Goal: Task Accomplishment & Management: Complete application form

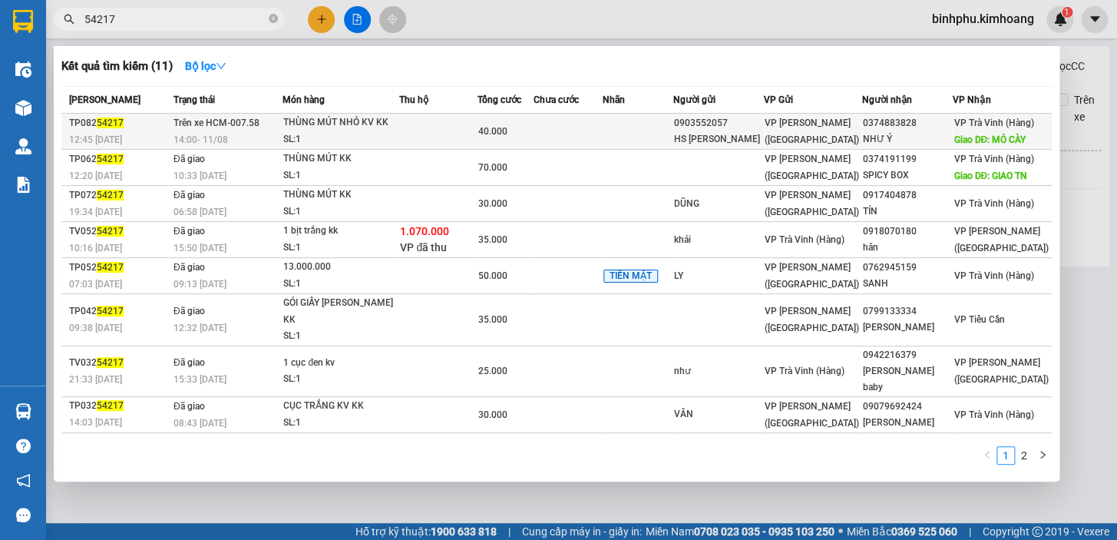
type input "54217"
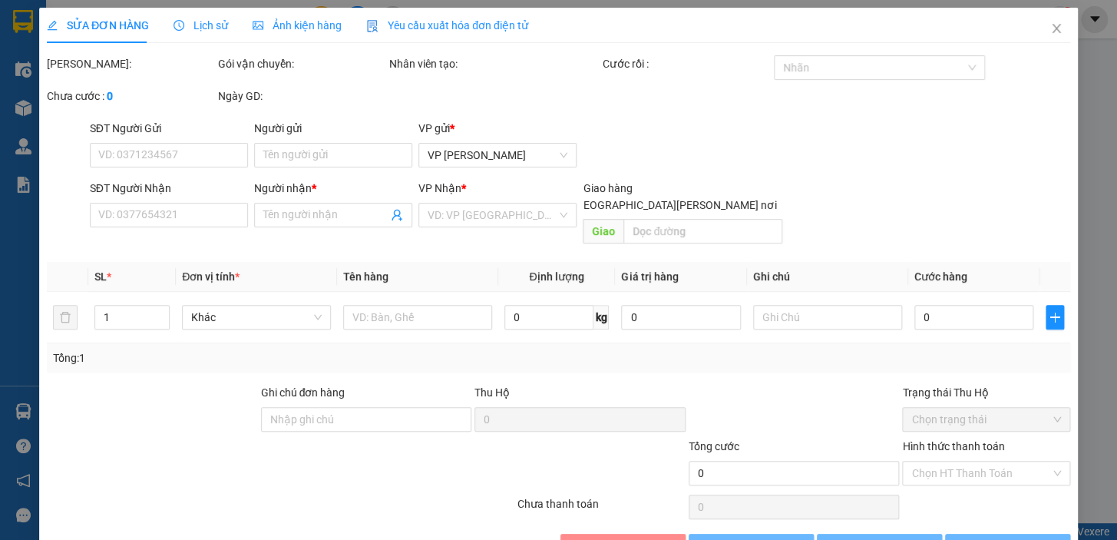
type input "0903552057"
type input "HS [PERSON_NAME]"
type input "0374883828"
type input "NHƯ Ý"
type input "MỎ CÀY"
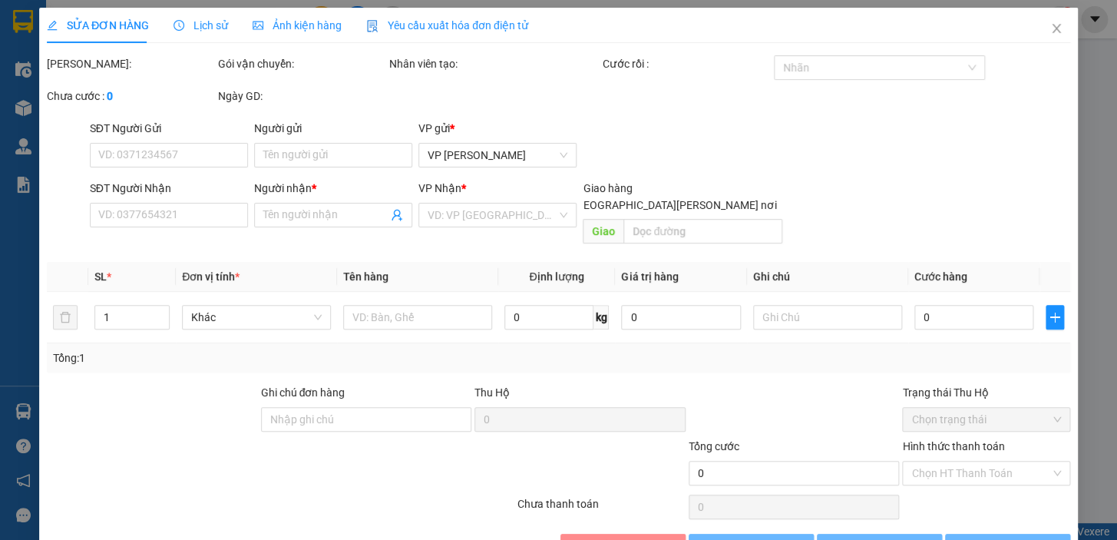
type input "40.000"
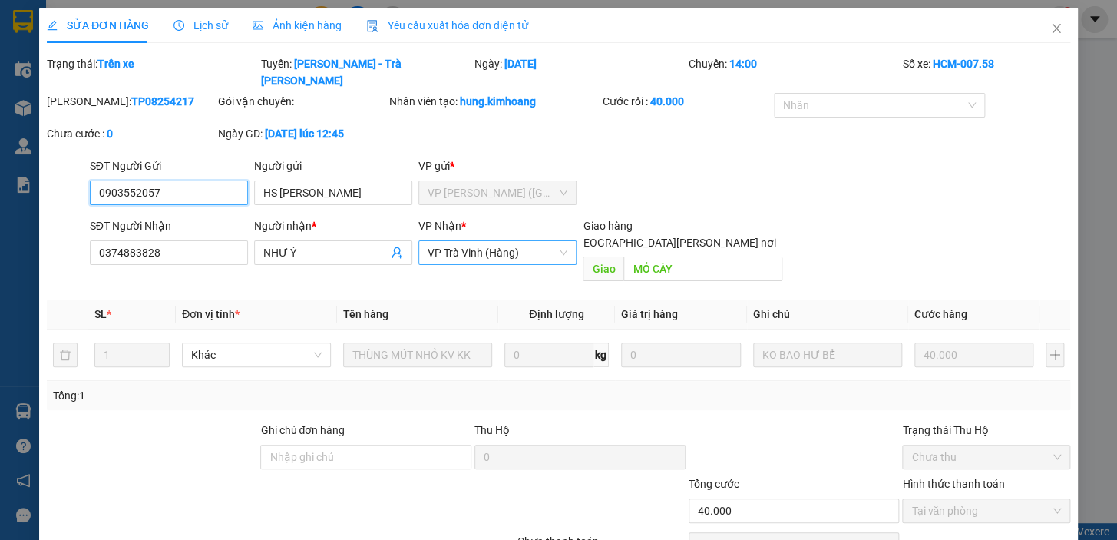
click at [491, 241] on span "VP Trà Vinh (Hàng)" at bounding box center [498, 252] width 140 height 23
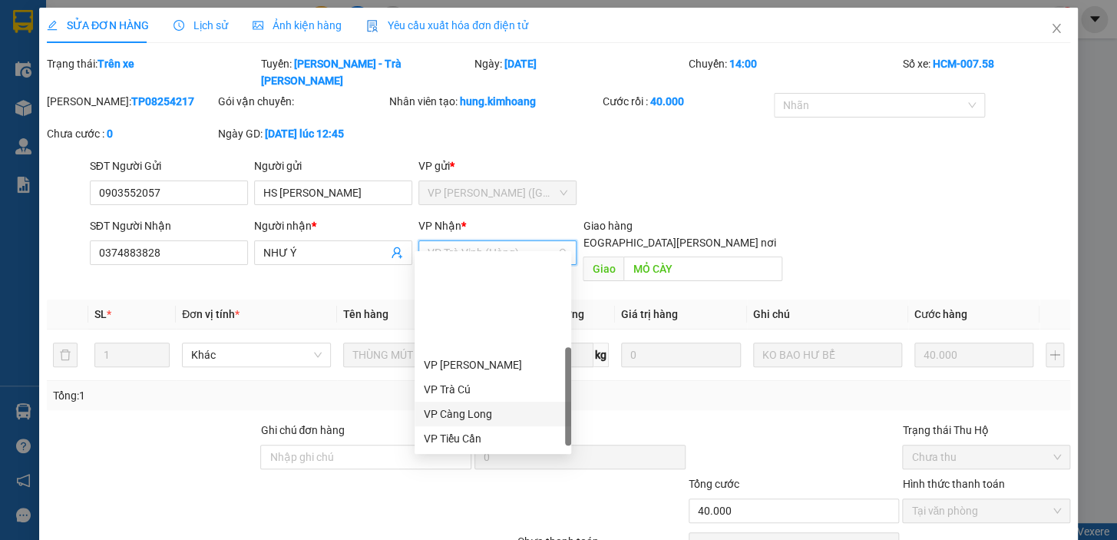
scroll to position [116, 0]
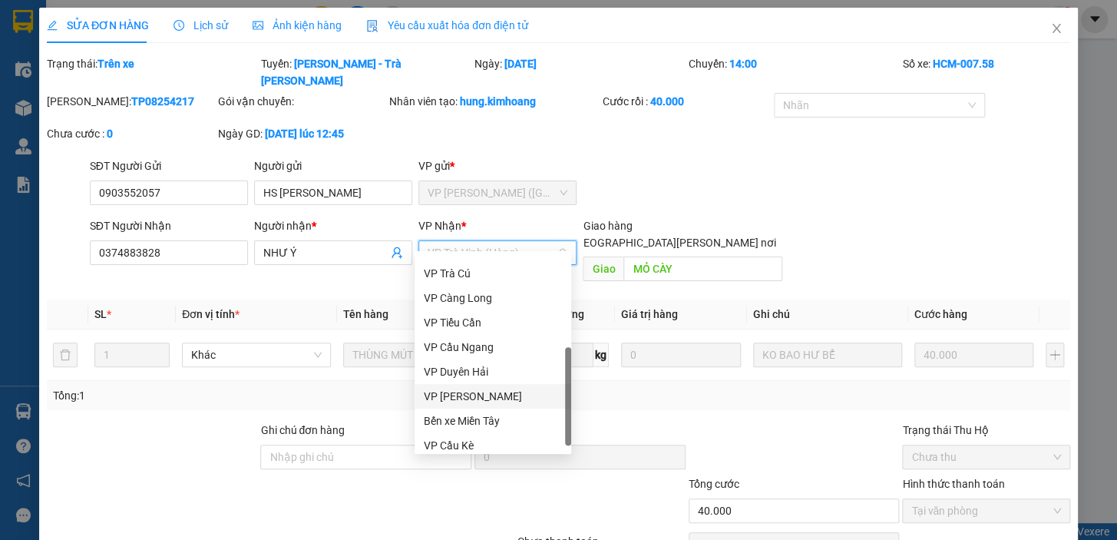
click at [507, 393] on div "VP [PERSON_NAME]" at bounding box center [493, 396] width 138 height 17
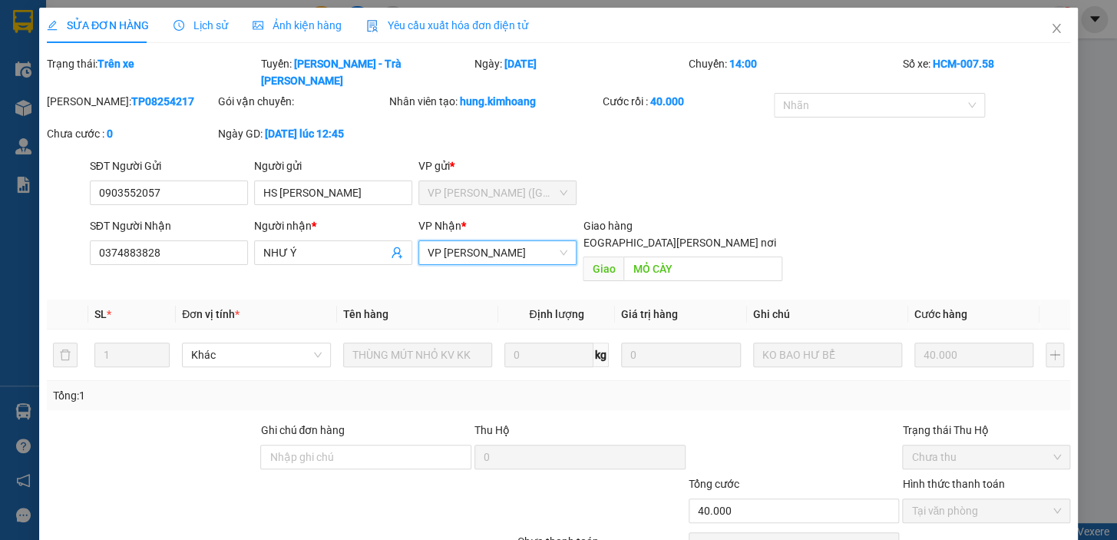
scroll to position [51, 0]
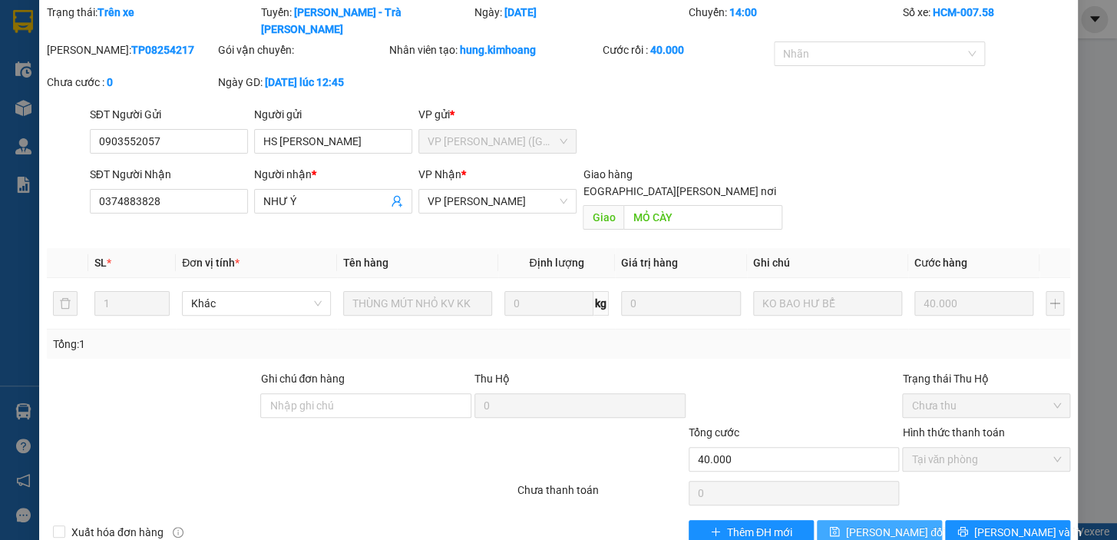
click at [877, 524] on span "[PERSON_NAME] đổi" at bounding box center [895, 532] width 99 height 17
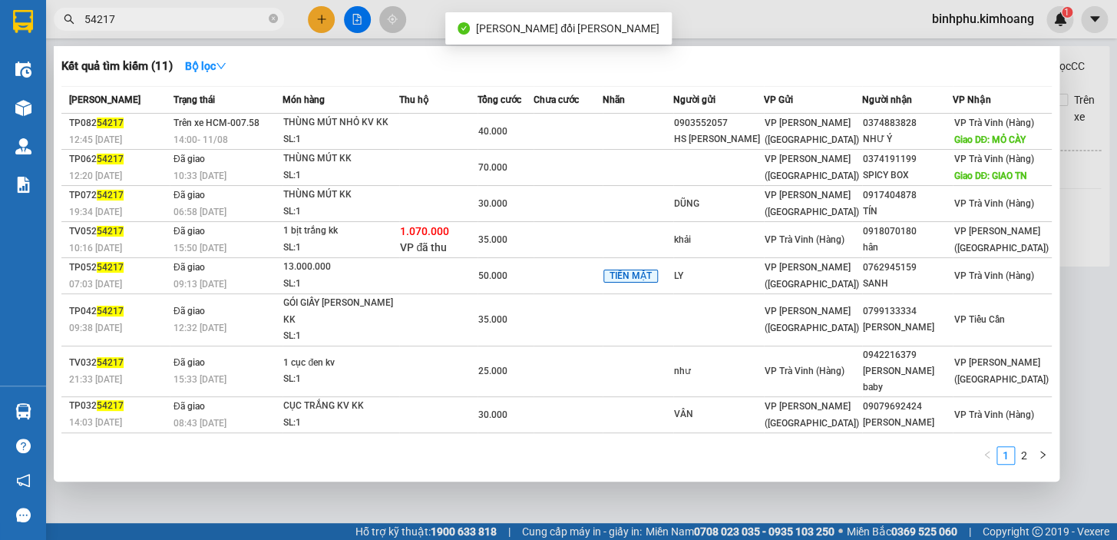
click at [208, 9] on span "54217" at bounding box center [169, 19] width 230 height 23
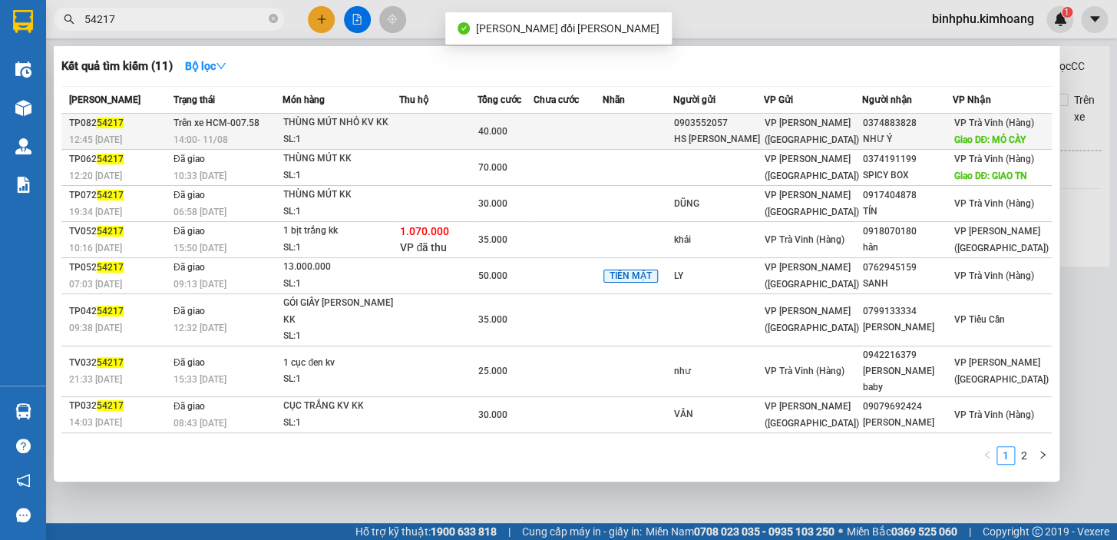
click at [447, 137] on td at bounding box center [438, 132] width 78 height 36
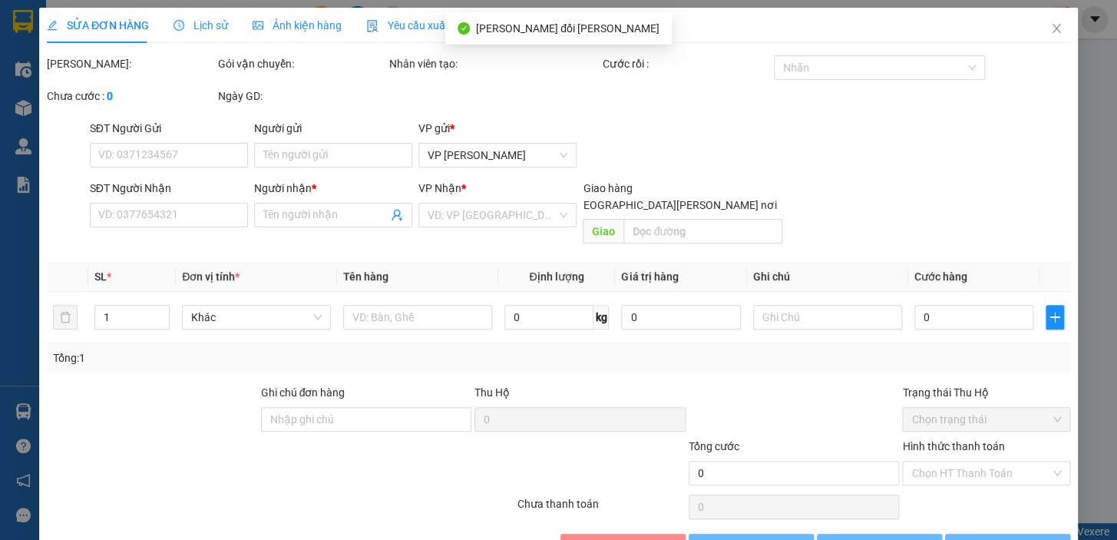
type input "0903552057"
type input "HS [PERSON_NAME]"
type input "0374883828"
type input "NHƯ Ý"
type input "MỎ CÀY"
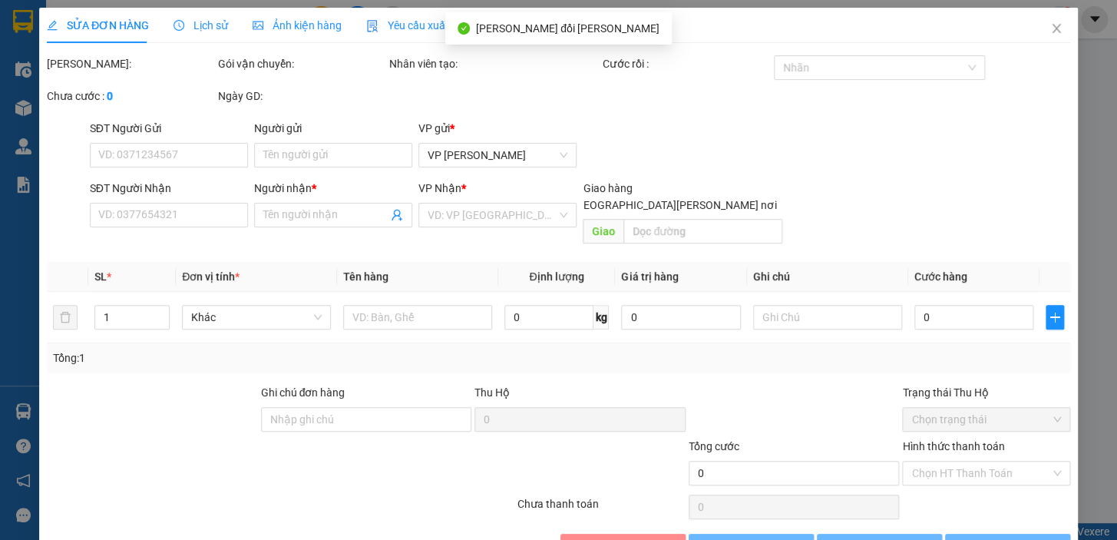
type input "40.000"
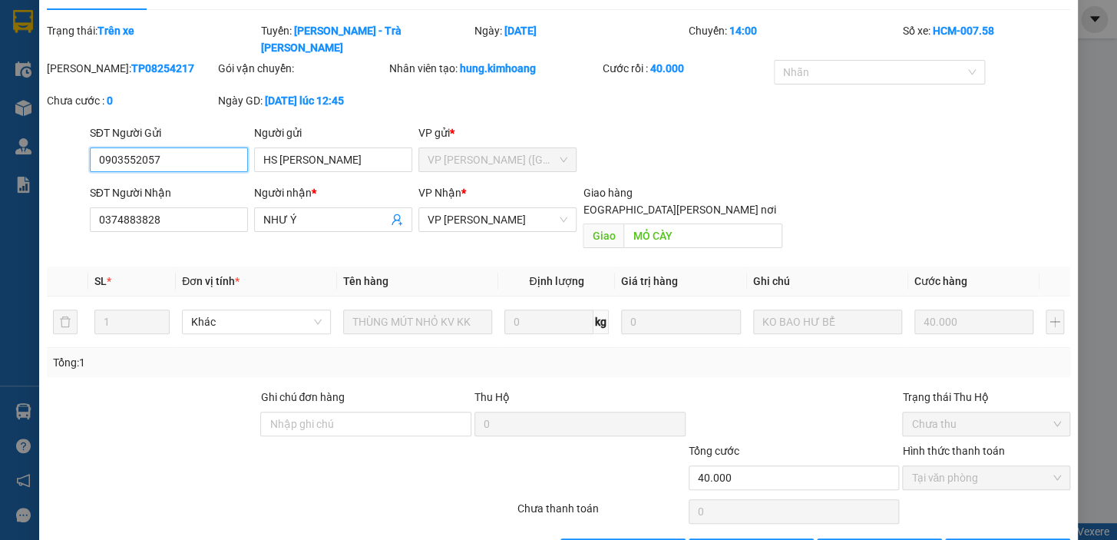
scroll to position [51, 0]
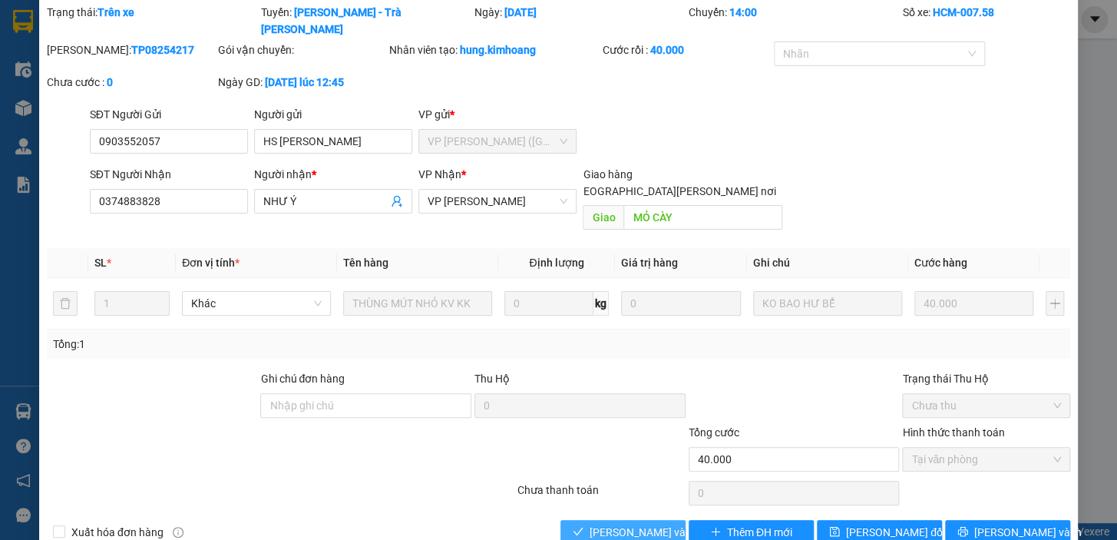
click at [603, 524] on span "[PERSON_NAME] và [PERSON_NAME] hàng" at bounding box center [693, 532] width 207 height 17
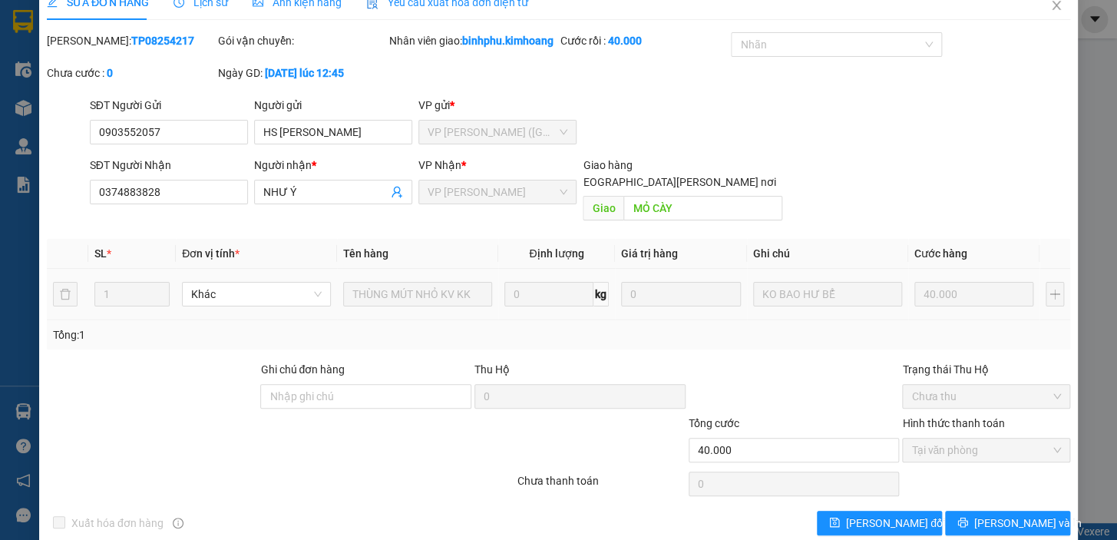
scroll to position [0, 0]
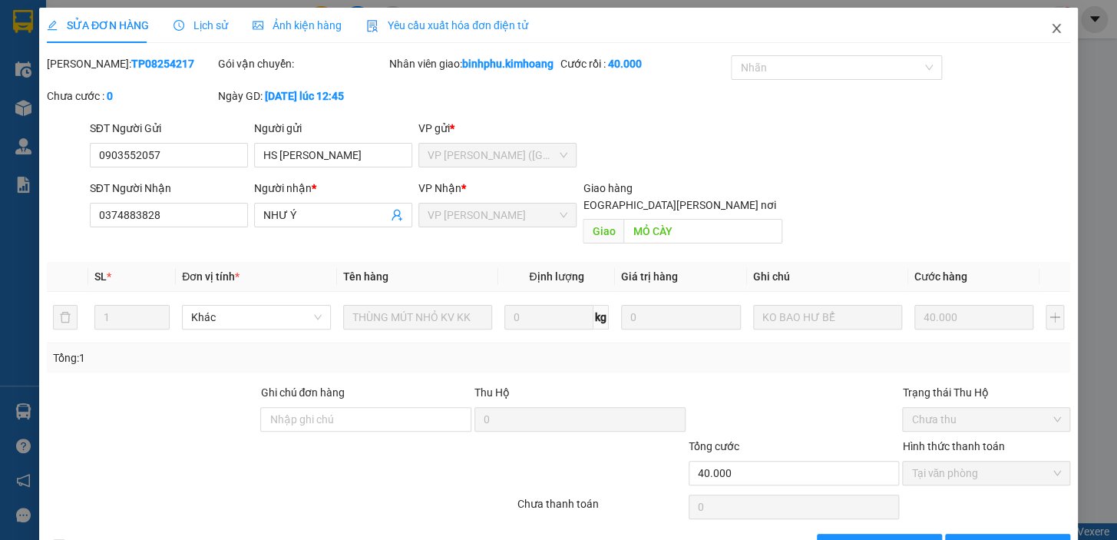
click at [1050, 35] on icon "close" at bounding box center [1056, 28] width 12 height 12
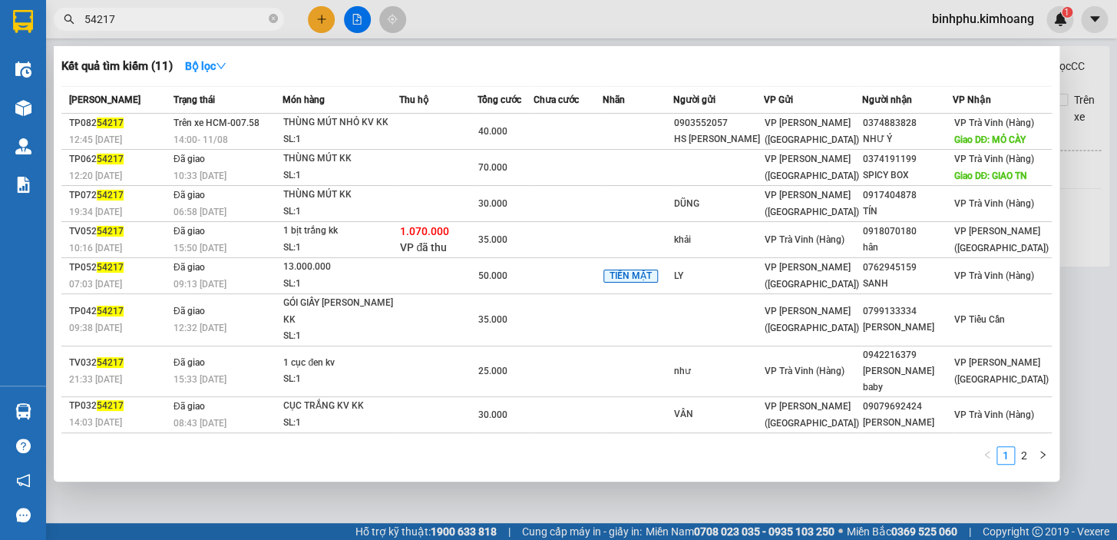
click at [196, 8] on span "54217" at bounding box center [169, 19] width 230 height 23
click at [272, 15] on icon "close-circle" at bounding box center [273, 18] width 9 height 9
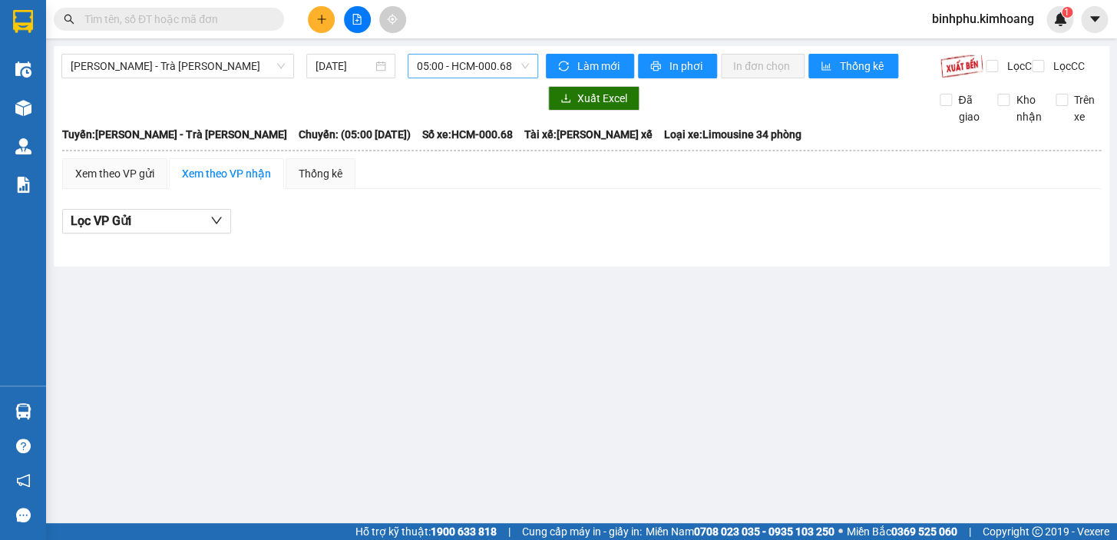
click at [453, 66] on span "05:00 - HCM-000.68" at bounding box center [473, 66] width 112 height 23
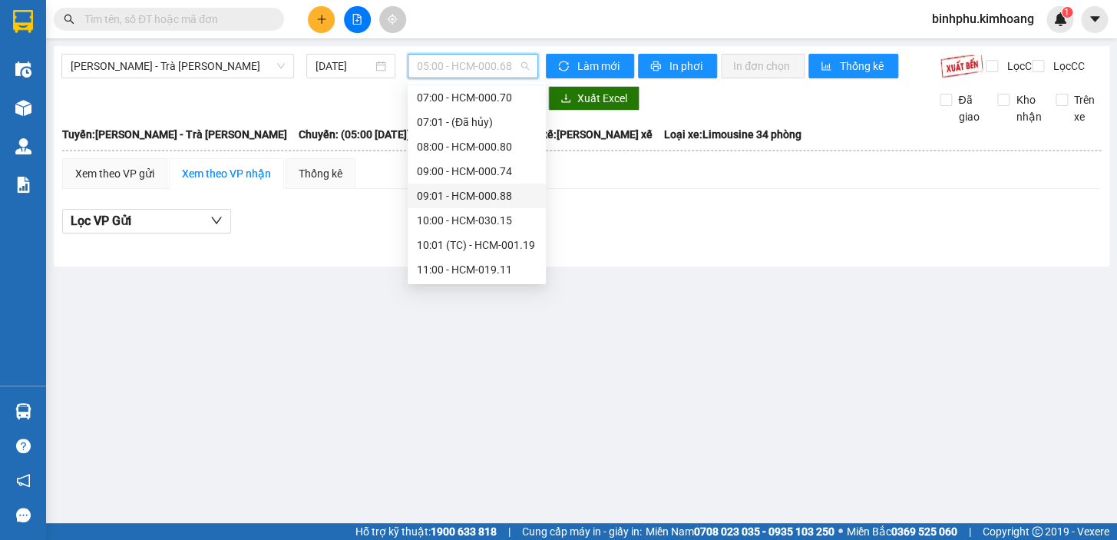
scroll to position [69, 0]
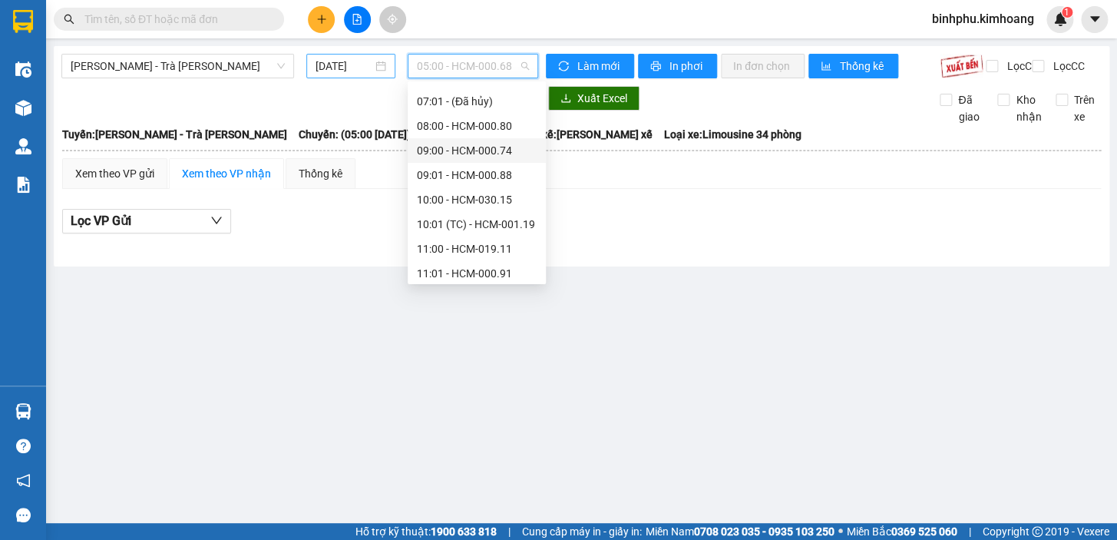
click at [355, 70] on input "[DATE]" at bounding box center [345, 66] width 58 height 17
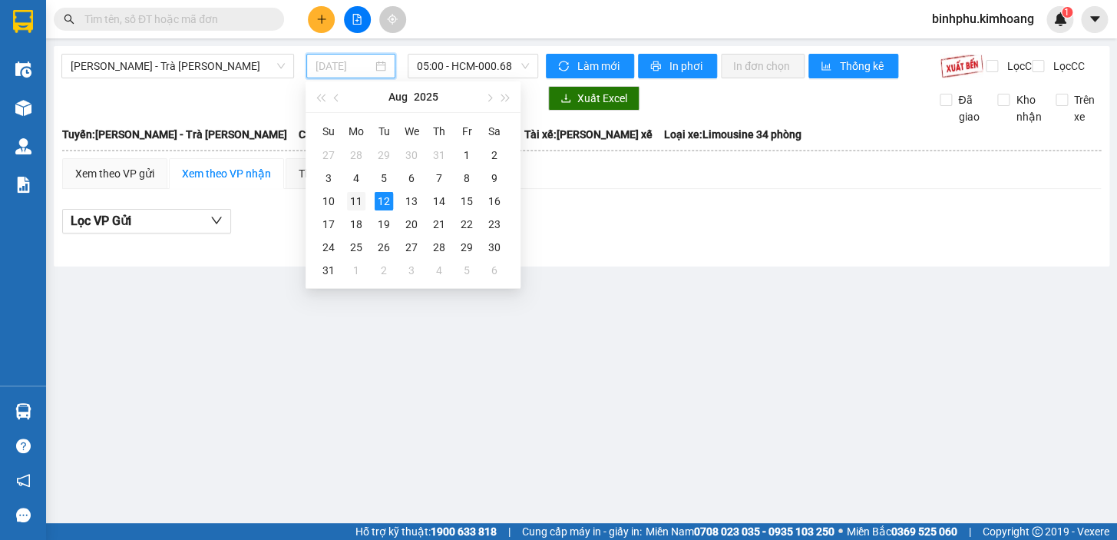
click at [364, 202] on div "11" at bounding box center [356, 201] width 18 height 18
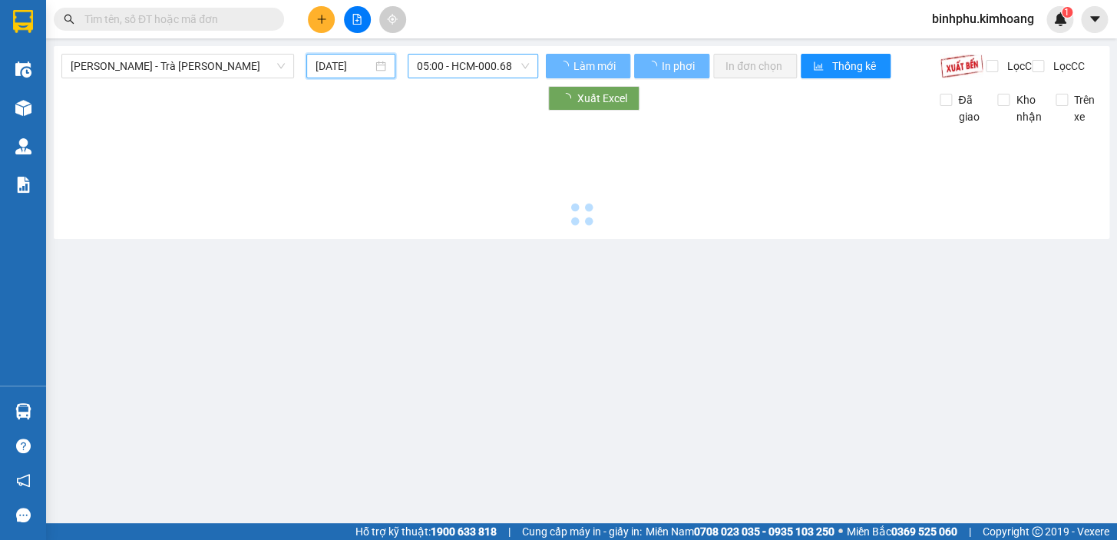
type input "[DATE]"
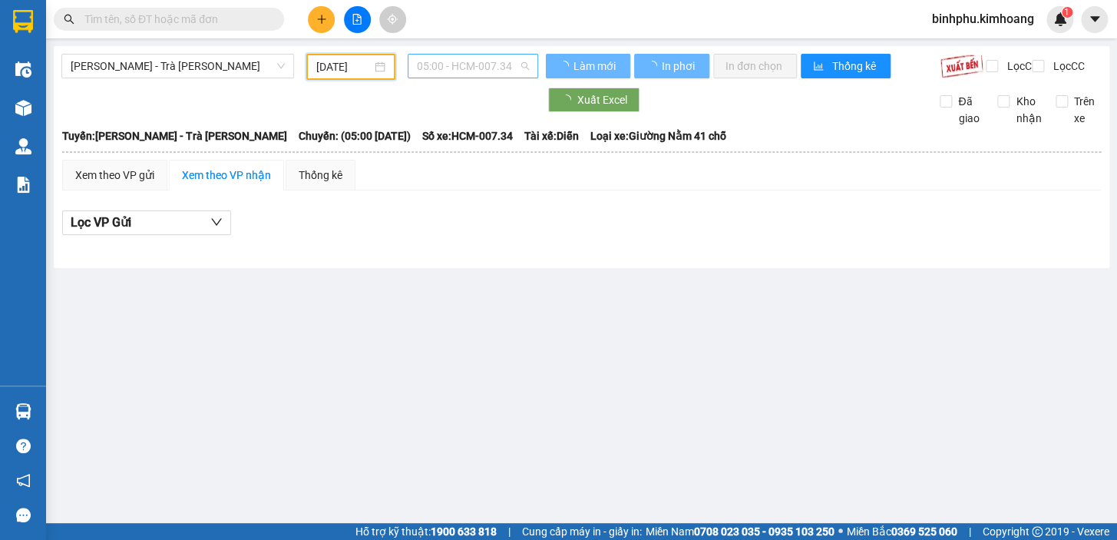
click at [455, 63] on span "05:00 - HCM-007.34" at bounding box center [473, 66] width 112 height 23
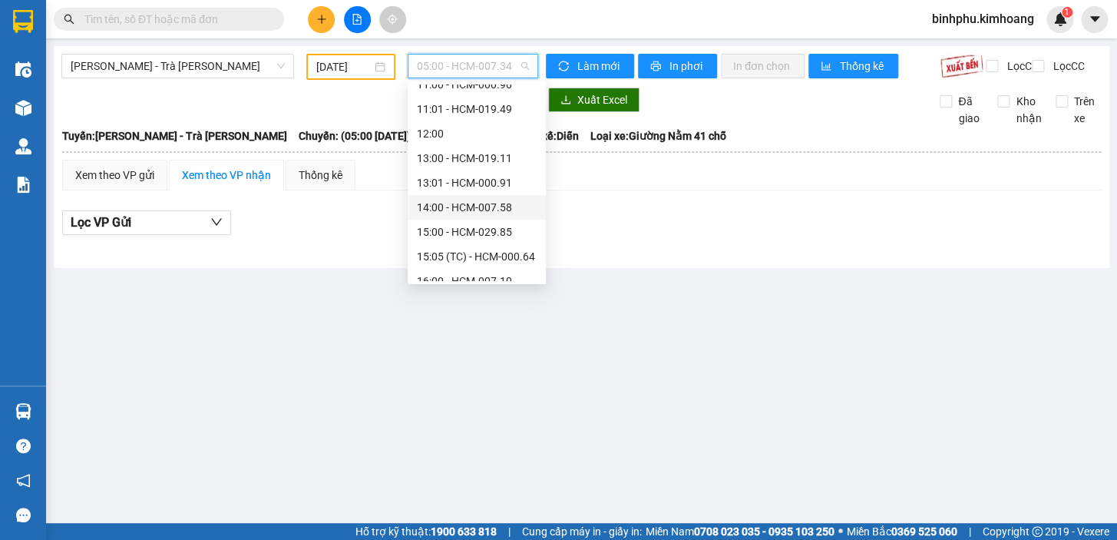
scroll to position [392, 0]
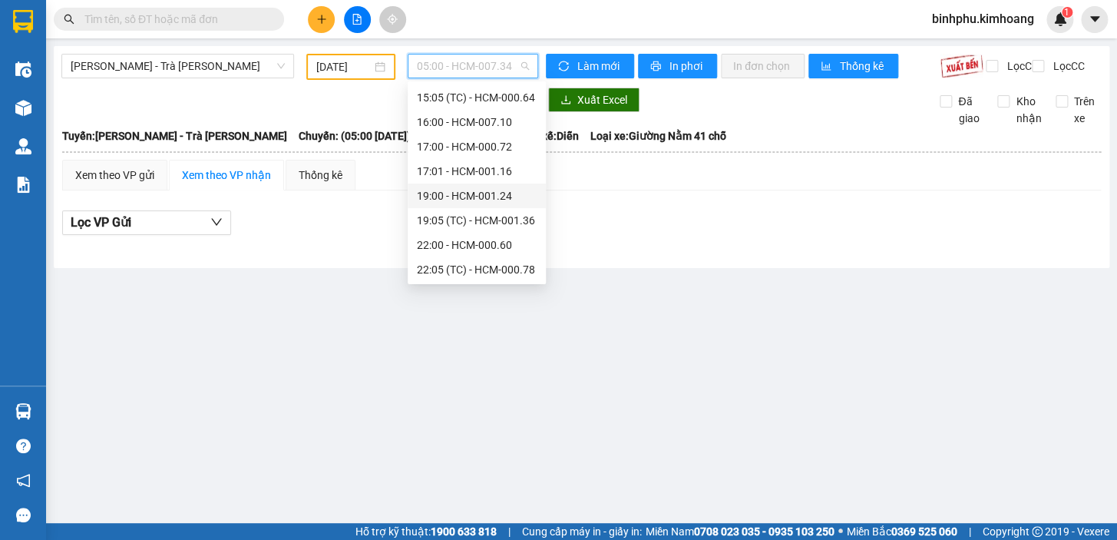
click at [468, 193] on div "19:00 - HCM-001.24" at bounding box center [477, 195] width 120 height 17
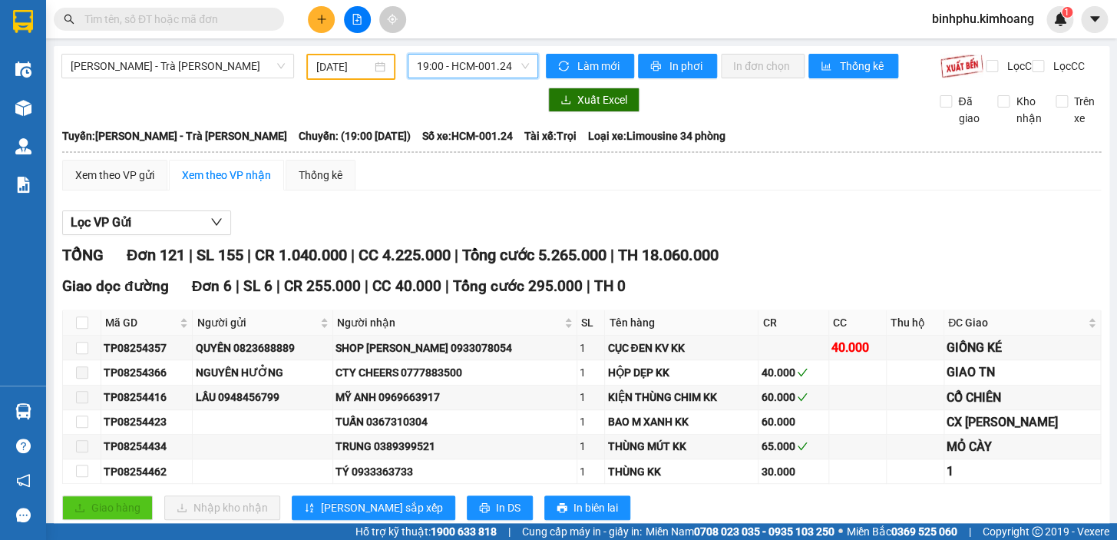
click at [457, 61] on span "19:00 - HCM-001.24" at bounding box center [473, 66] width 112 height 23
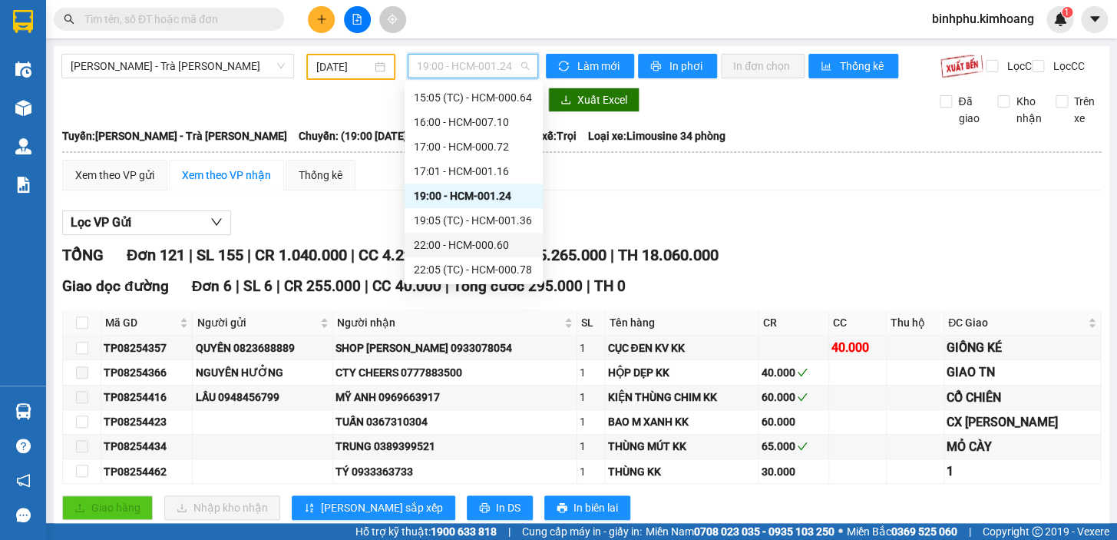
click at [464, 237] on div "22:00 - HCM-000.60" at bounding box center [474, 244] width 120 height 17
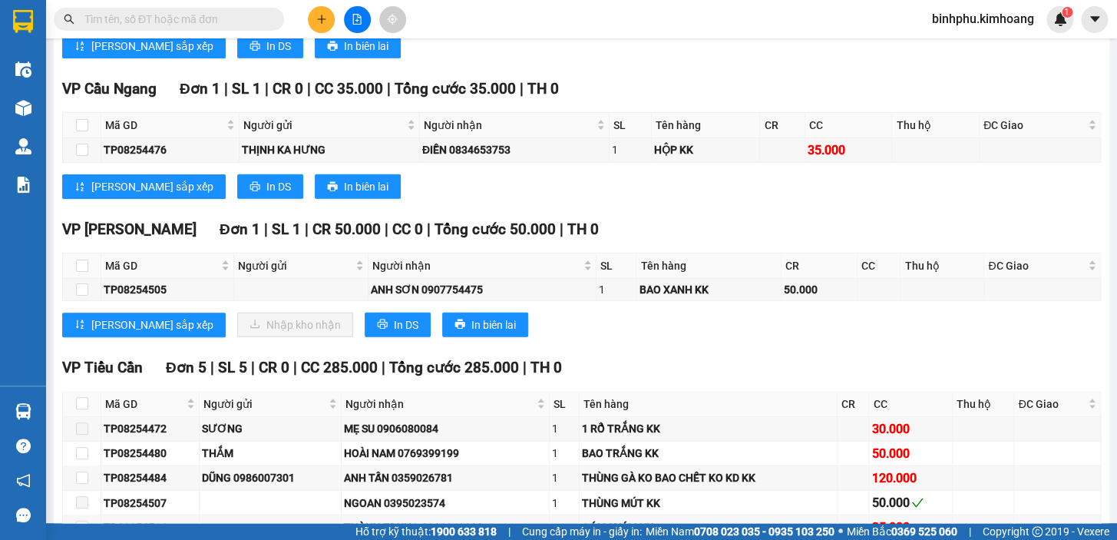
scroll to position [1535, 0]
click at [82, 296] on input "checkbox" at bounding box center [82, 289] width 12 height 12
checkbox input "true"
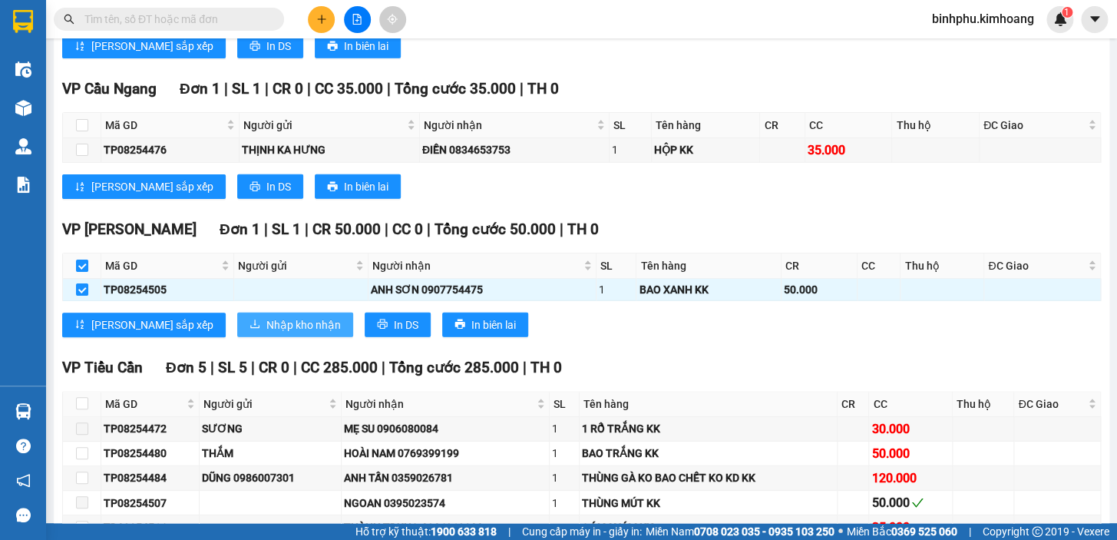
click at [266, 324] on span "Nhập kho nhận" at bounding box center [303, 324] width 74 height 17
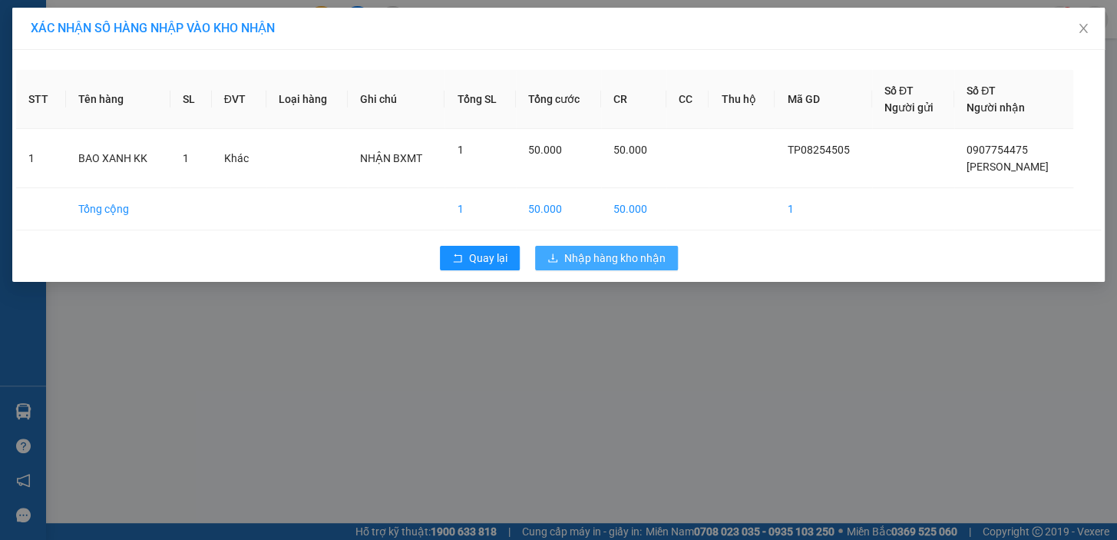
click at [599, 249] on span "Nhập hàng kho nhận" at bounding box center [614, 257] width 101 height 17
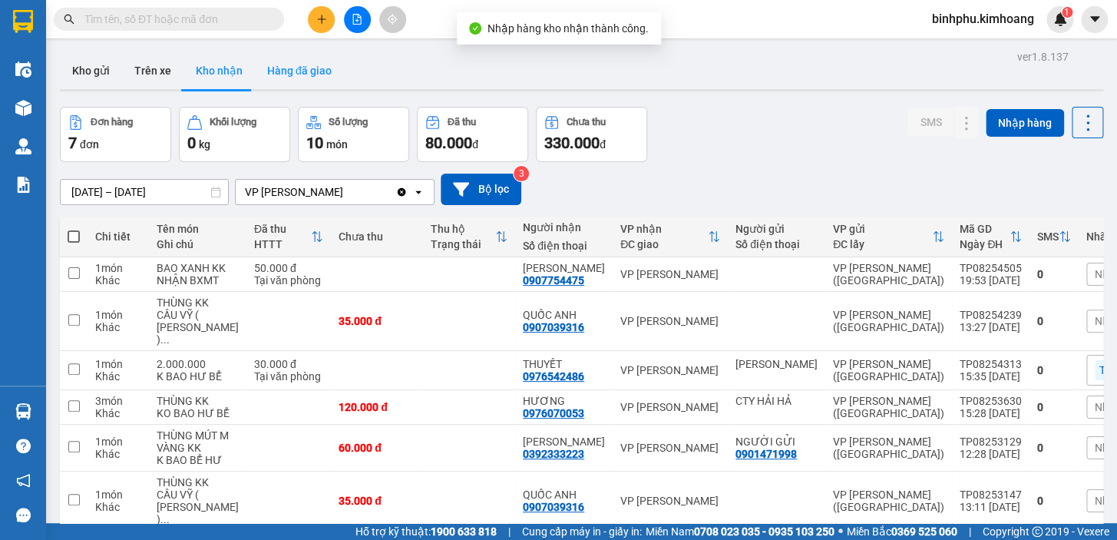
click at [298, 76] on button "Hàng đã giao" at bounding box center [299, 70] width 89 height 37
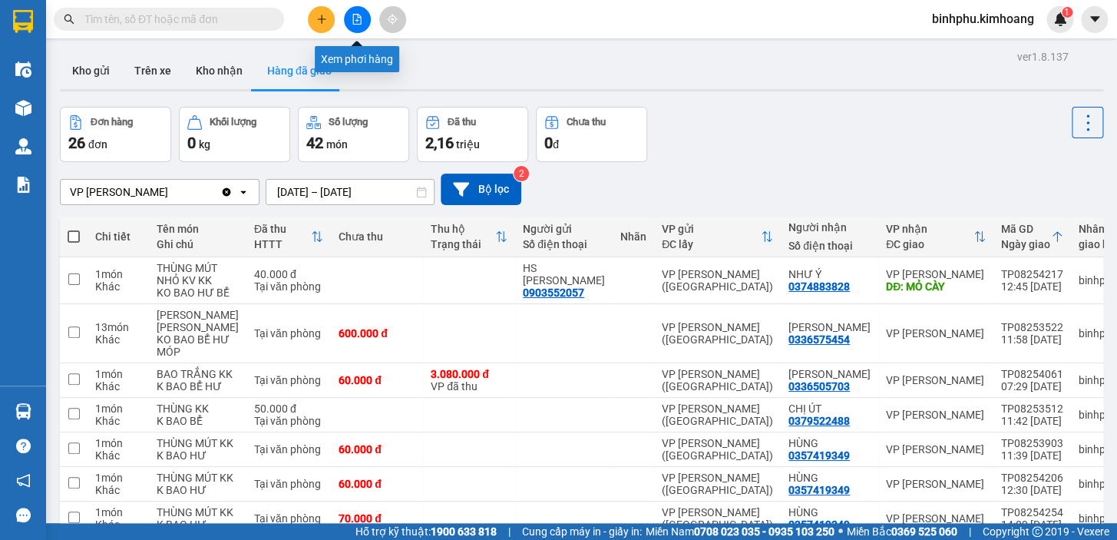
click at [355, 19] on icon "file-add" at bounding box center [357, 19] width 11 height 11
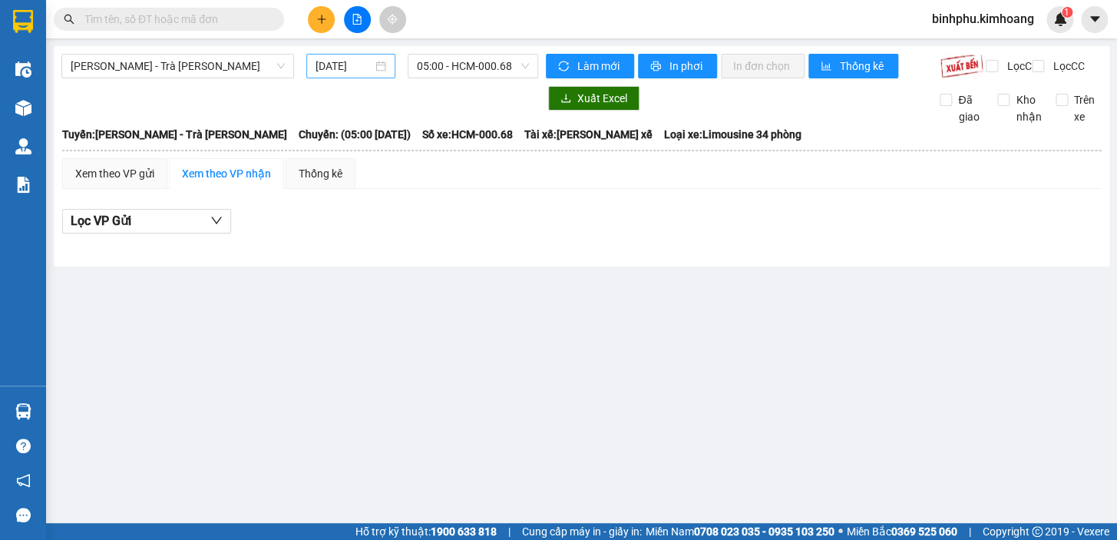
click at [350, 61] on input "[DATE]" at bounding box center [345, 66] width 58 height 17
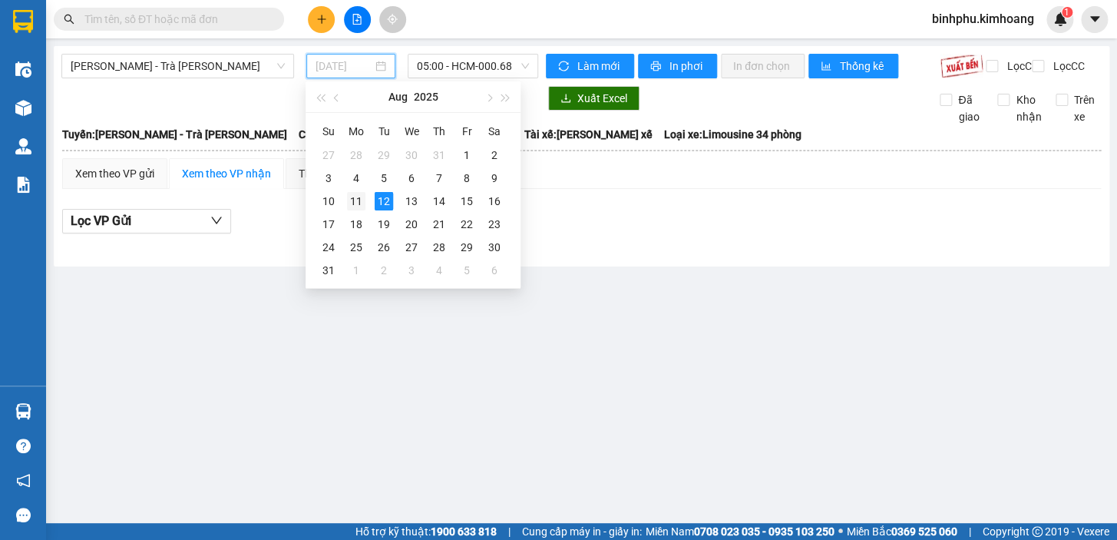
click at [352, 197] on div "11" at bounding box center [356, 201] width 18 height 18
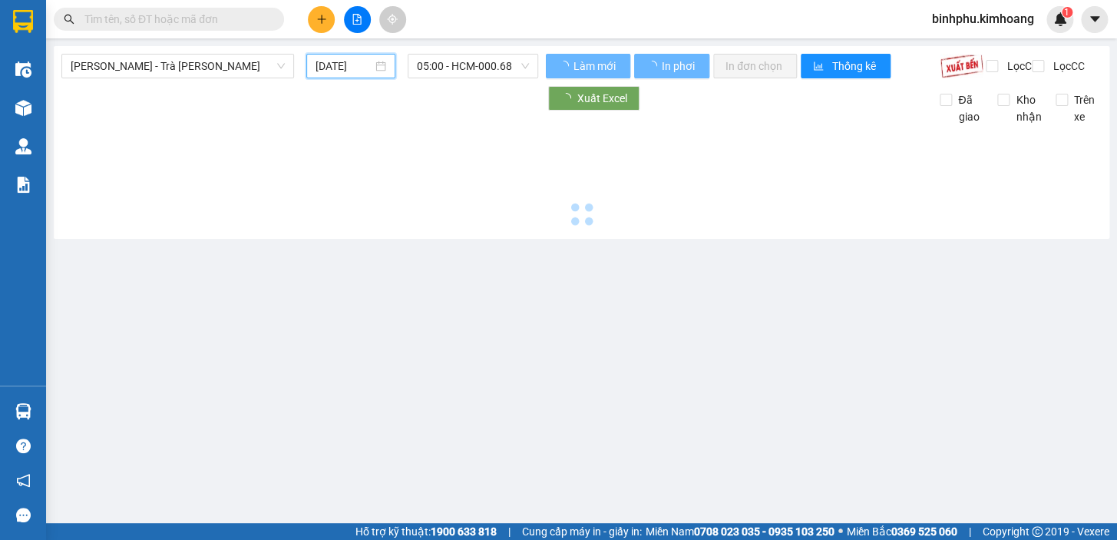
type input "[DATE]"
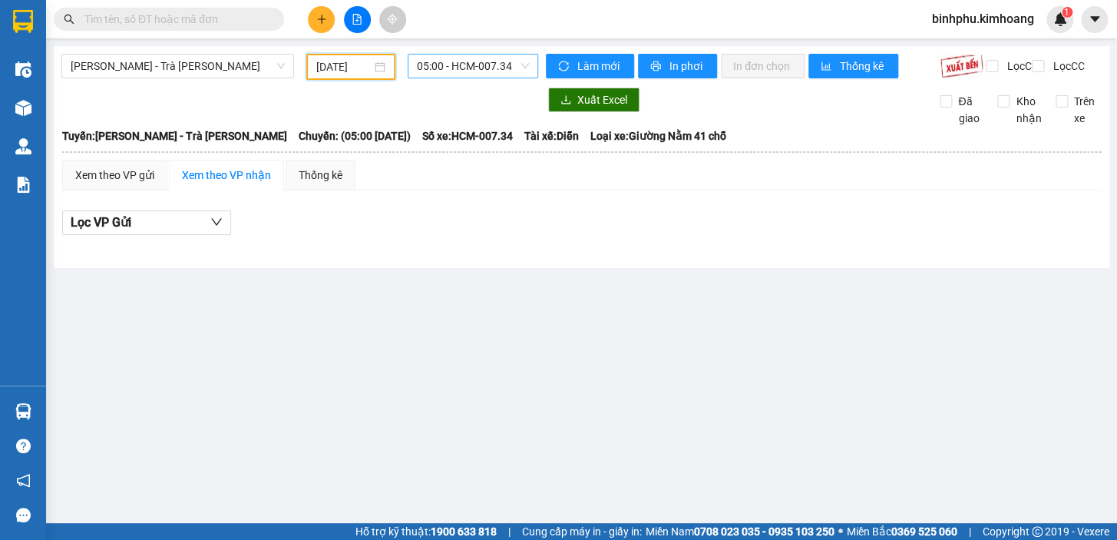
click at [440, 65] on span "05:00 - HCM-007.34" at bounding box center [473, 66] width 112 height 23
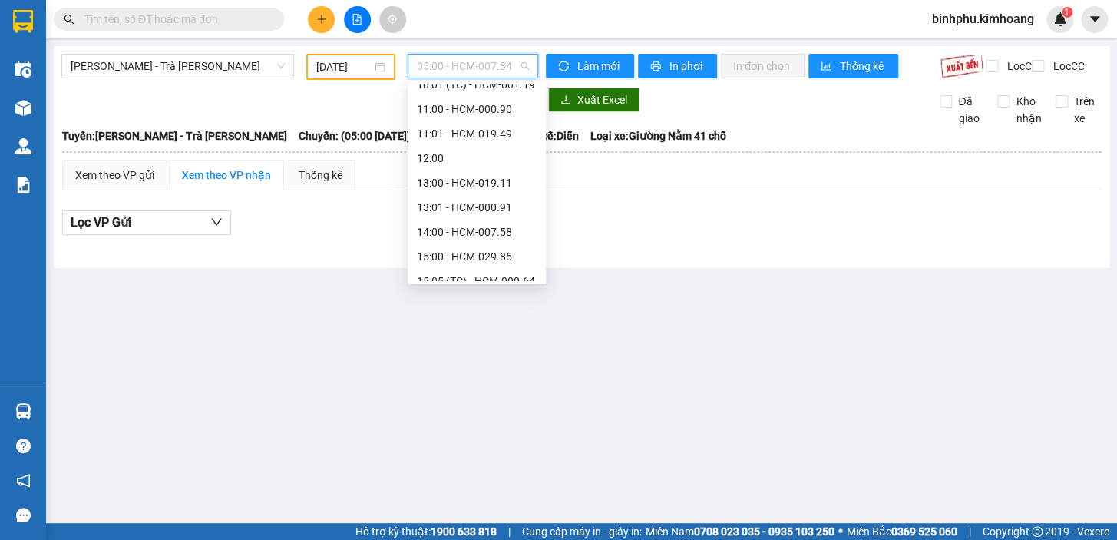
scroll to position [349, 0]
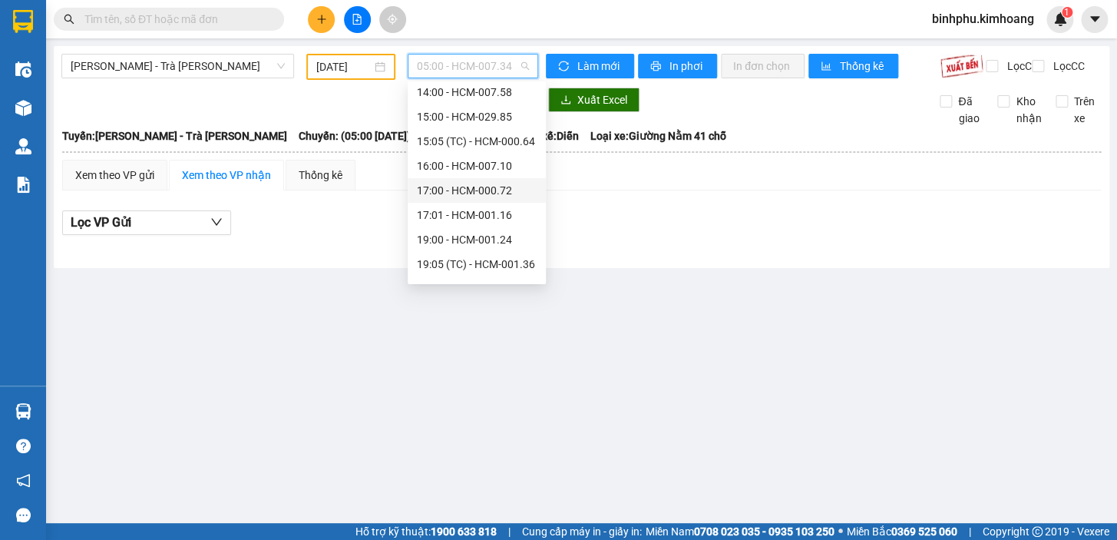
click at [458, 187] on div "17:00 - HCM-000.72" at bounding box center [477, 190] width 120 height 17
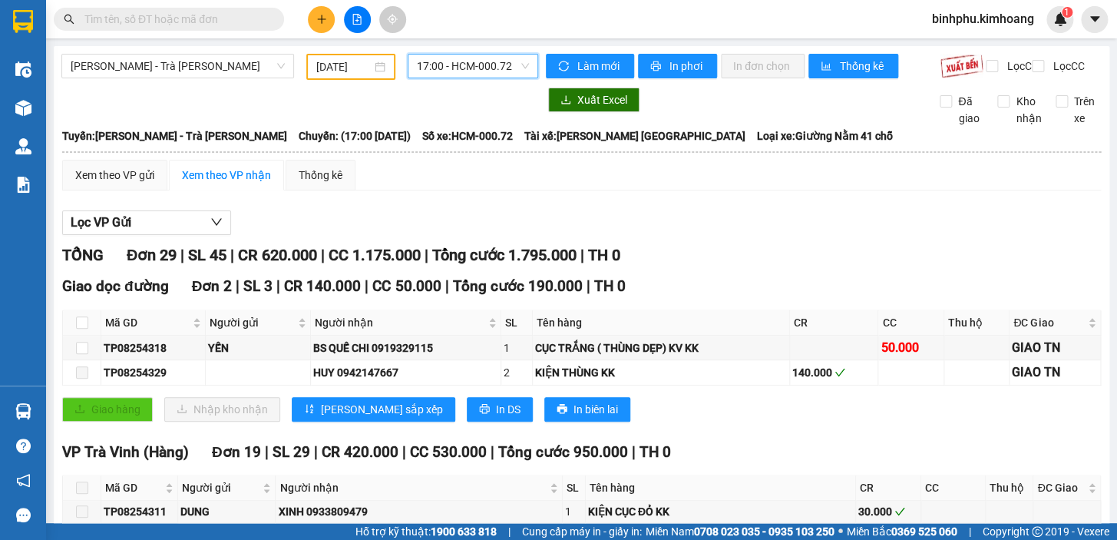
click at [458, 63] on span "17:00 - HCM-000.72" at bounding box center [473, 66] width 112 height 23
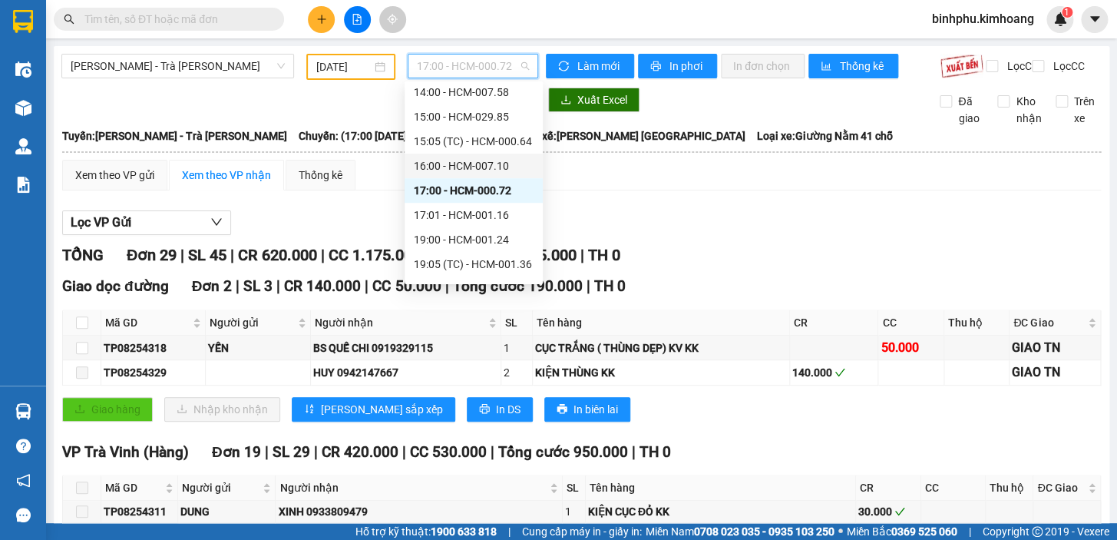
click at [463, 154] on div "16:00 - HCM-007.10" at bounding box center [474, 166] width 138 height 25
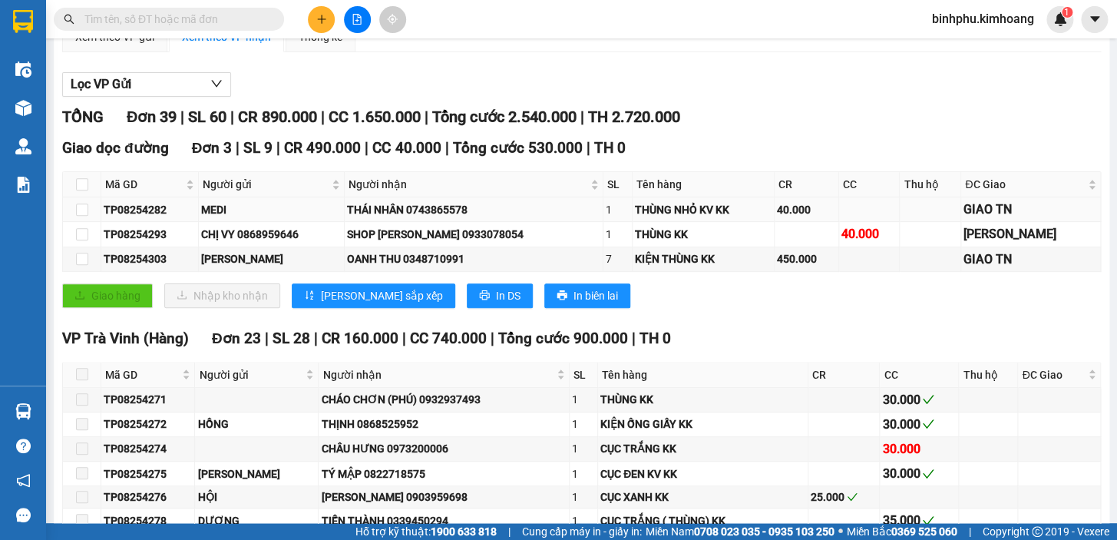
scroll to position [139, 0]
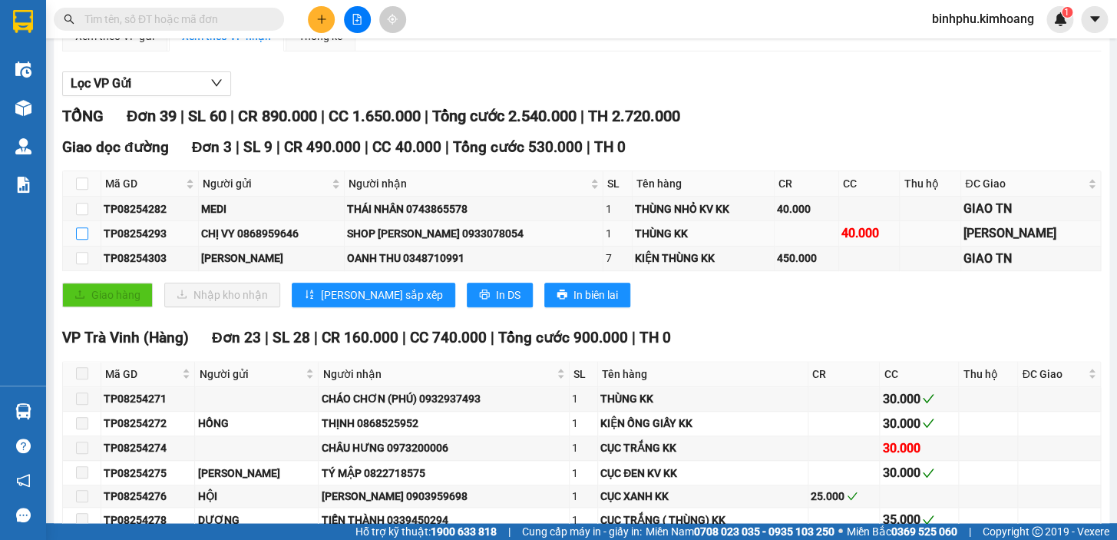
click at [85, 240] on input "checkbox" at bounding box center [82, 233] width 12 height 12
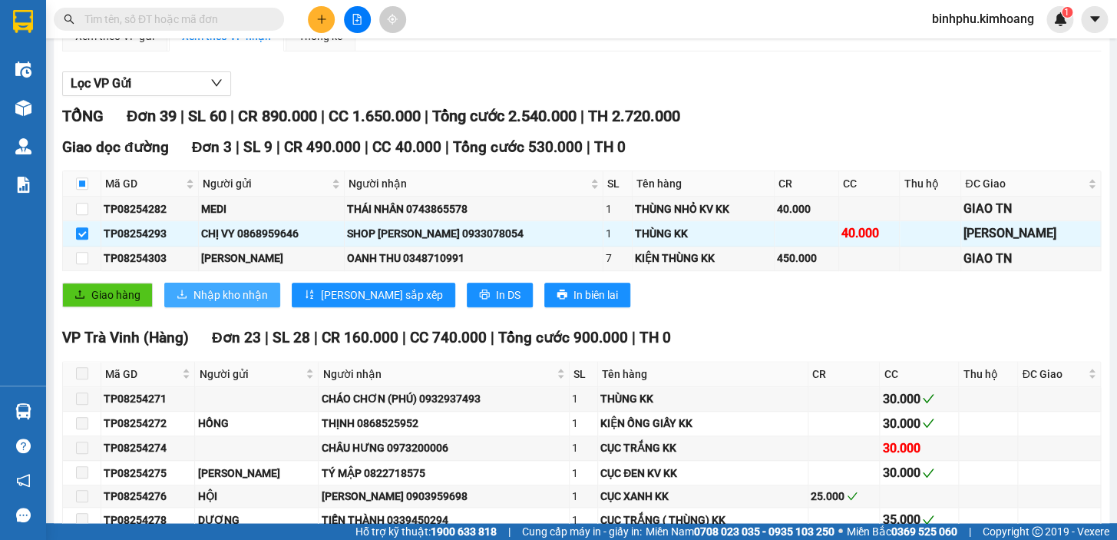
click at [227, 301] on span "Nhập kho nhận" at bounding box center [230, 294] width 74 height 17
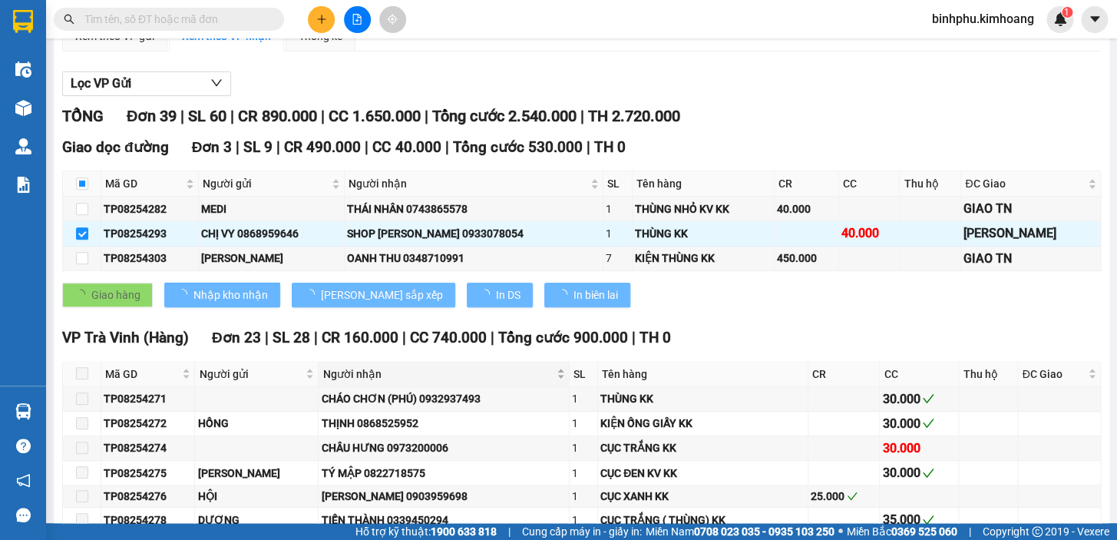
checkbox input "false"
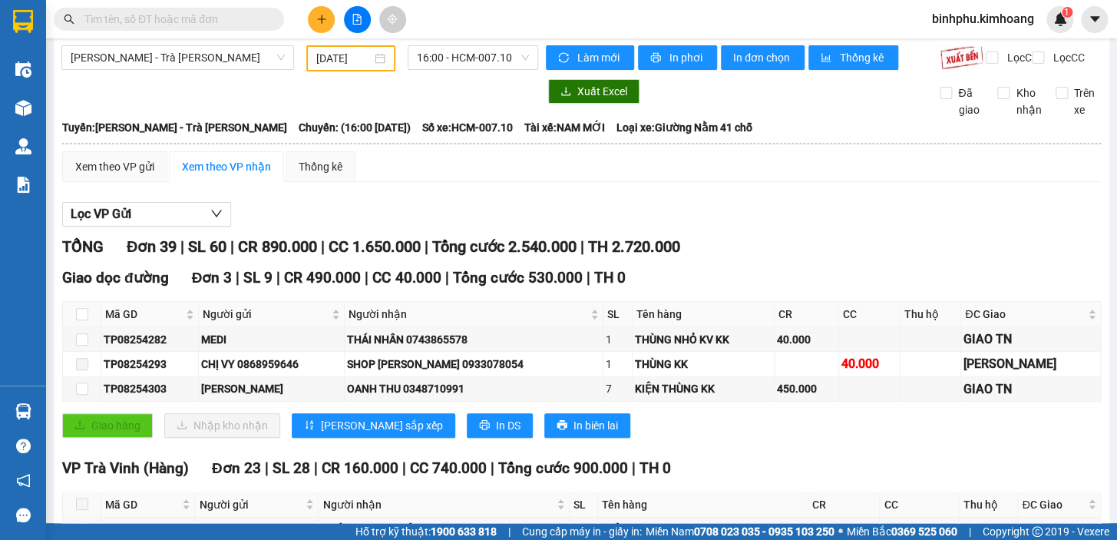
scroll to position [0, 0]
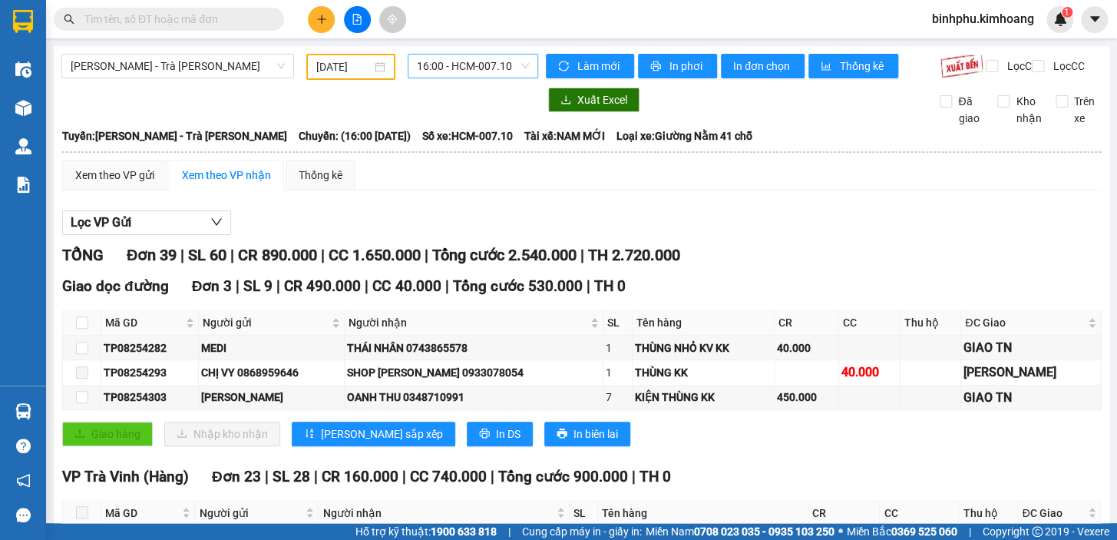
click at [435, 68] on span "16:00 - HCM-007.10" at bounding box center [473, 66] width 112 height 23
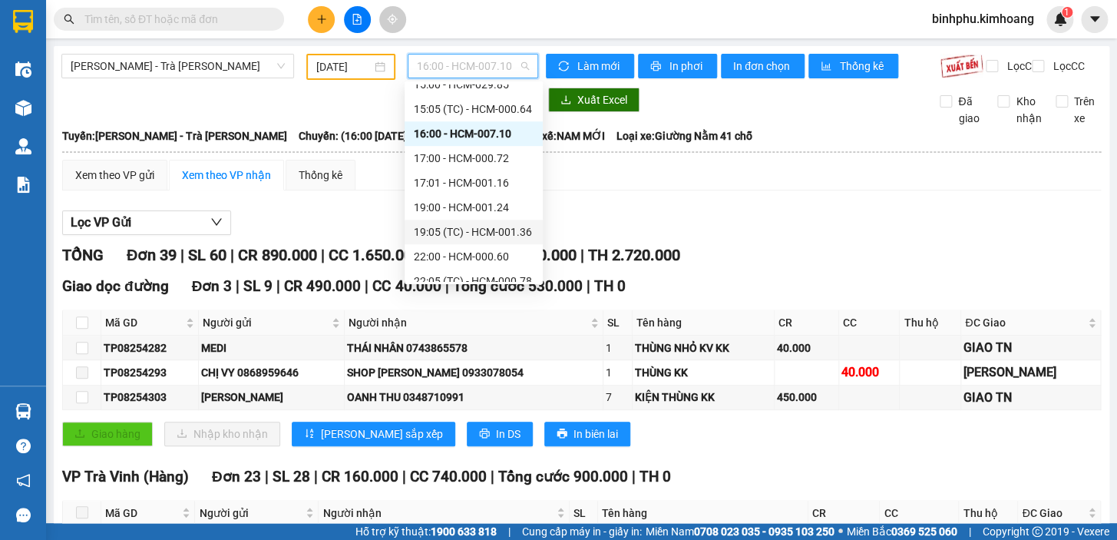
scroll to position [392, 0]
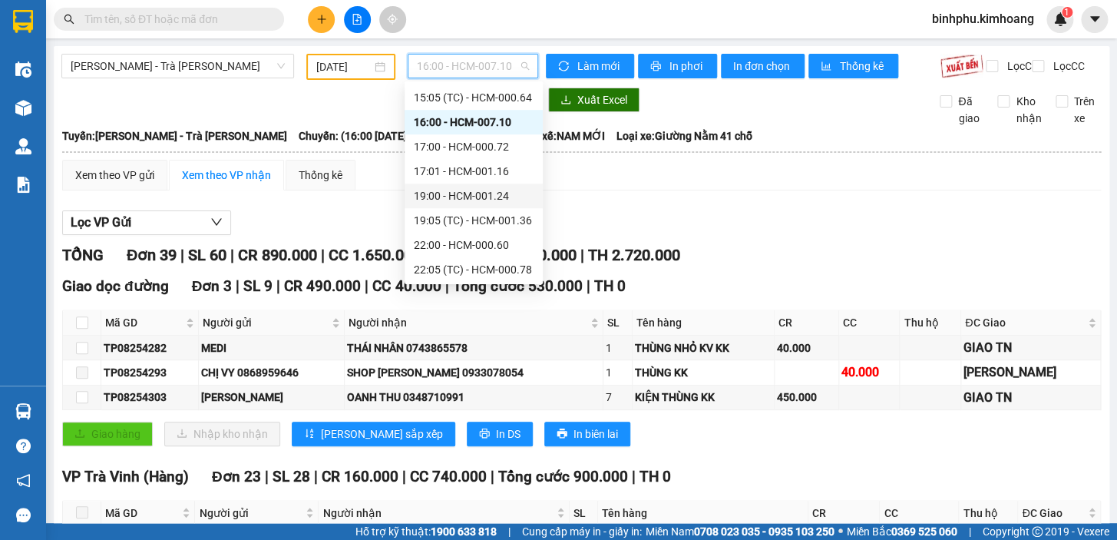
click at [464, 187] on div "19:00 - HCM-001.24" at bounding box center [474, 195] width 120 height 17
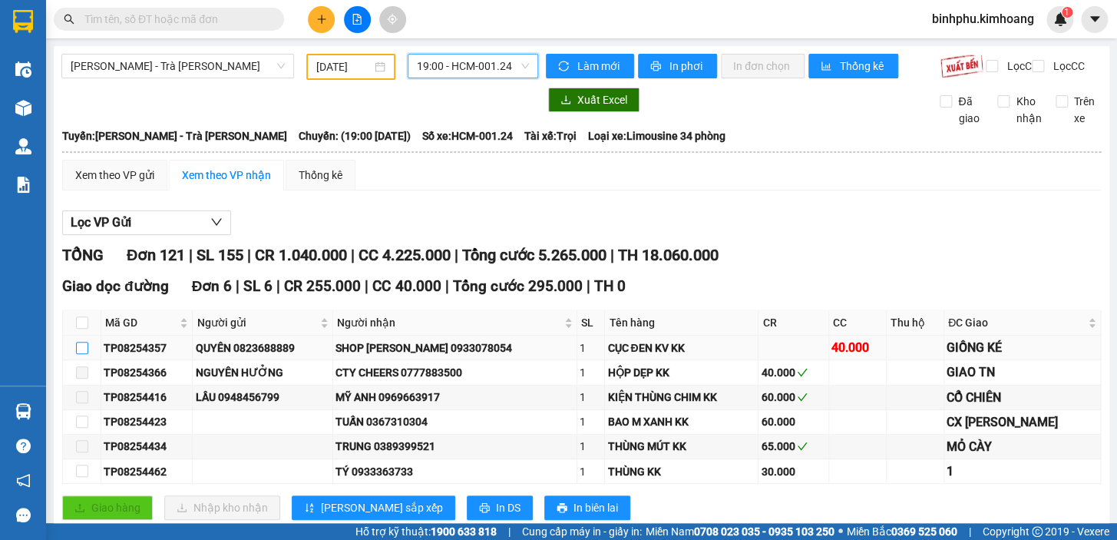
click at [84, 354] on input "checkbox" at bounding box center [82, 348] width 12 height 12
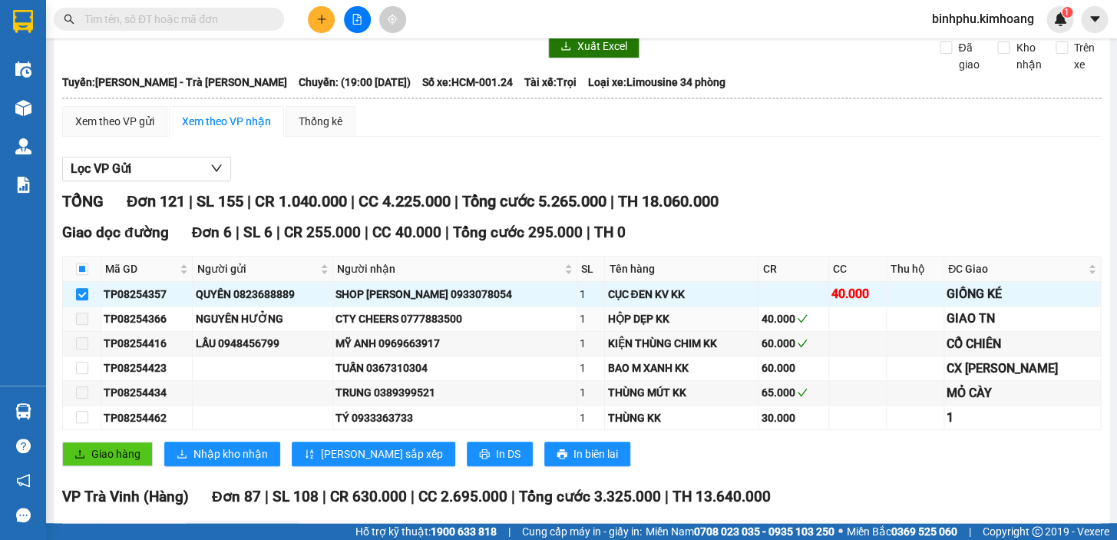
scroll to position [209, 0]
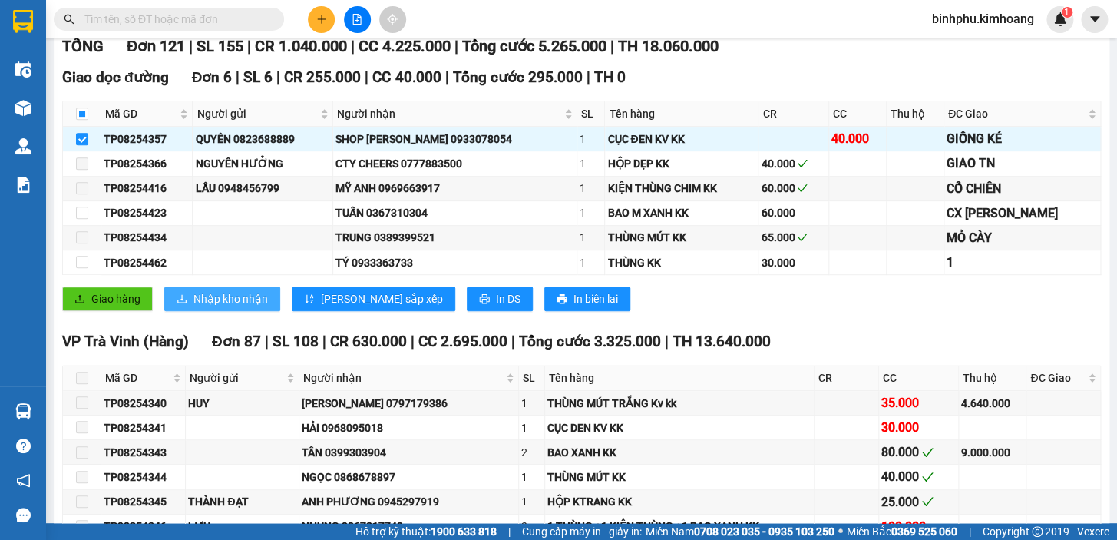
click at [240, 307] on span "Nhập kho nhận" at bounding box center [230, 298] width 74 height 17
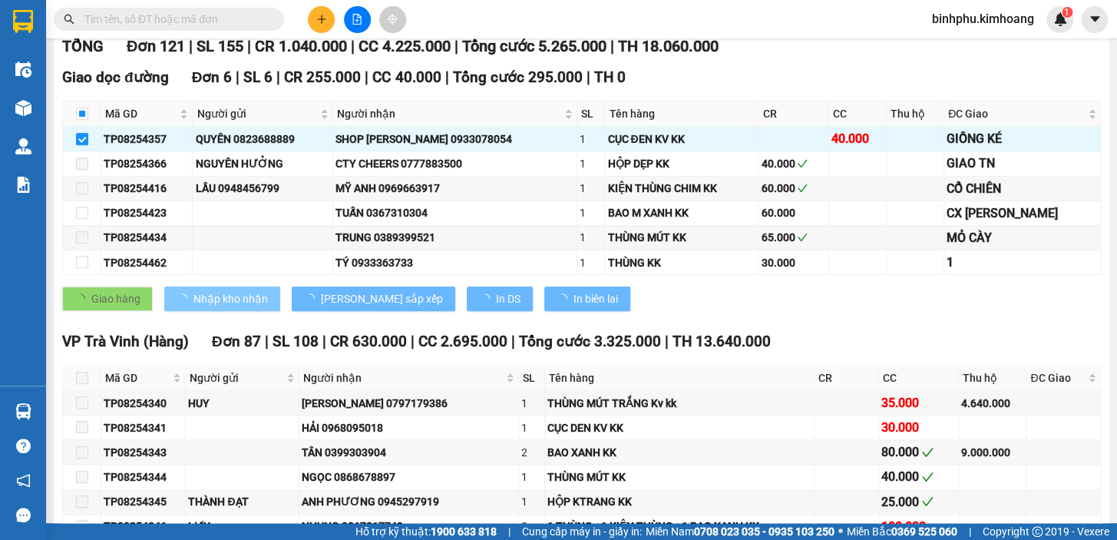
checkbox input "false"
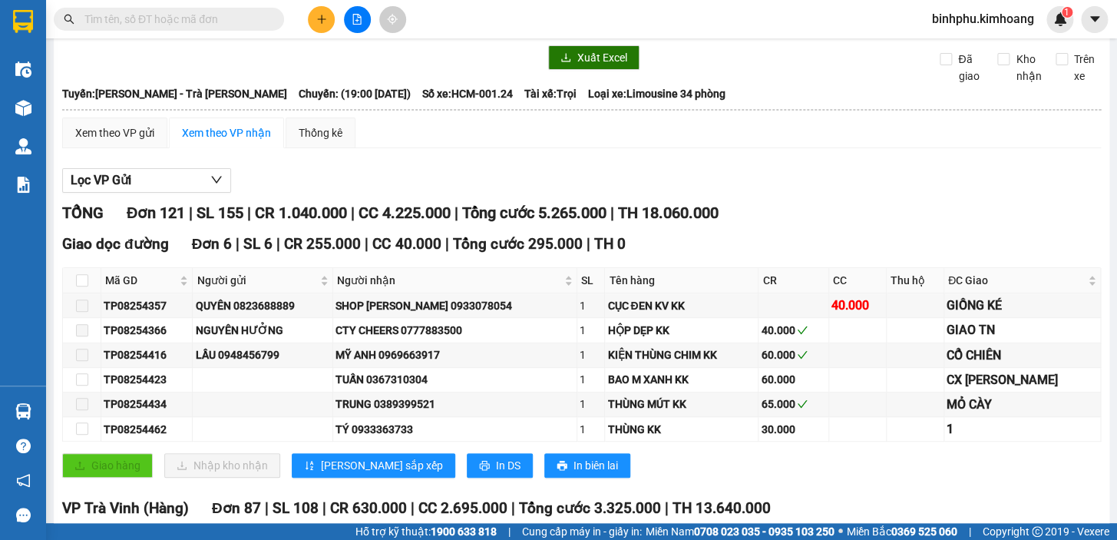
scroll to position [0, 0]
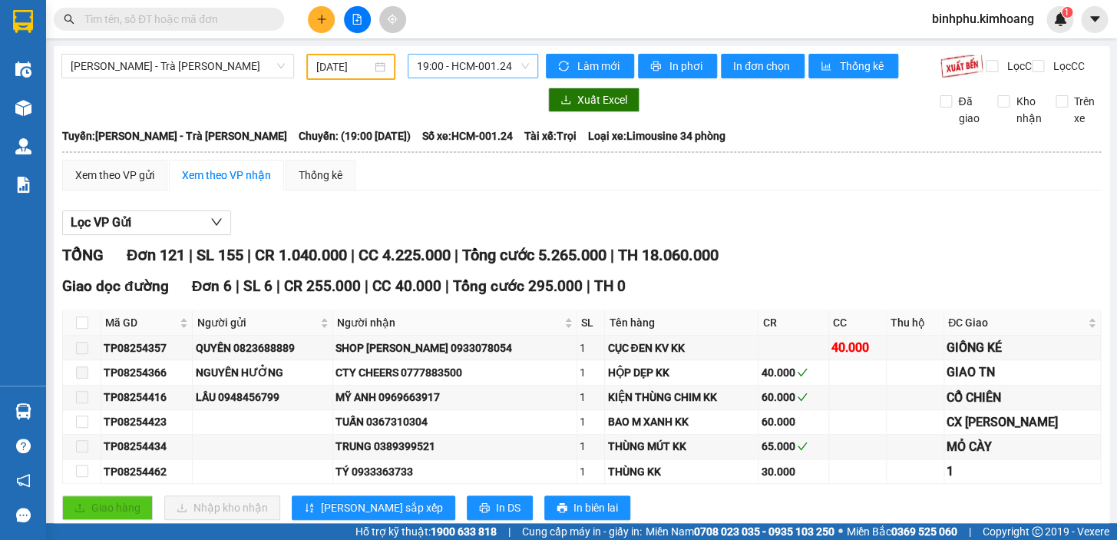
click at [417, 64] on span "19:00 - HCM-001.24" at bounding box center [473, 66] width 112 height 23
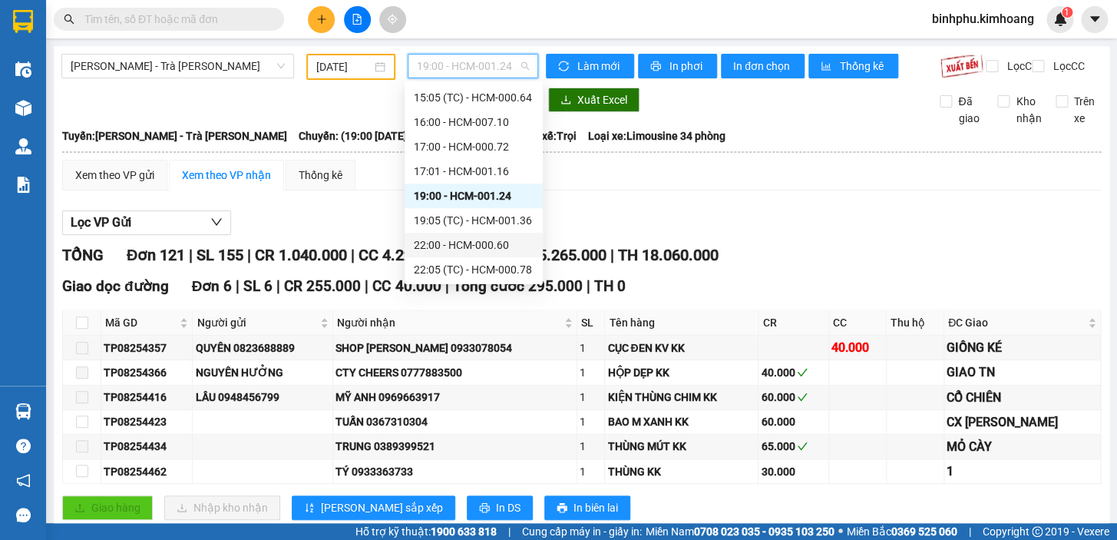
click at [470, 238] on div "22:00 - HCM-000.60" at bounding box center [474, 244] width 120 height 17
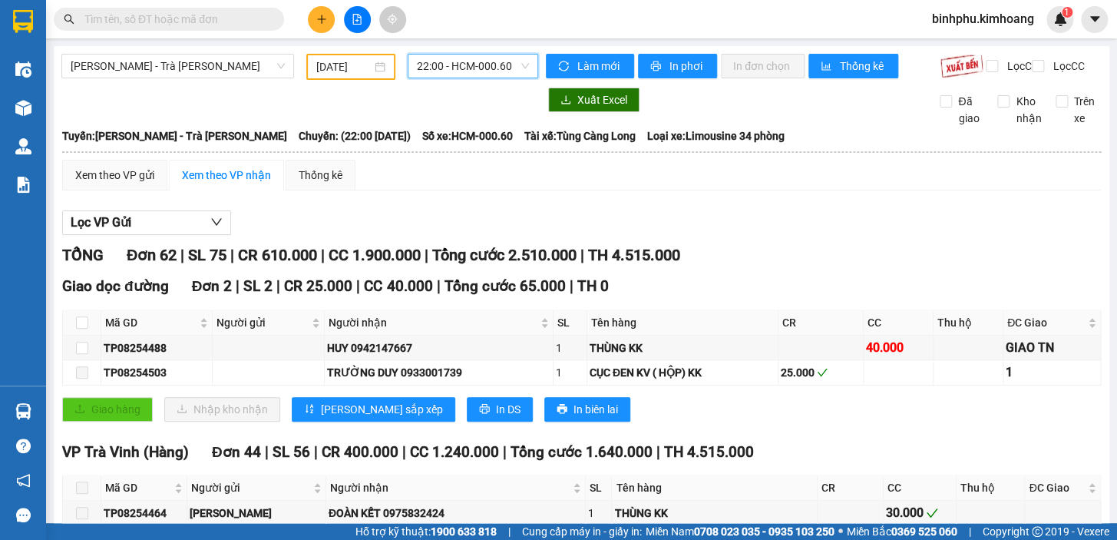
click at [440, 75] on span "22:00 - HCM-000.60" at bounding box center [473, 66] width 112 height 23
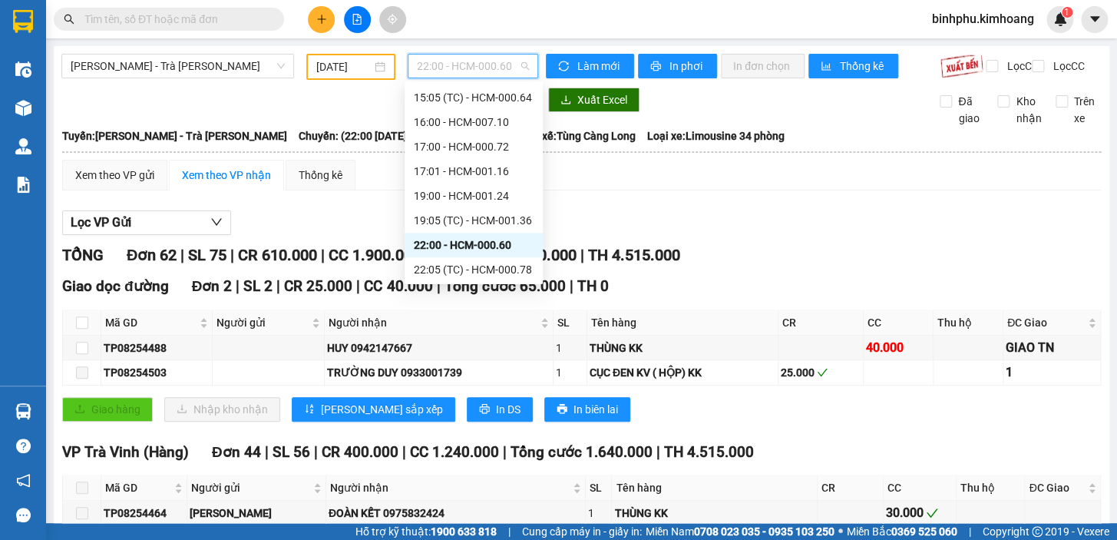
click at [461, 243] on div "22:00 - HCM-000.60" at bounding box center [474, 244] width 120 height 17
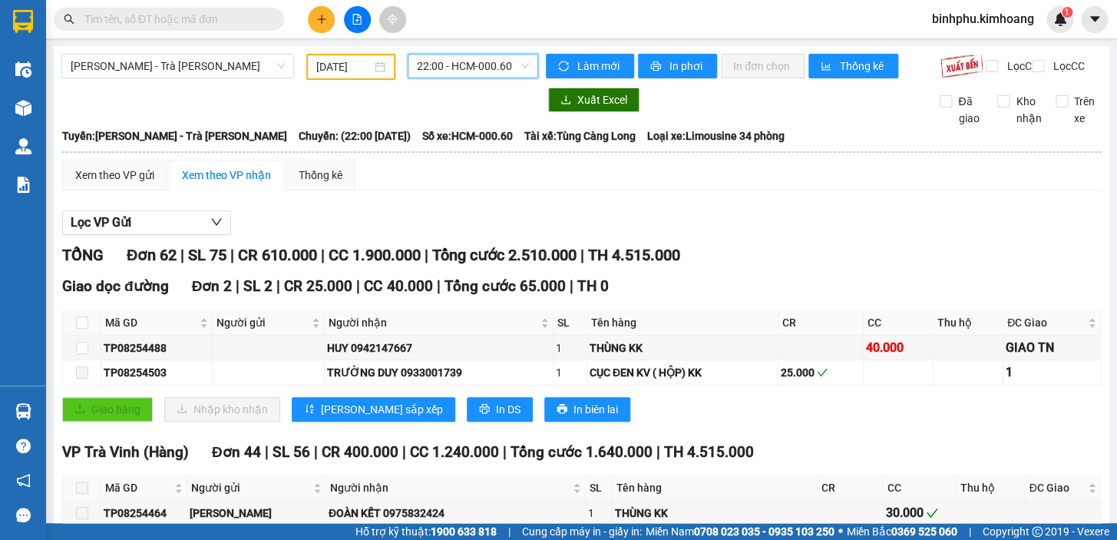
click at [339, 68] on input "[DATE]" at bounding box center [344, 66] width 56 height 17
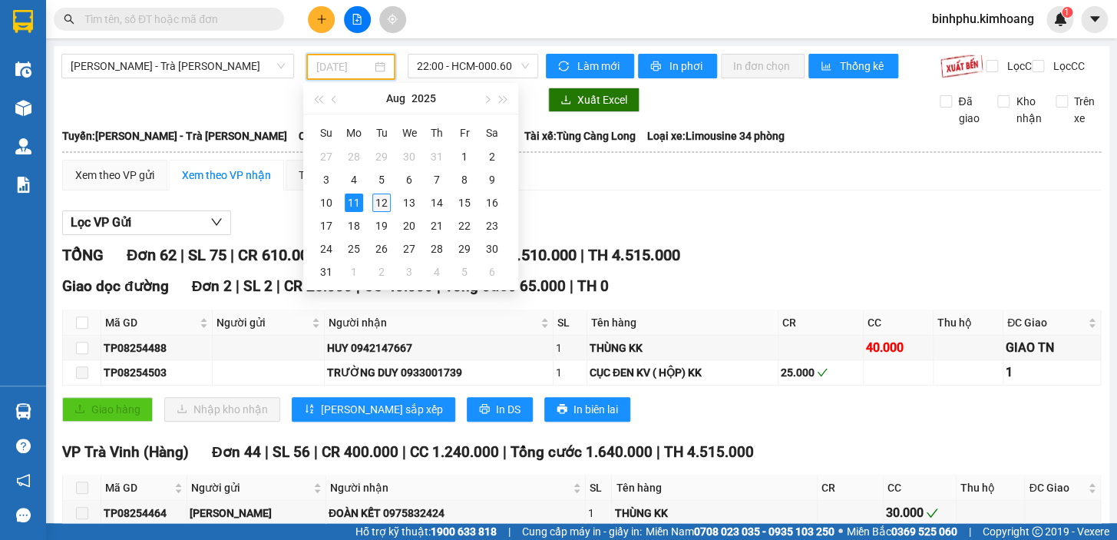
click at [382, 200] on div "12" at bounding box center [381, 202] width 18 height 18
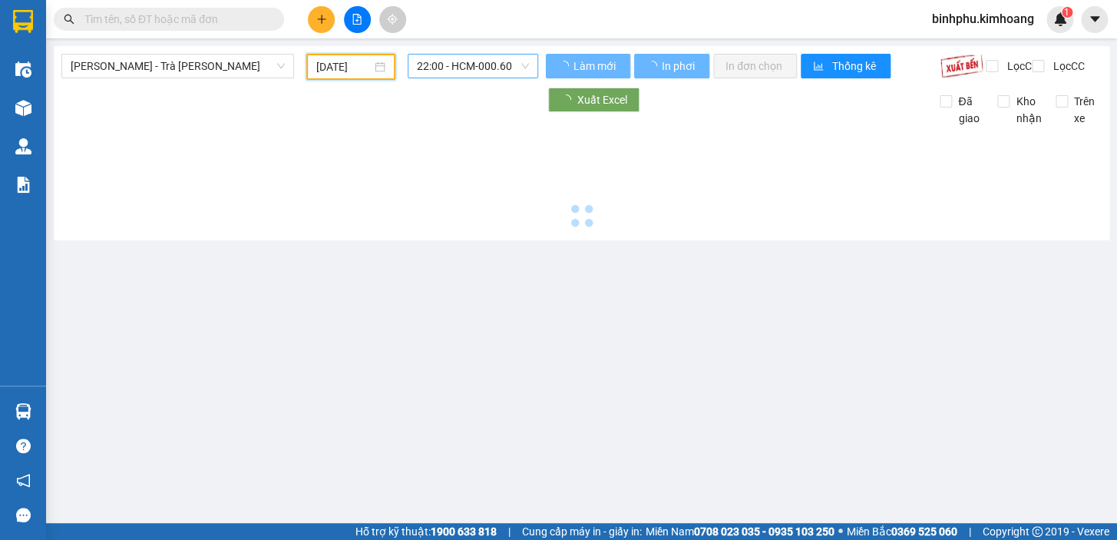
type input "[DATE]"
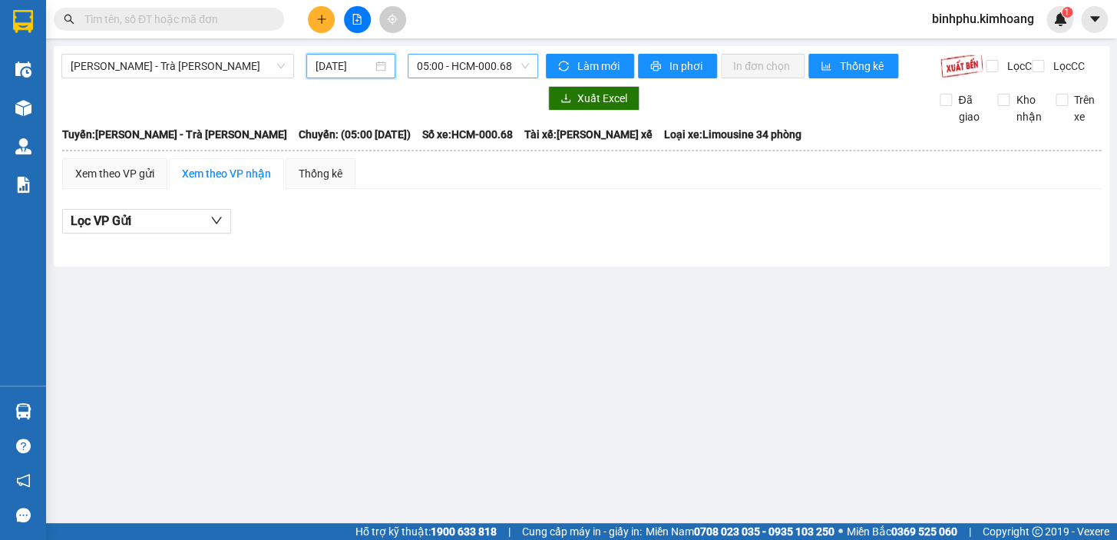
click at [460, 61] on span "05:00 - HCM-000.68" at bounding box center [473, 66] width 112 height 23
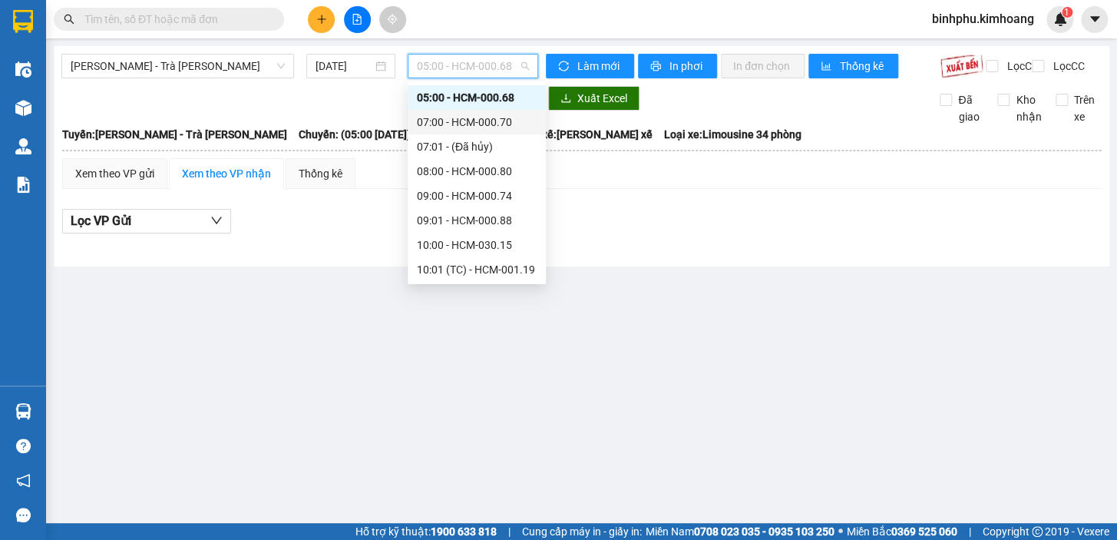
click at [451, 125] on div "07:00 - HCM-000.70" at bounding box center [477, 122] width 120 height 17
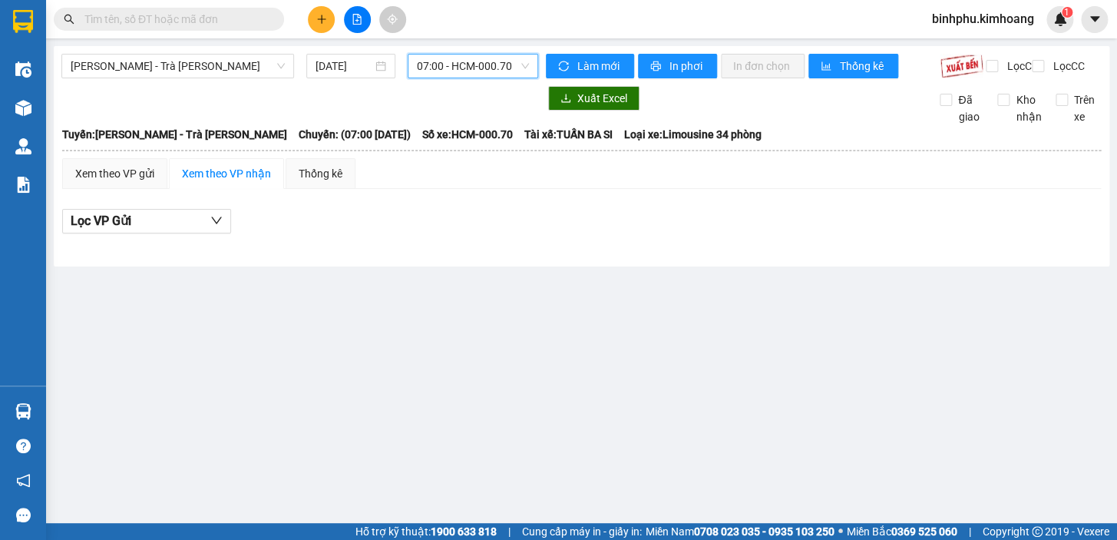
click at [468, 64] on span "07:00 - HCM-000.70" at bounding box center [473, 66] width 112 height 23
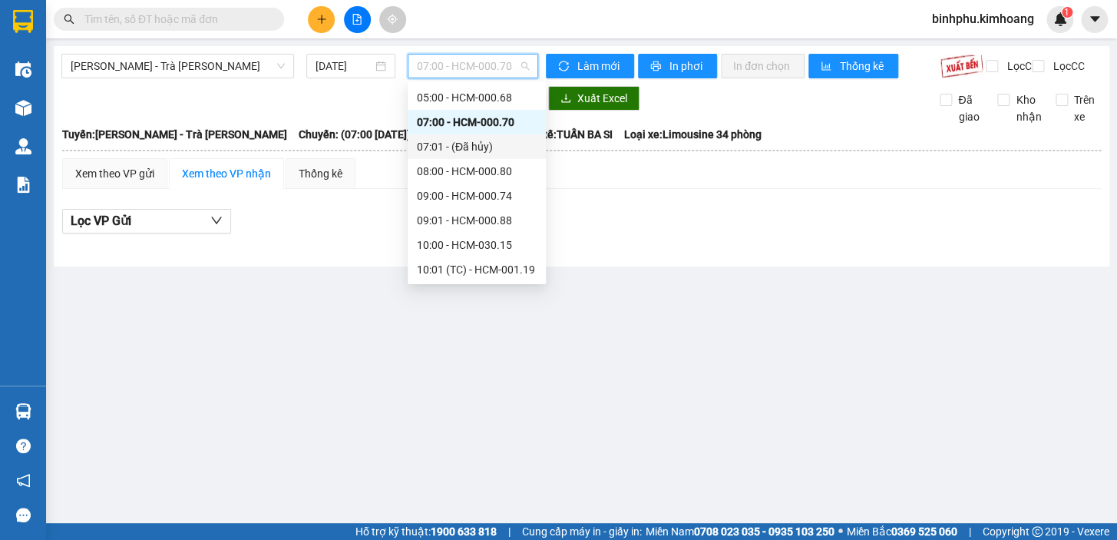
click at [462, 156] on div "07:01 - (Đã [PERSON_NAME])" at bounding box center [477, 146] width 138 height 25
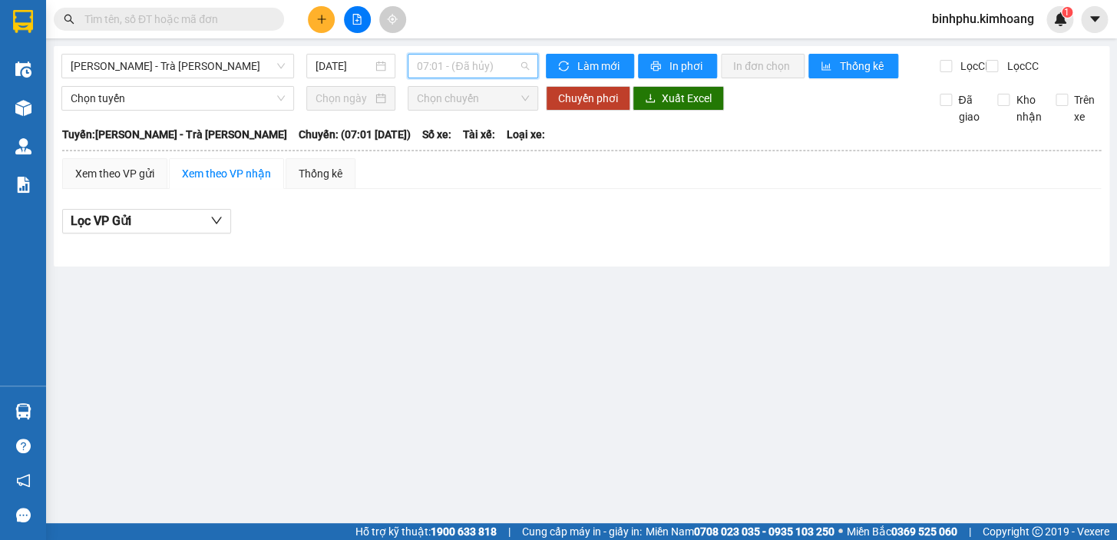
click at [460, 74] on span "07:01 - (Đã [PERSON_NAME])" at bounding box center [473, 66] width 112 height 23
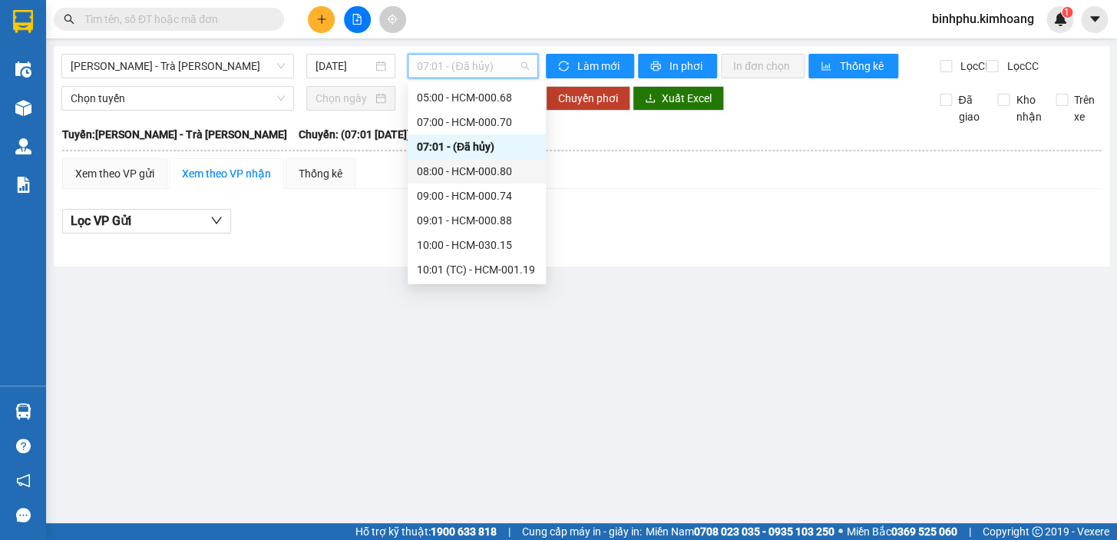
click at [469, 170] on div "08:00 - HCM-000.80" at bounding box center [477, 171] width 120 height 17
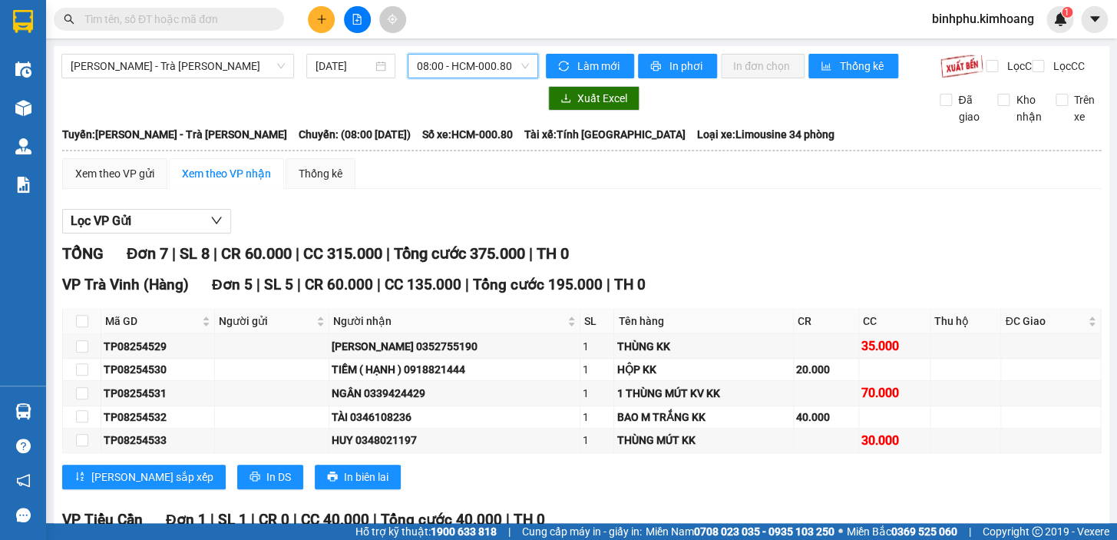
click at [466, 55] on span "08:00 - HCM-000.80" at bounding box center [473, 66] width 112 height 23
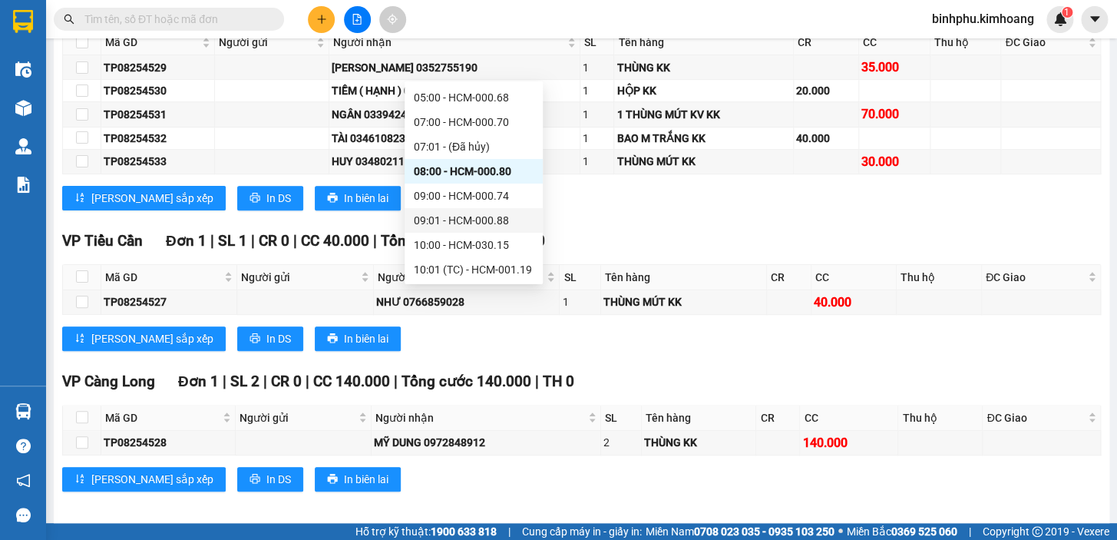
scroll to position [301, 0]
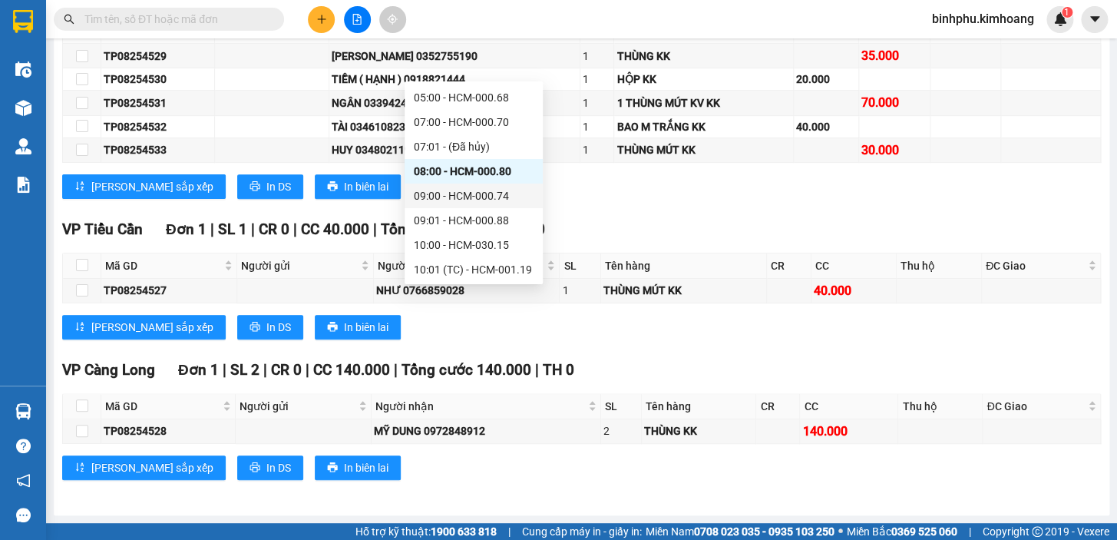
click at [477, 188] on div "09:00 - HCM-000.74" at bounding box center [474, 195] width 120 height 17
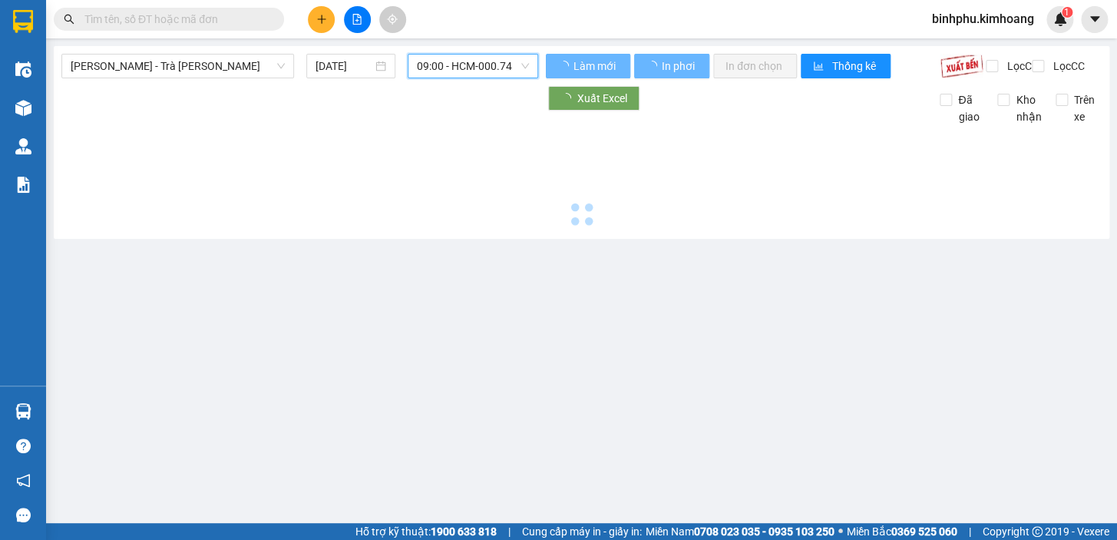
scroll to position [0, 0]
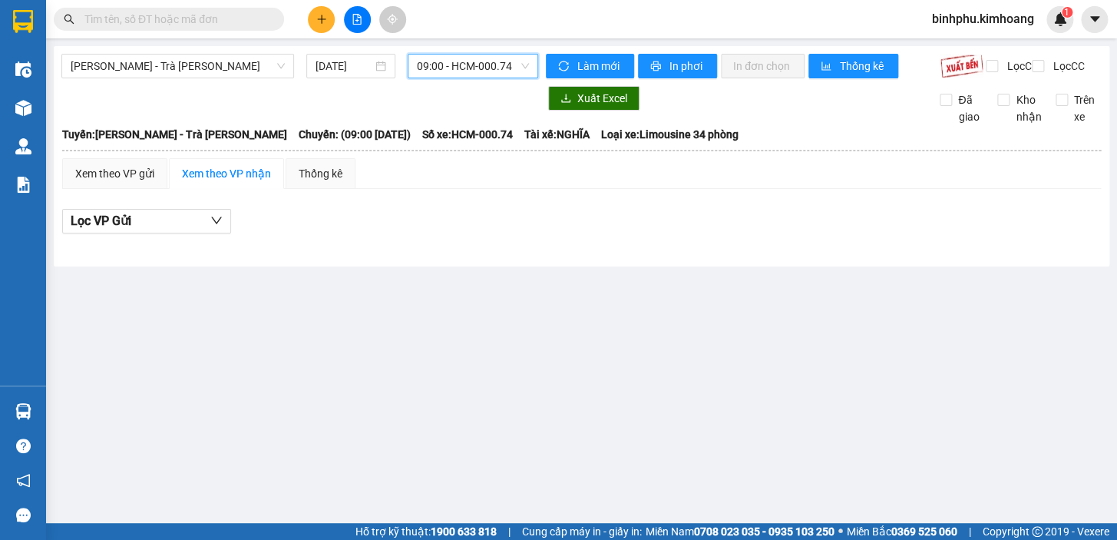
click at [481, 67] on span "09:00 - HCM-000.74" at bounding box center [473, 66] width 112 height 23
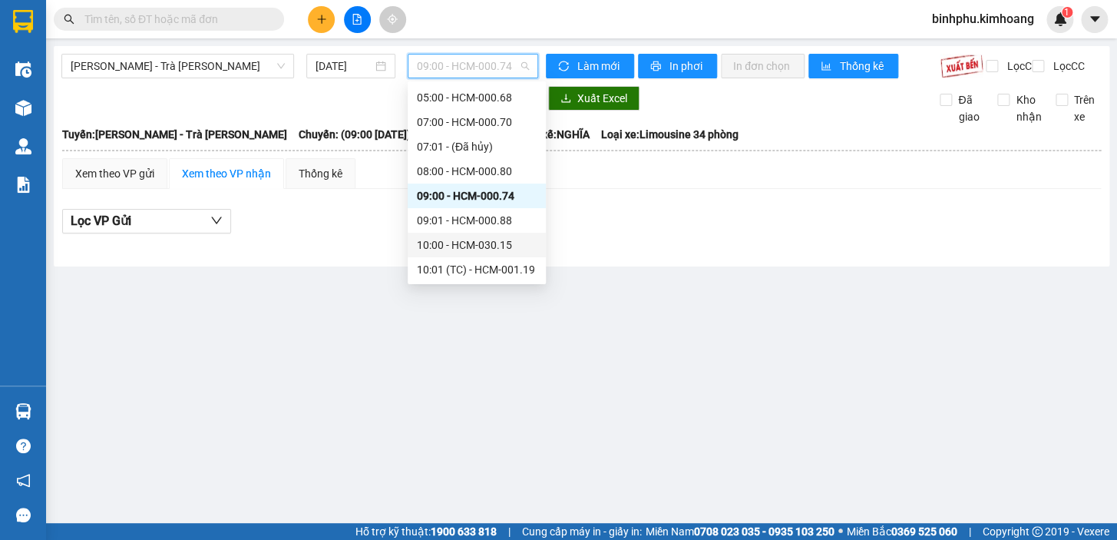
click at [490, 246] on div "10:00 - HCM-030.15" at bounding box center [477, 244] width 120 height 17
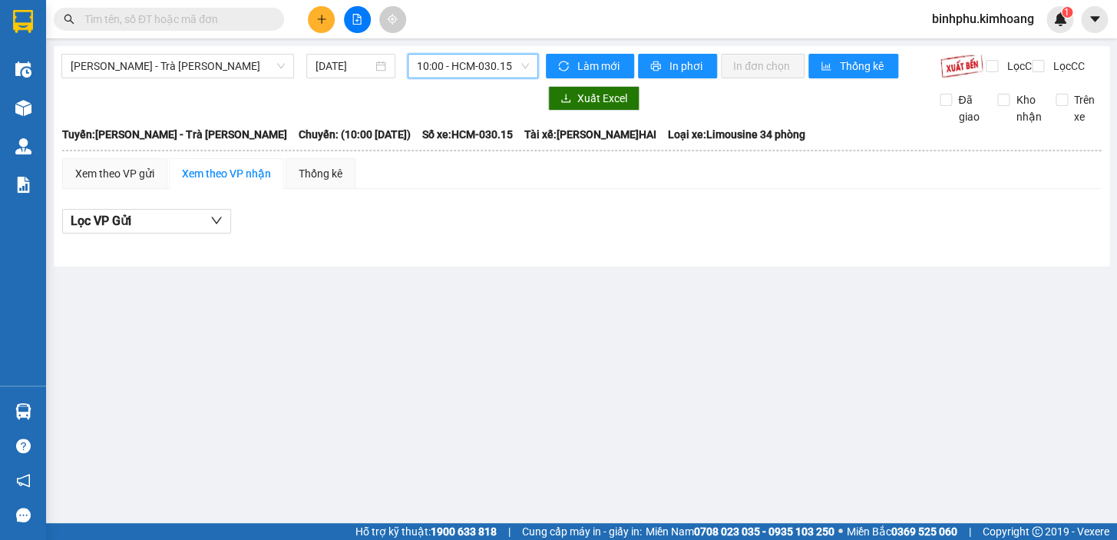
click at [464, 61] on span "10:00 - HCM-030.15" at bounding box center [473, 66] width 112 height 23
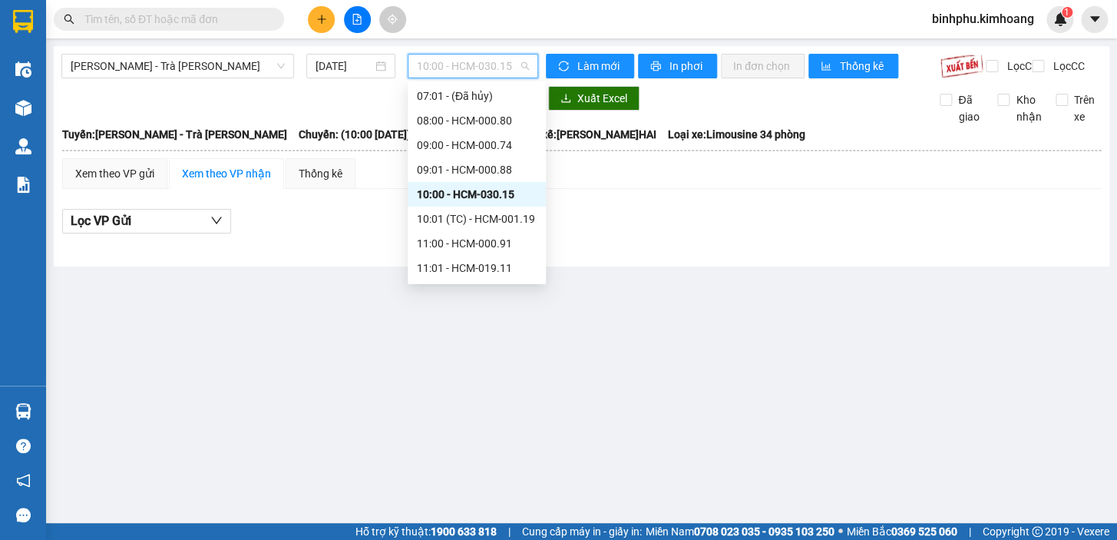
scroll to position [94, 0]
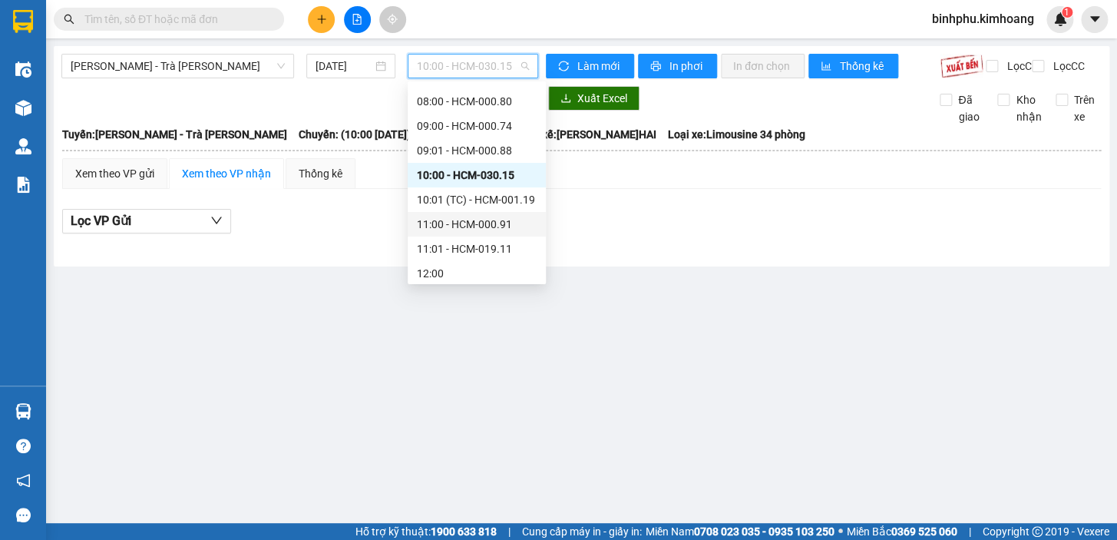
click at [507, 220] on div "11:00 - HCM-000.91" at bounding box center [477, 224] width 120 height 17
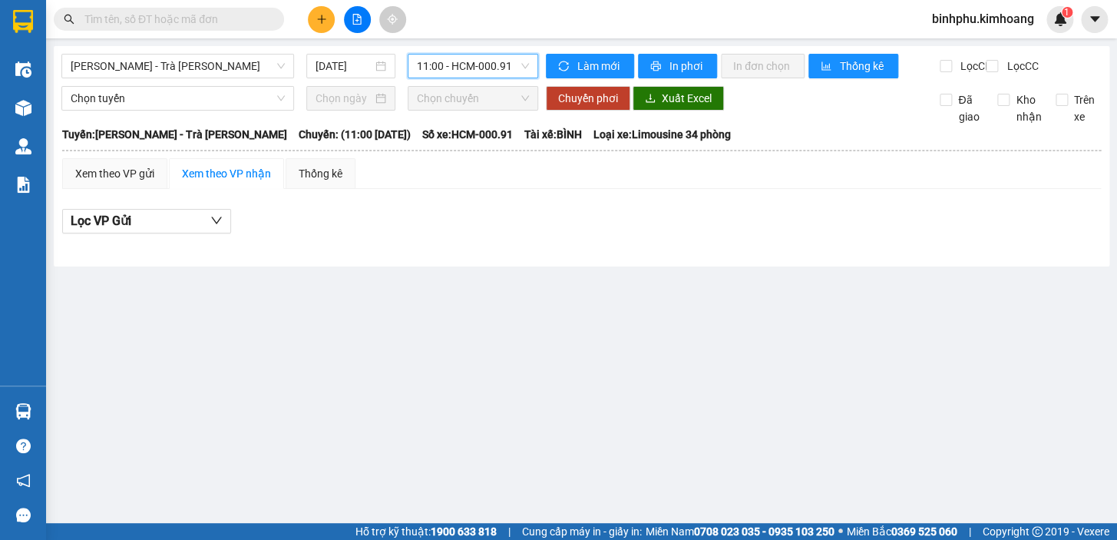
click at [495, 56] on span "11:00 - HCM-000.91" at bounding box center [473, 66] width 112 height 23
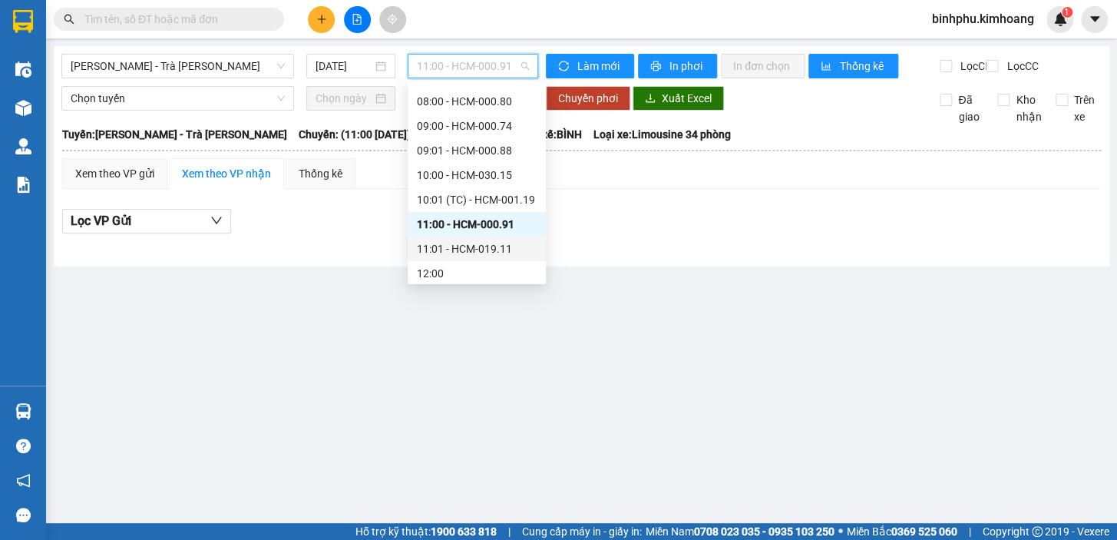
click at [491, 252] on div "11:01 - HCM-019.11" at bounding box center [477, 248] width 120 height 17
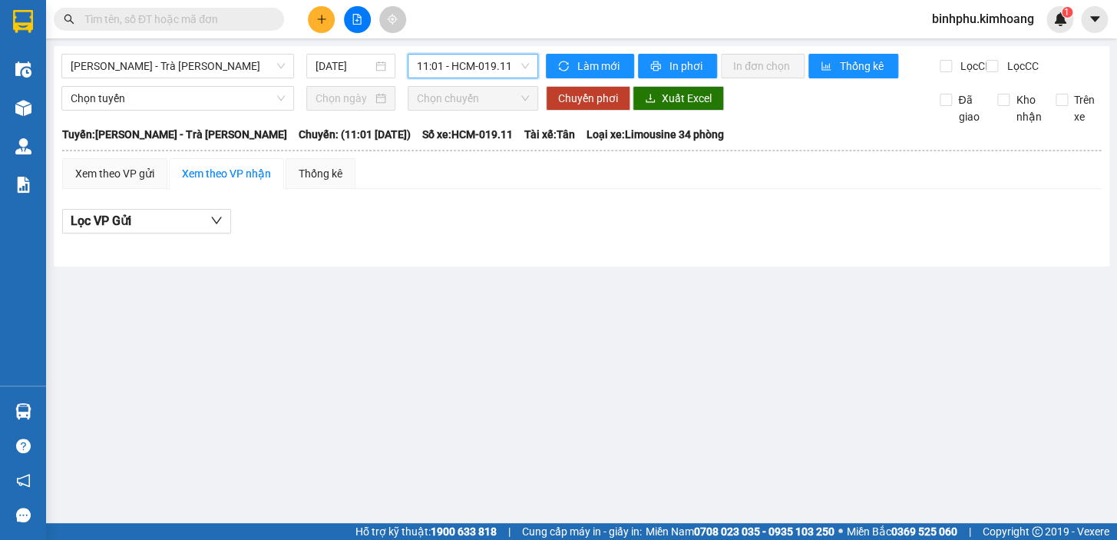
click at [507, 69] on span "11:01 - HCM-019.11" at bounding box center [473, 66] width 112 height 23
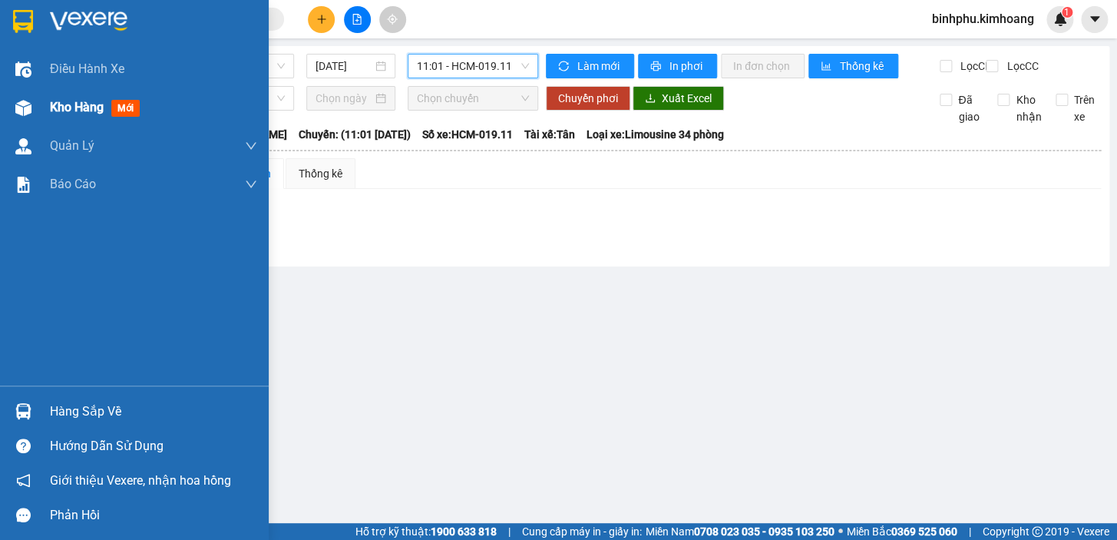
click at [42, 114] on div "Kho hàng mới" at bounding box center [134, 107] width 269 height 38
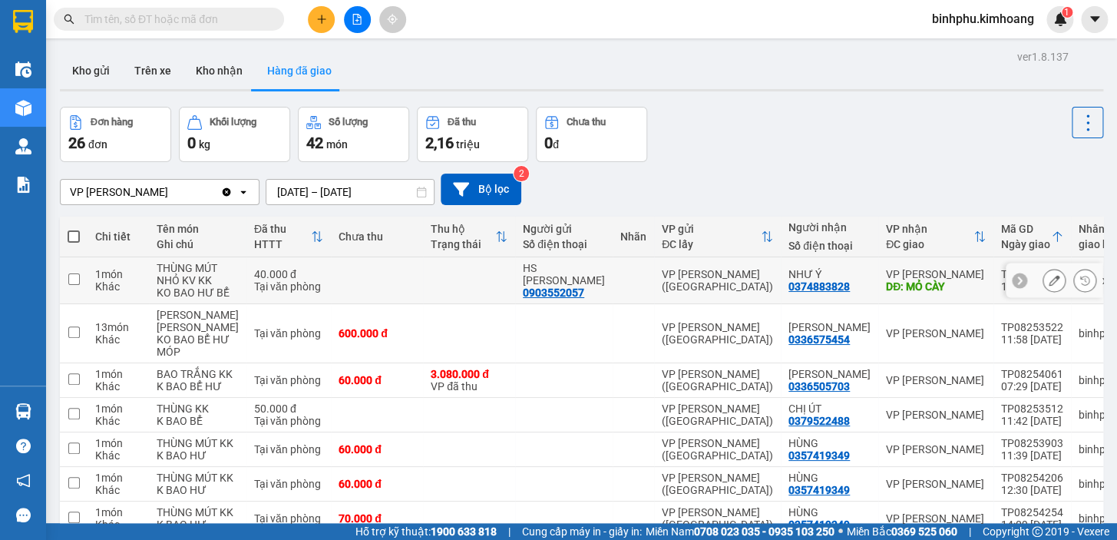
click at [1043, 287] on button at bounding box center [1053, 280] width 21 height 27
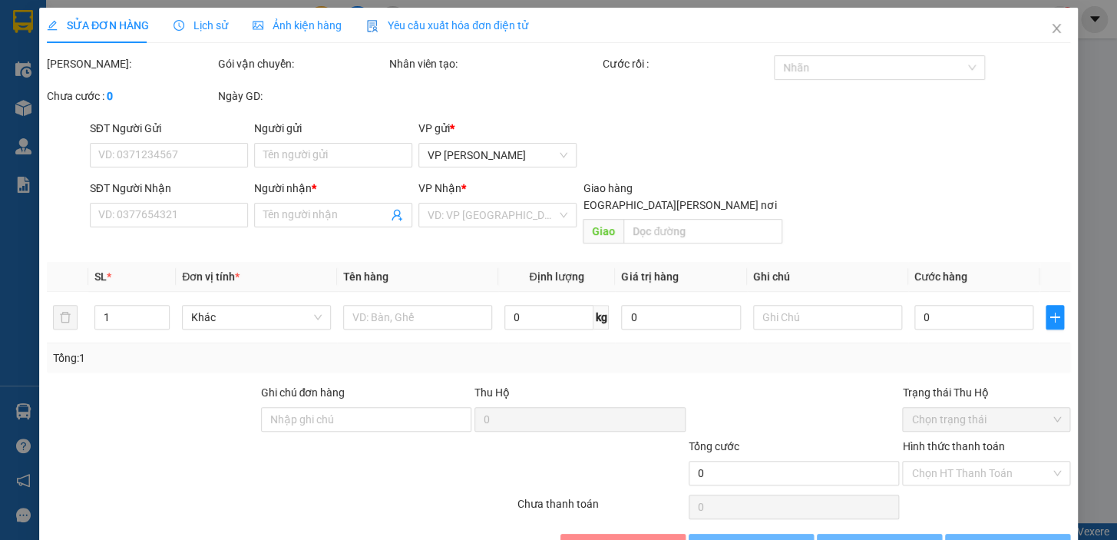
type input "0903552057"
type input "HS [PERSON_NAME]"
type input "0374883828"
type input "NHƯ Ý"
type input "MỎ CÀY"
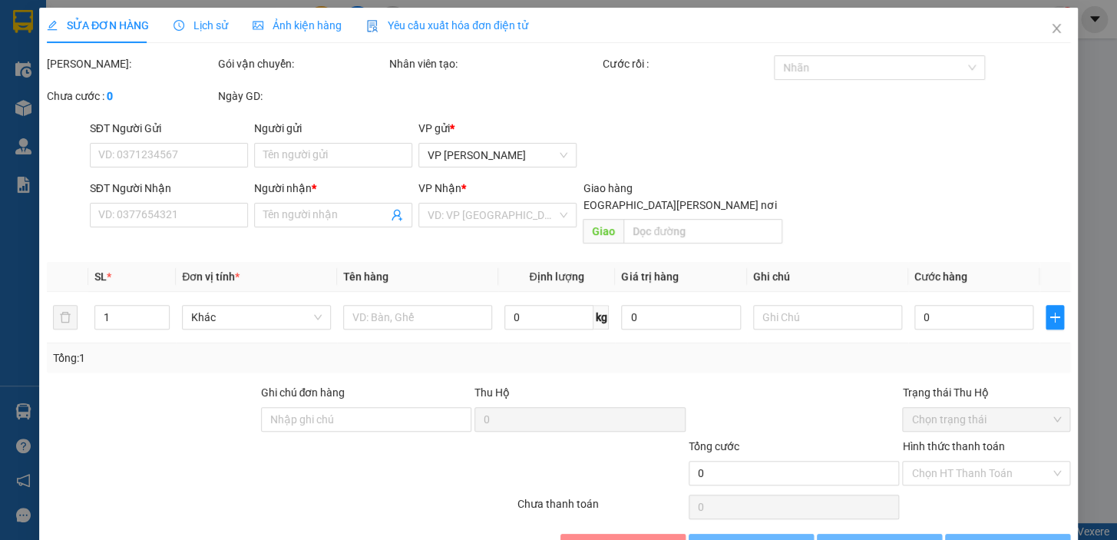
type input "40.000"
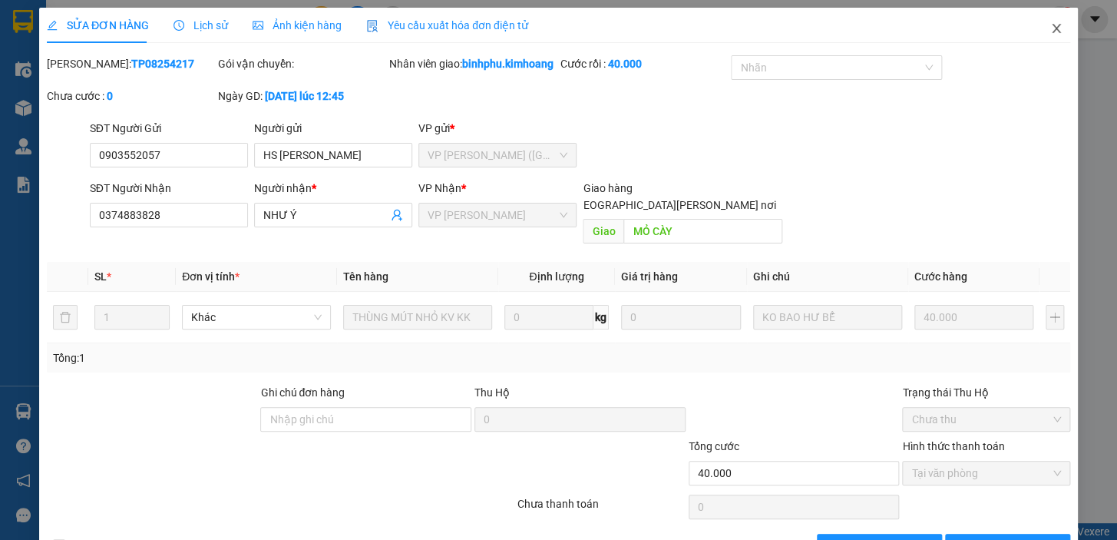
click at [1050, 35] on icon "close" at bounding box center [1056, 28] width 12 height 12
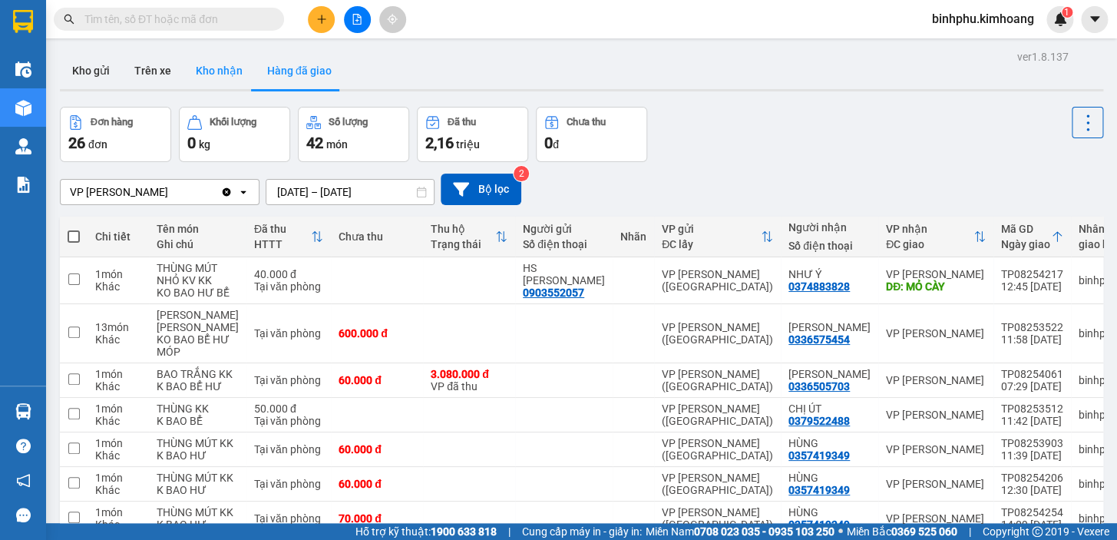
click at [225, 68] on button "Kho nhận" at bounding box center [218, 70] width 71 height 37
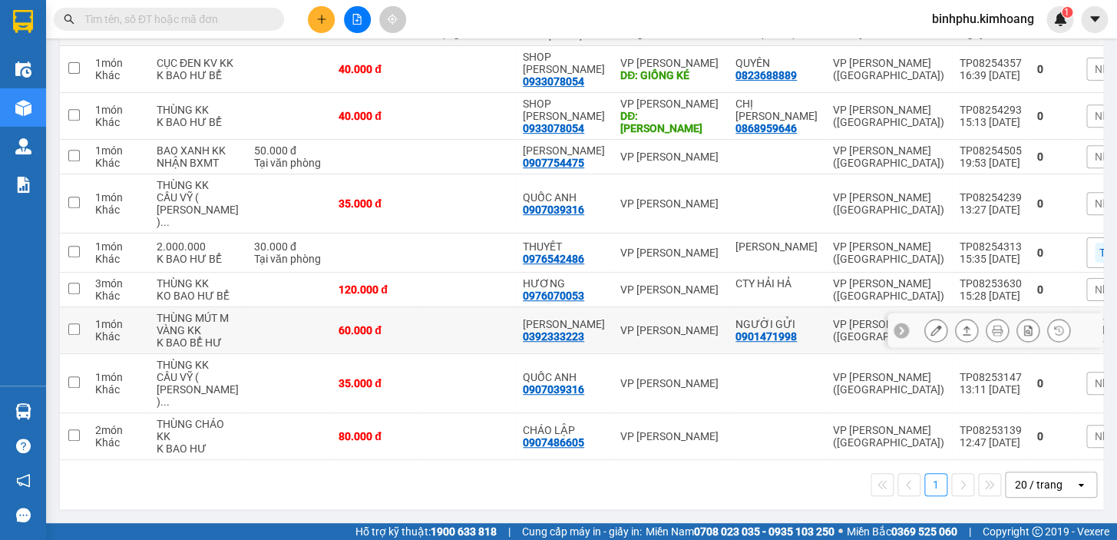
scroll to position [272, 0]
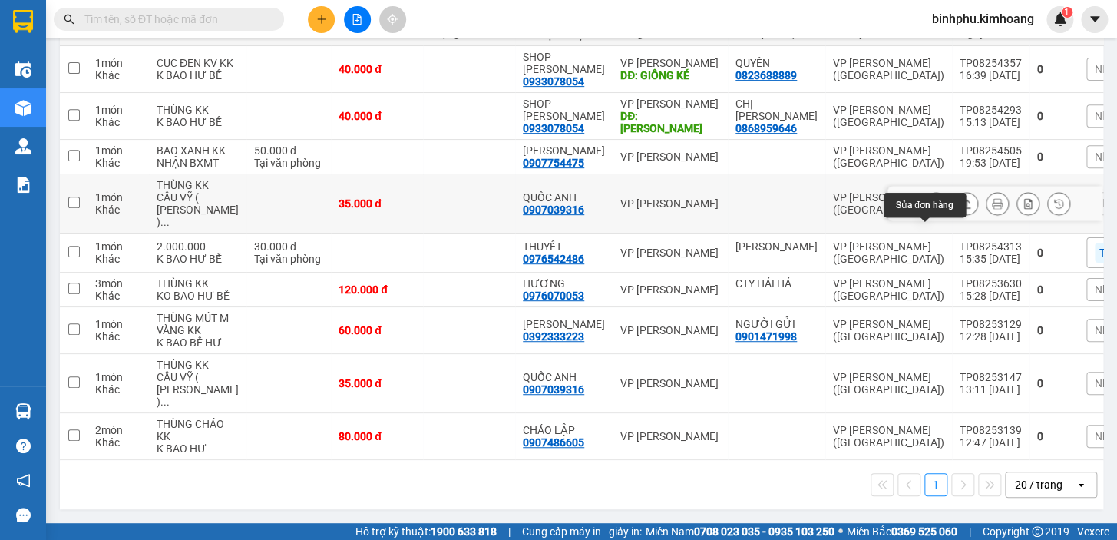
click at [930, 198] on icon at bounding box center [935, 203] width 11 height 11
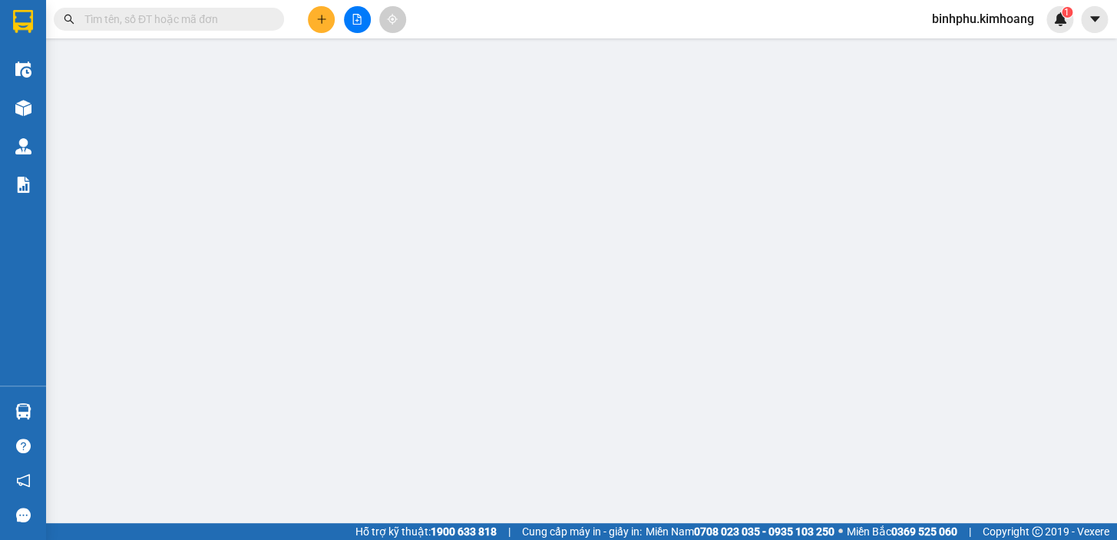
type input "0907039316"
type input "QUỐC ANH"
type input "35.000"
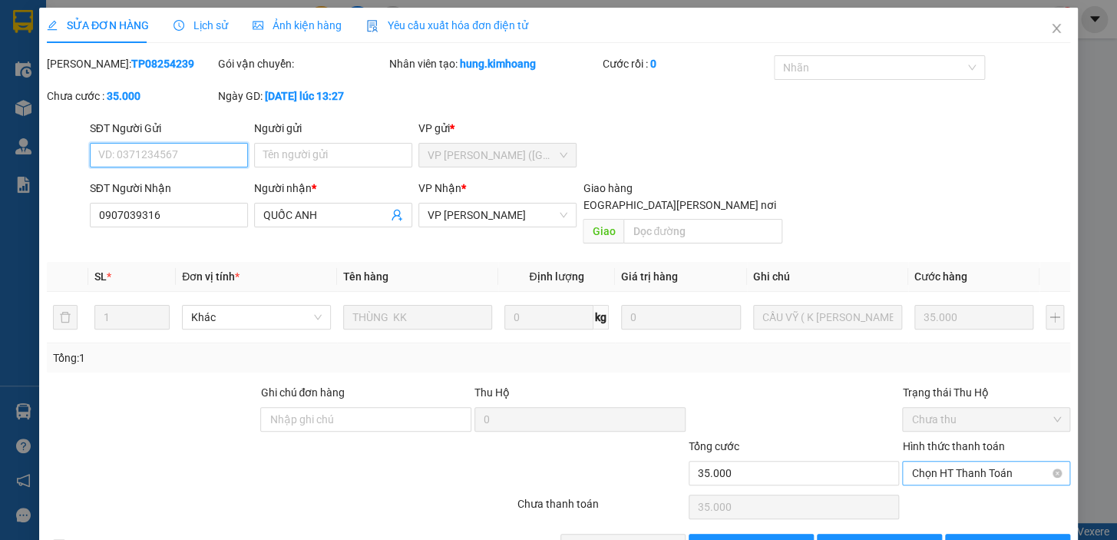
click at [966, 461] on span "Chọn HT Thanh Toán" at bounding box center [986, 472] width 150 height 23
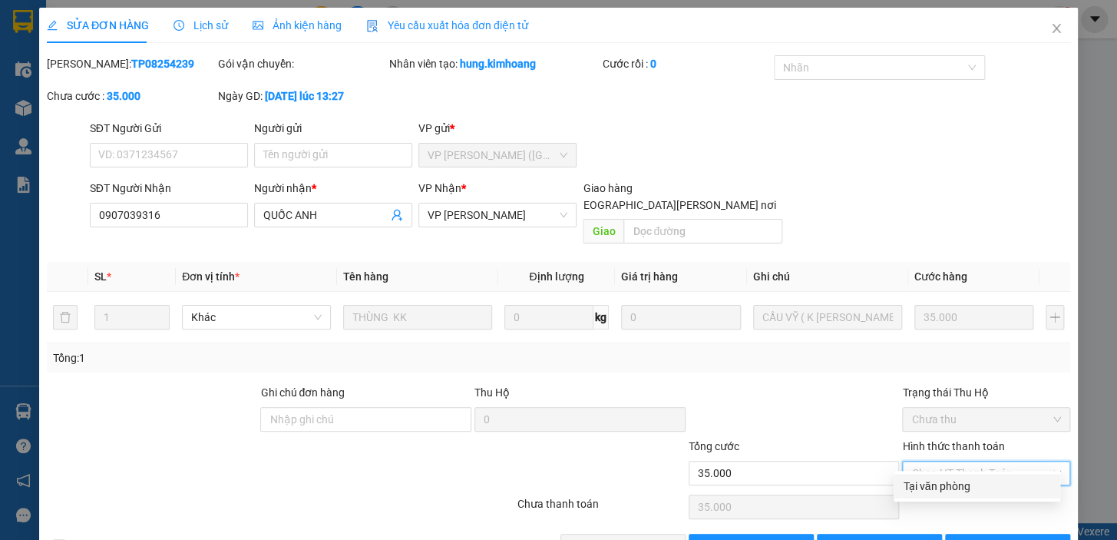
click at [961, 481] on div "Tại văn phòng" at bounding box center [977, 485] width 148 height 17
type input "0"
click at [664, 537] on span "[PERSON_NAME] và [PERSON_NAME] hàng" at bounding box center [693, 545] width 207 height 17
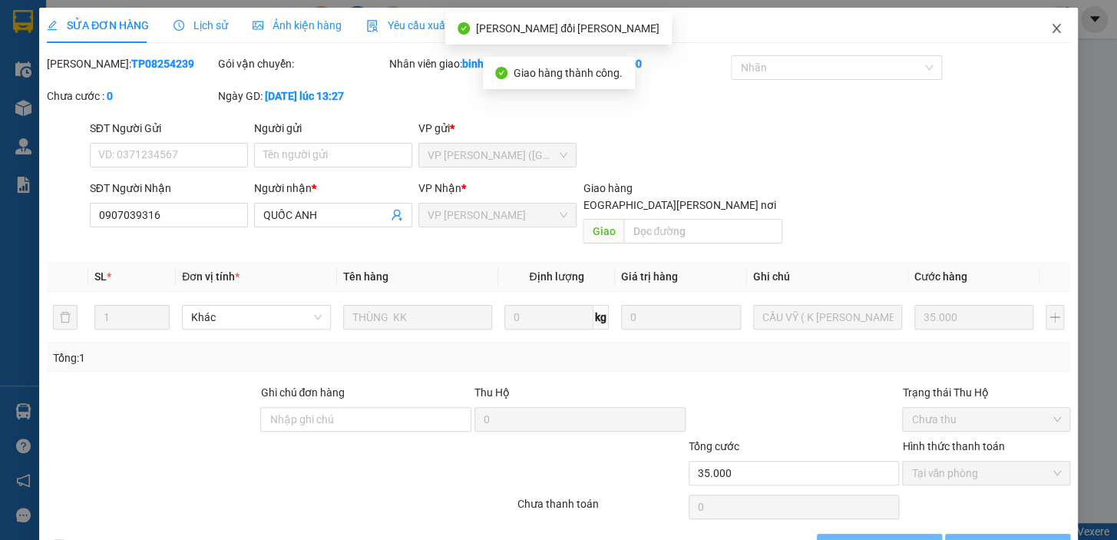
click at [1052, 26] on icon "close" at bounding box center [1056, 28] width 12 height 12
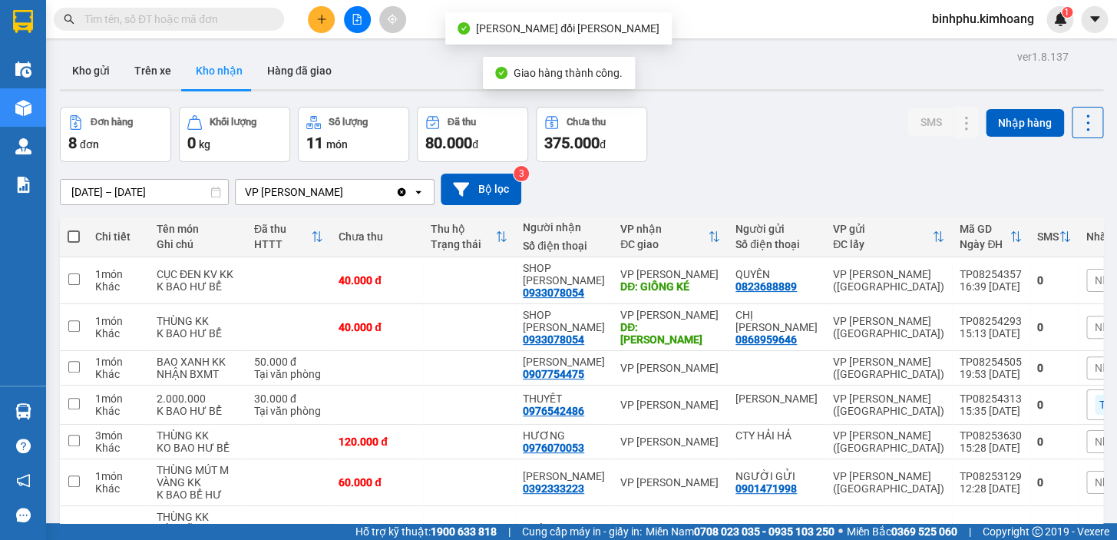
click at [352, 20] on icon "file-add" at bounding box center [357, 19] width 11 height 11
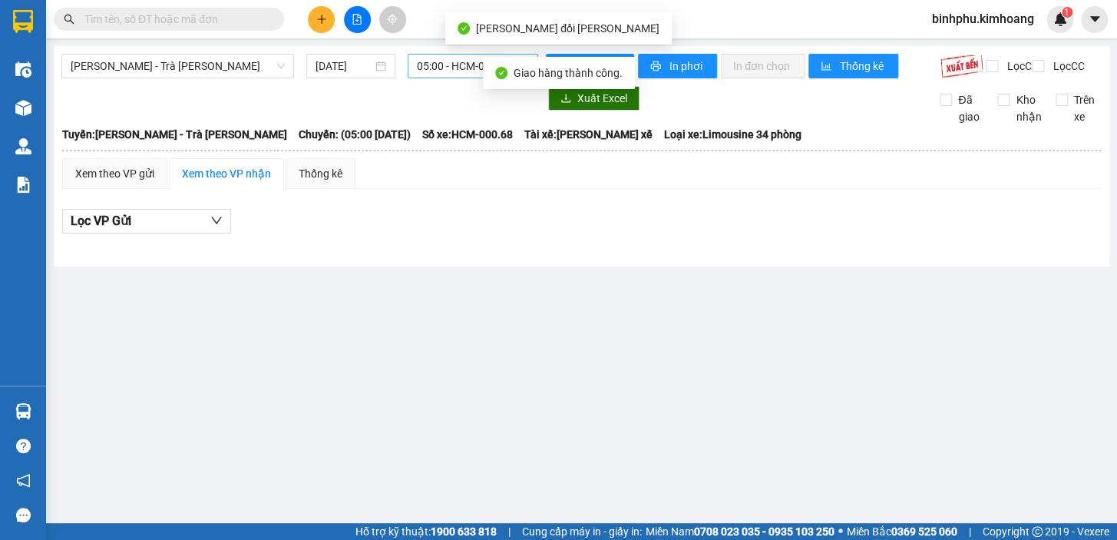
click at [446, 70] on span "05:00 - HCM-000.68" at bounding box center [473, 66] width 112 height 23
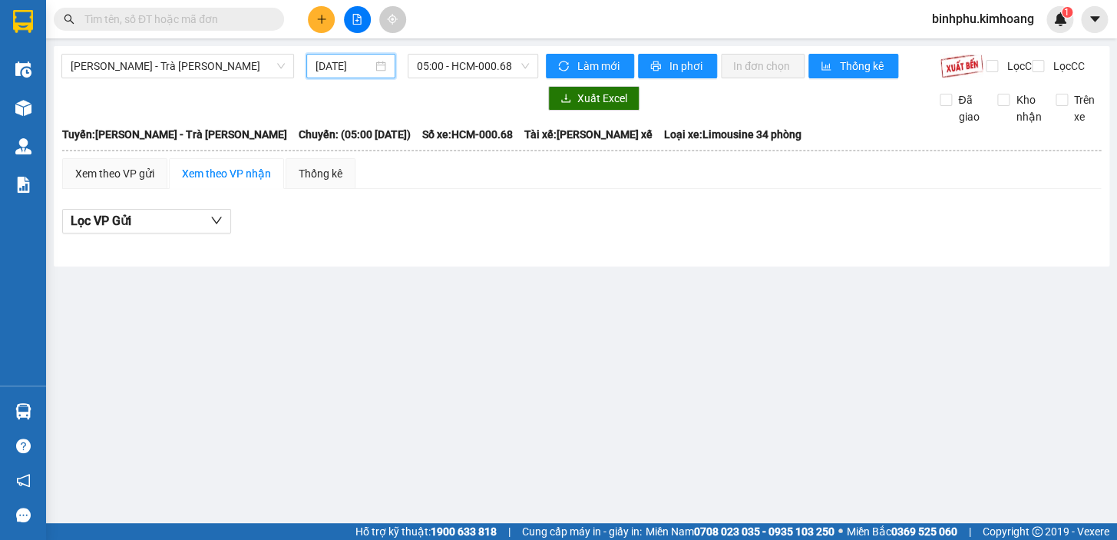
click at [361, 58] on input "[DATE]" at bounding box center [345, 66] width 58 height 17
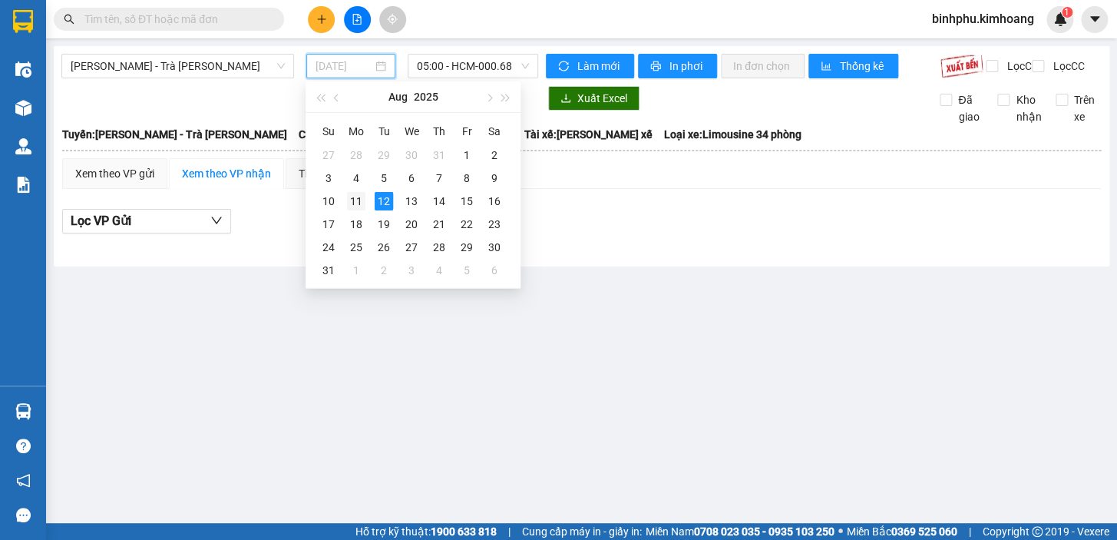
click at [360, 200] on div "11" at bounding box center [356, 201] width 18 height 18
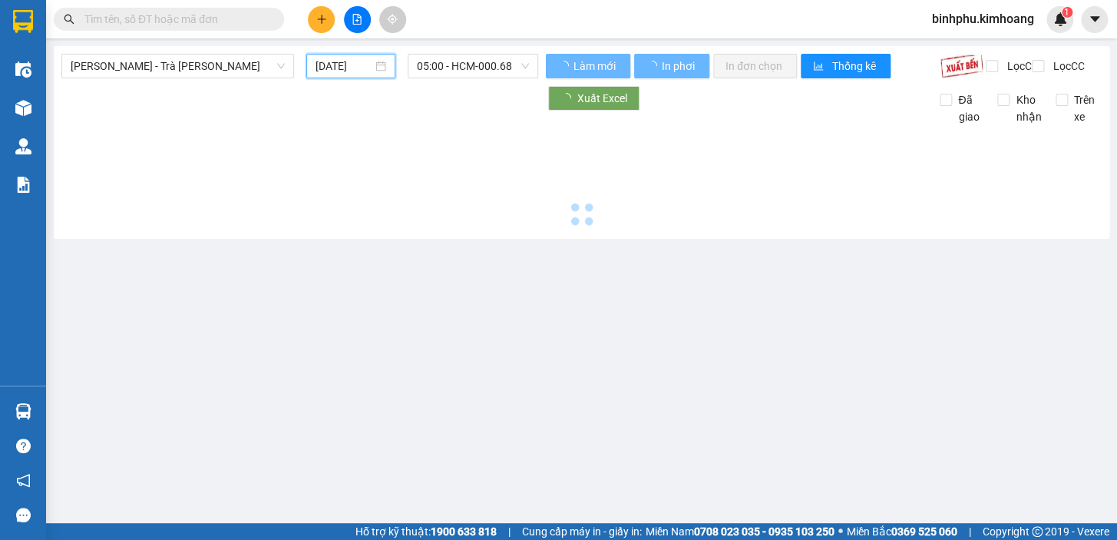
type input "[DATE]"
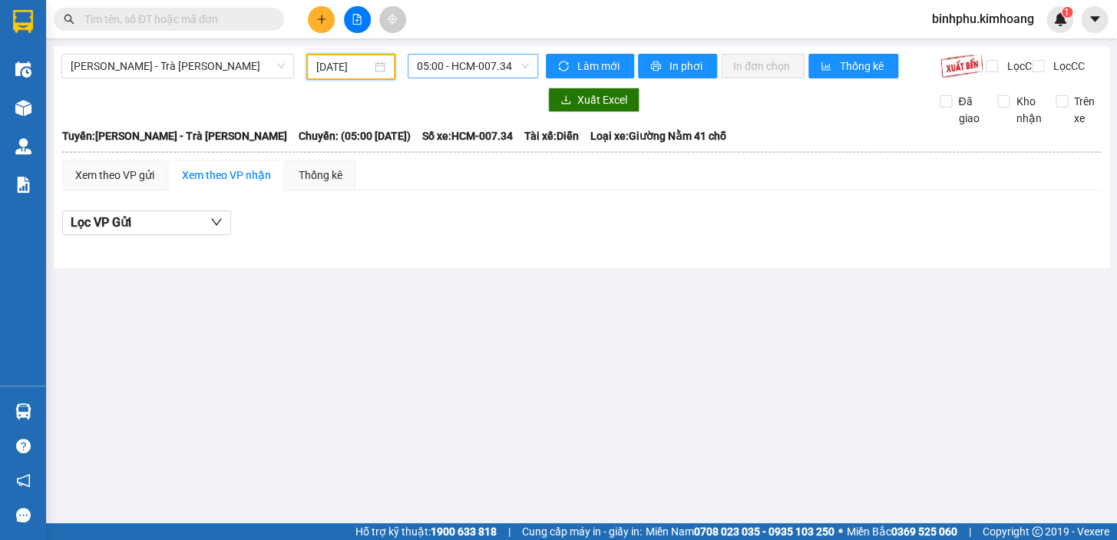
click at [442, 71] on span "05:00 - HCM-007.34" at bounding box center [473, 66] width 112 height 23
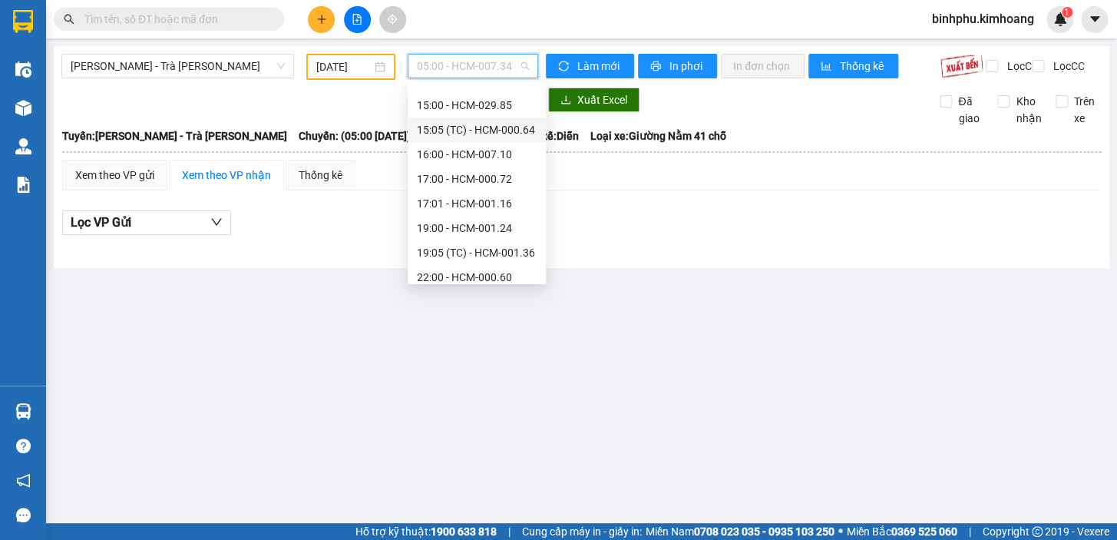
scroll to position [392, 0]
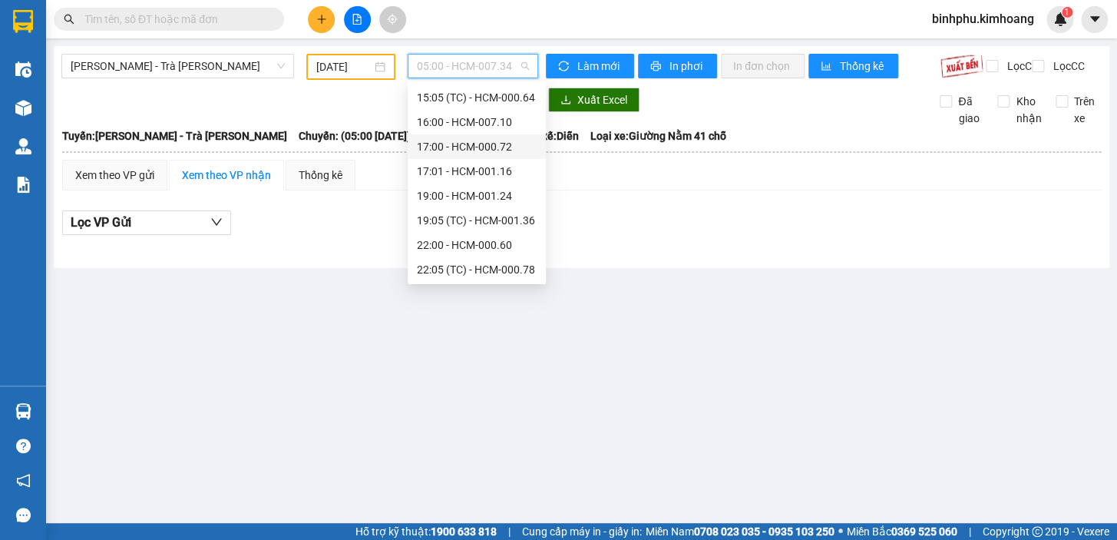
click at [504, 149] on div "17:00 - HCM-000.72" at bounding box center [477, 146] width 120 height 17
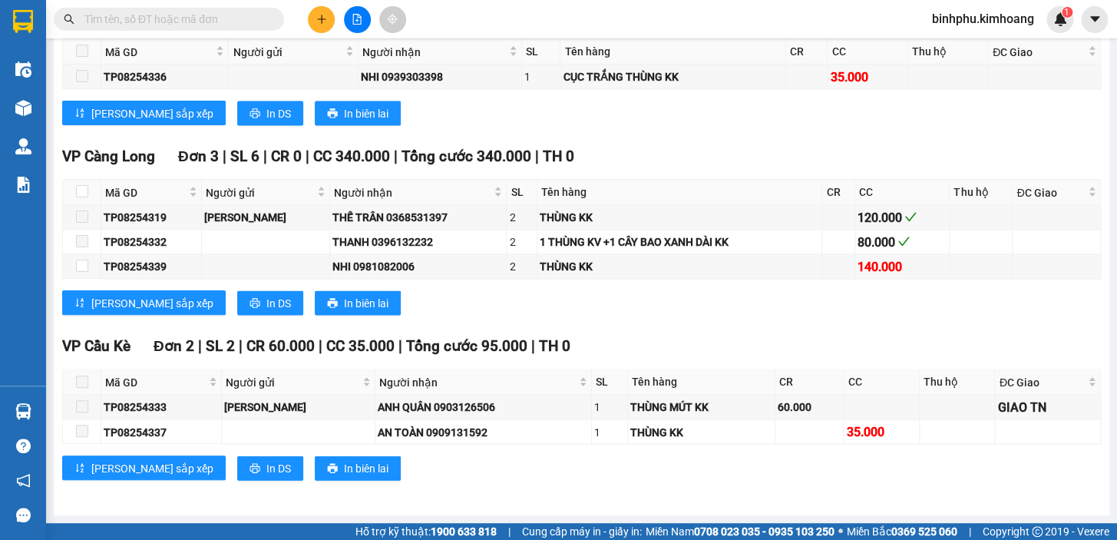
scroll to position [1187, 0]
click at [205, 20] on input "text" at bounding box center [174, 19] width 181 height 17
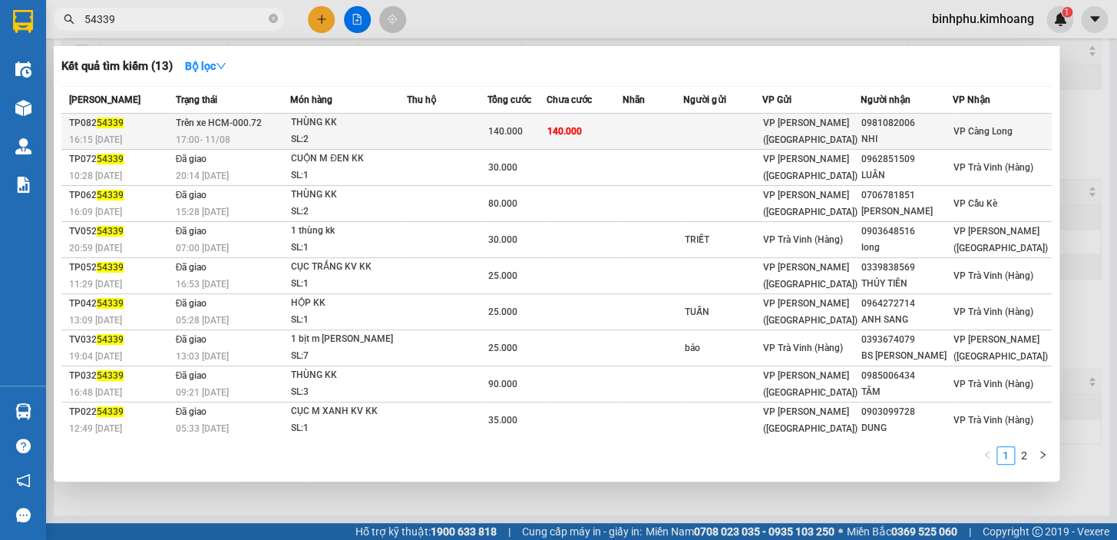
type input "54339"
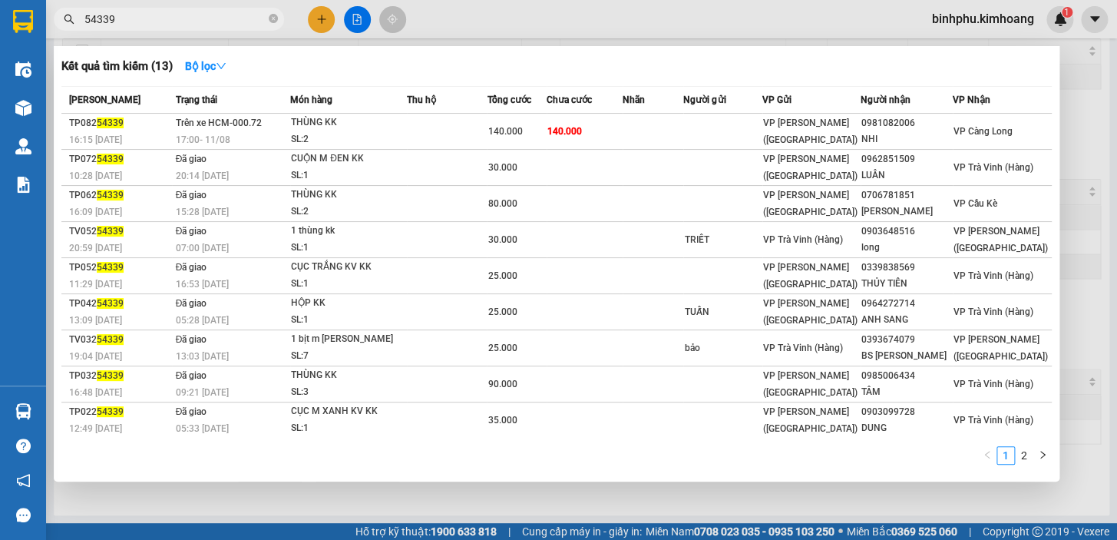
click at [545, 134] on div "140.000" at bounding box center [516, 131] width 58 height 17
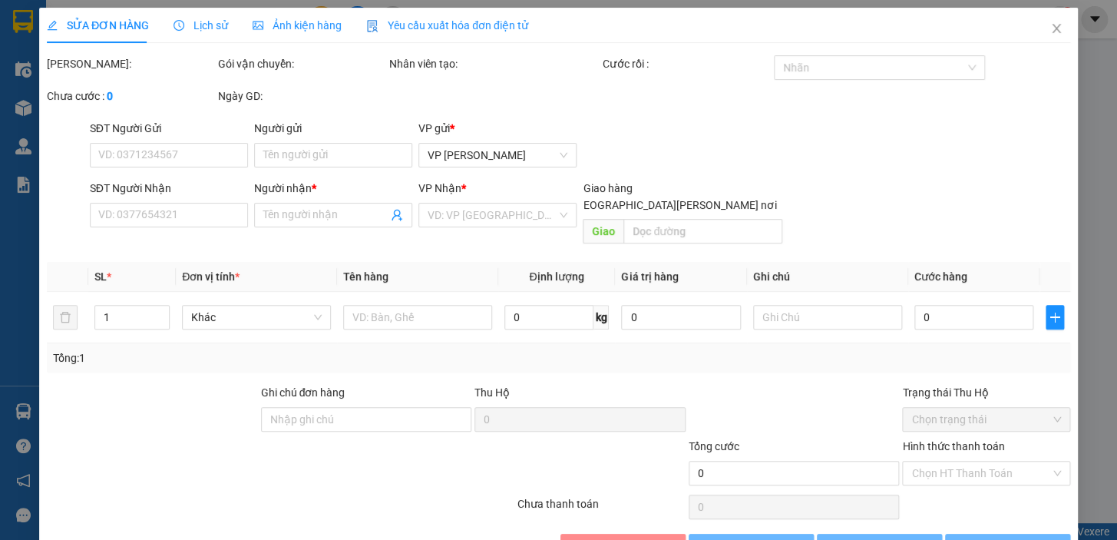
type input "0981082006"
type input "NHI"
type input "140.000"
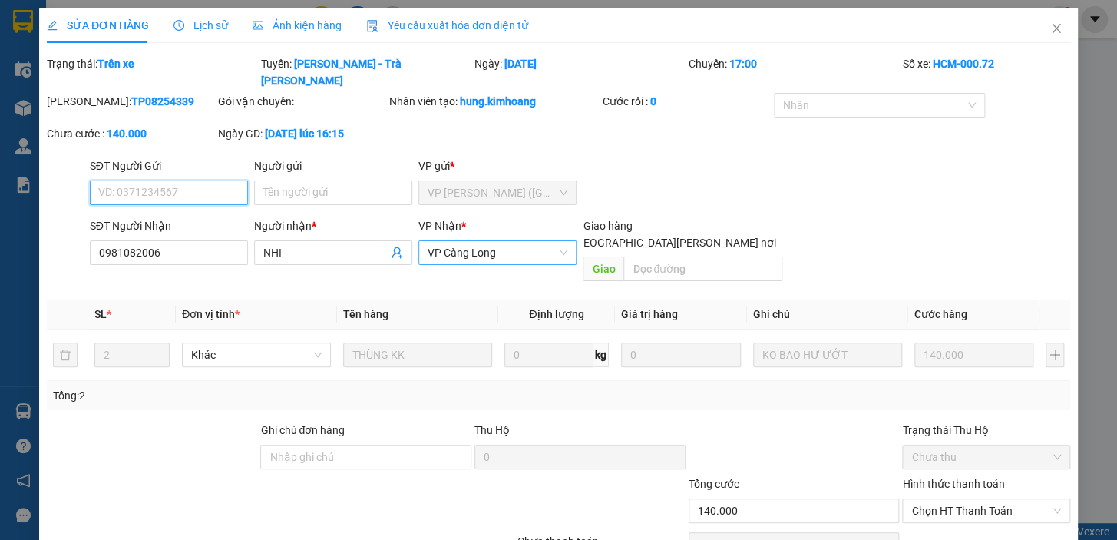
click at [522, 241] on span "VP Càng Long" at bounding box center [498, 252] width 140 height 23
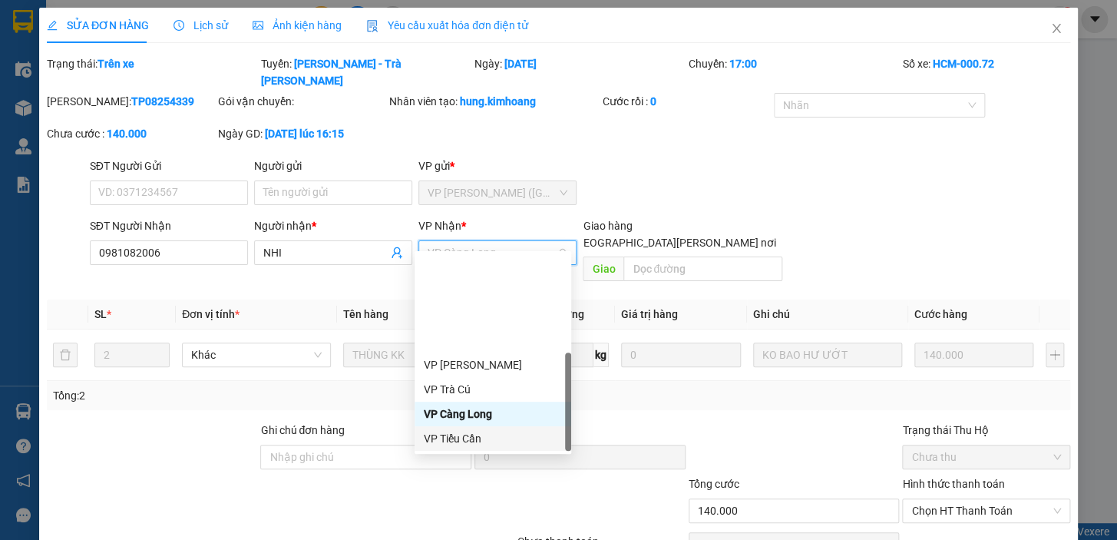
scroll to position [123, 0]
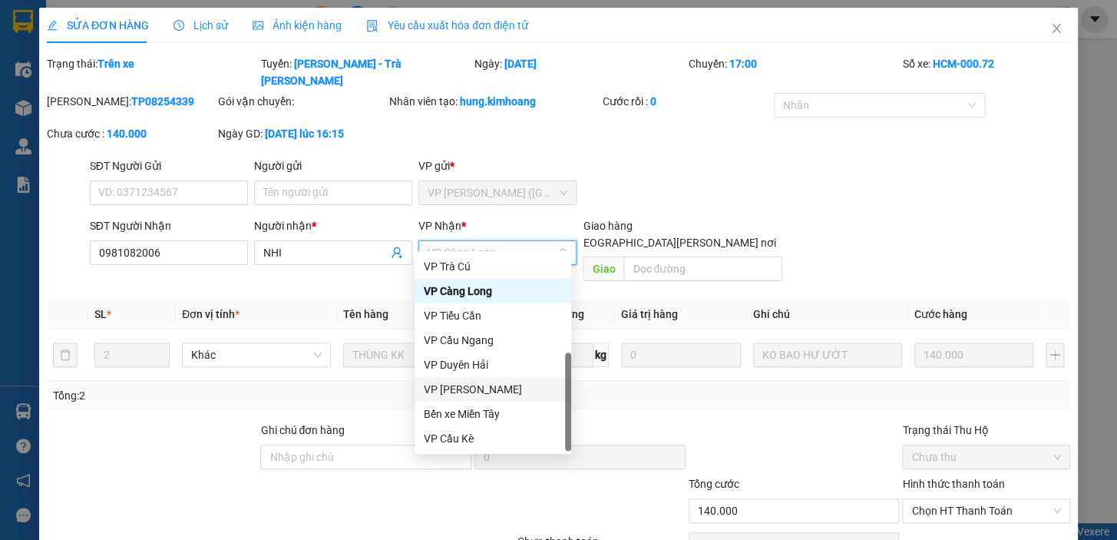
click at [506, 392] on div "VP [PERSON_NAME]" at bounding box center [493, 389] width 138 height 17
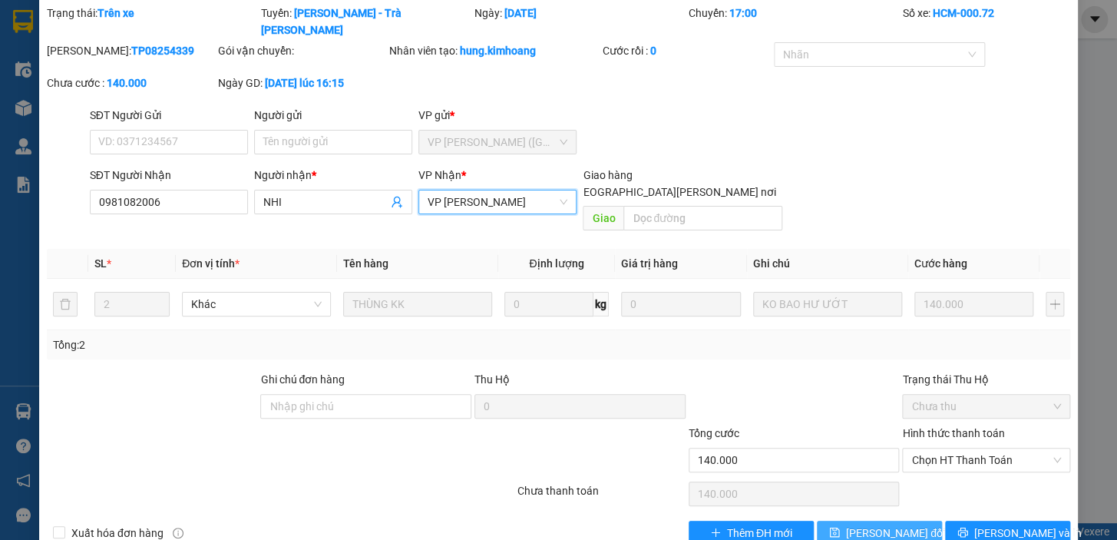
scroll to position [51, 0]
click at [845, 520] on button "[PERSON_NAME] đổi" at bounding box center [879, 532] width 125 height 25
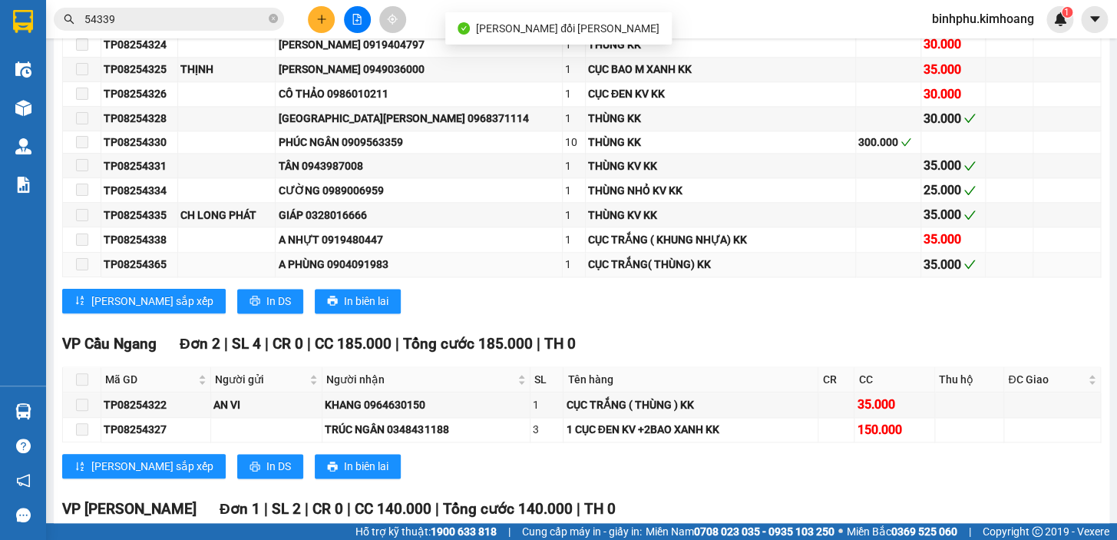
scroll to position [837, 0]
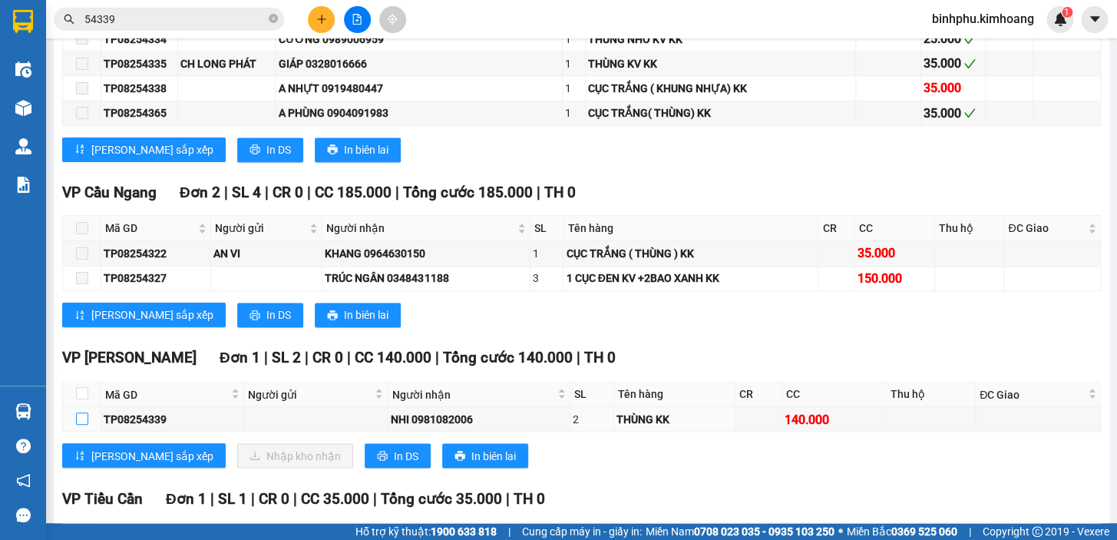
drag, startPoint x: 76, startPoint y: 428, endPoint x: 231, endPoint y: 463, distance: 158.9
click at [77, 425] on input "checkbox" at bounding box center [82, 418] width 12 height 12
checkbox input "true"
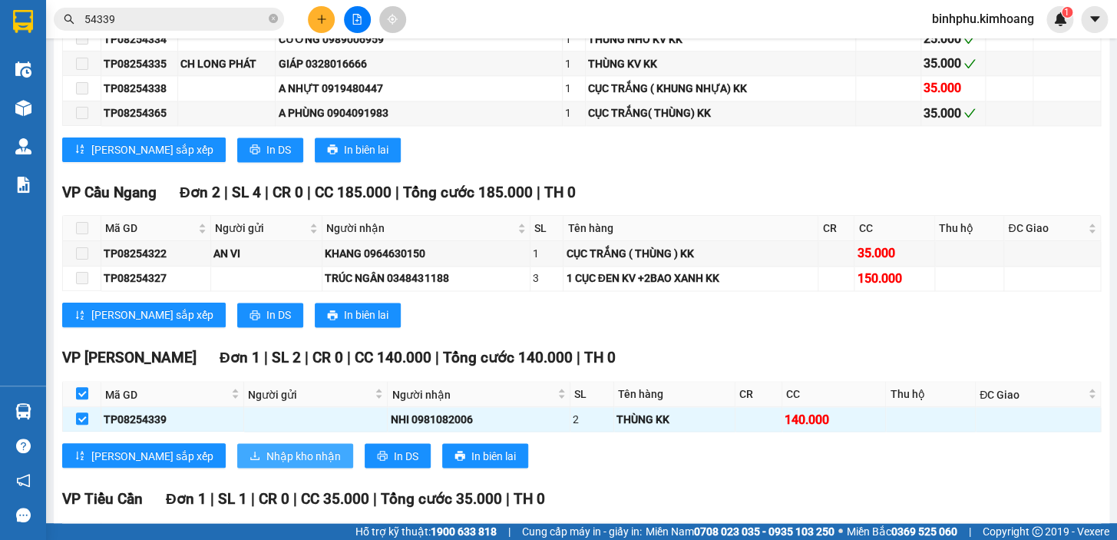
click at [266, 461] on span "Nhập kho nhận" at bounding box center [303, 455] width 74 height 17
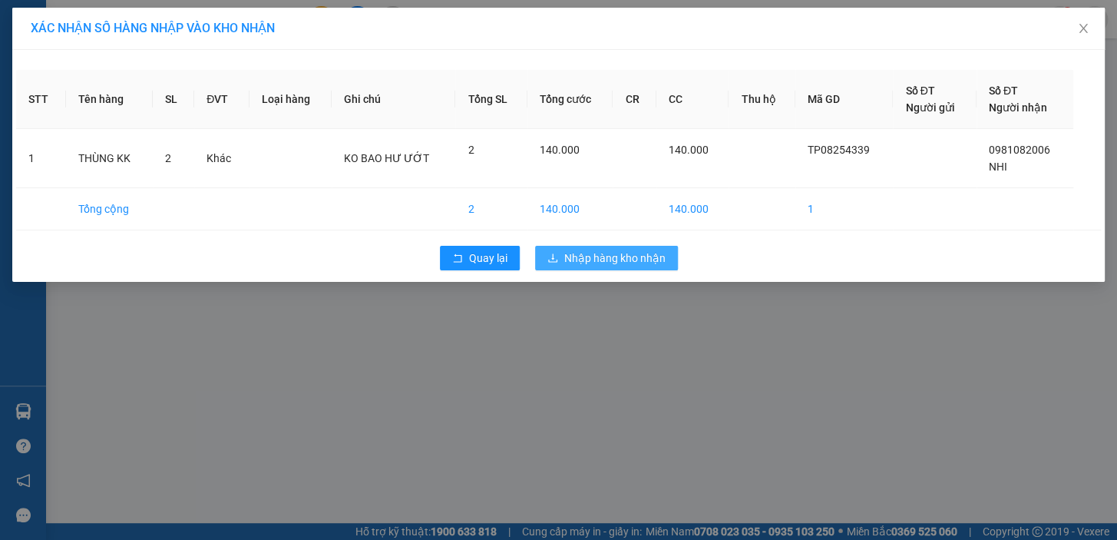
click at [630, 257] on span "Nhập hàng kho nhận" at bounding box center [614, 257] width 101 height 17
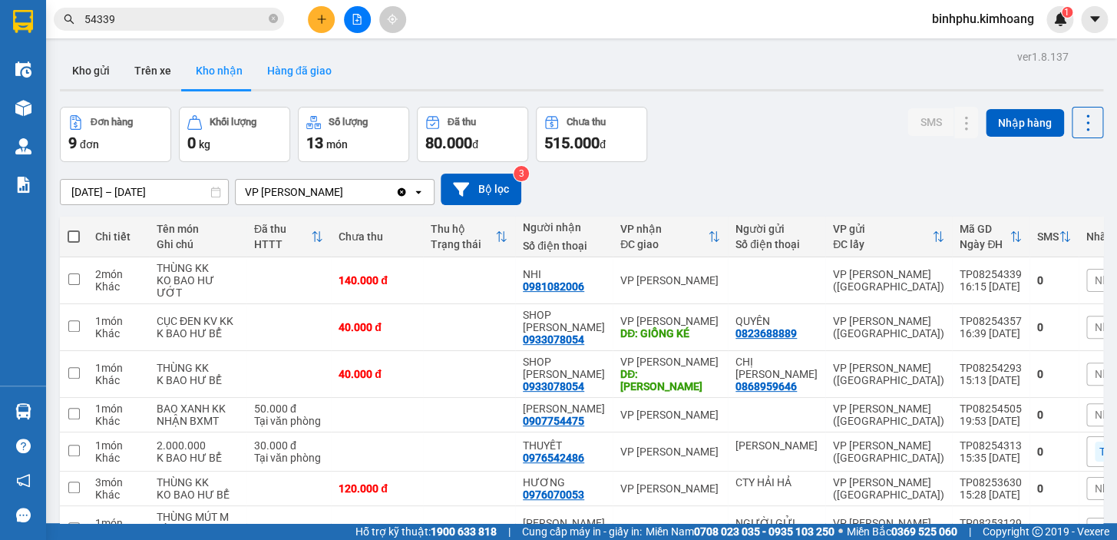
click at [314, 59] on button "Hàng đã giao" at bounding box center [299, 70] width 89 height 37
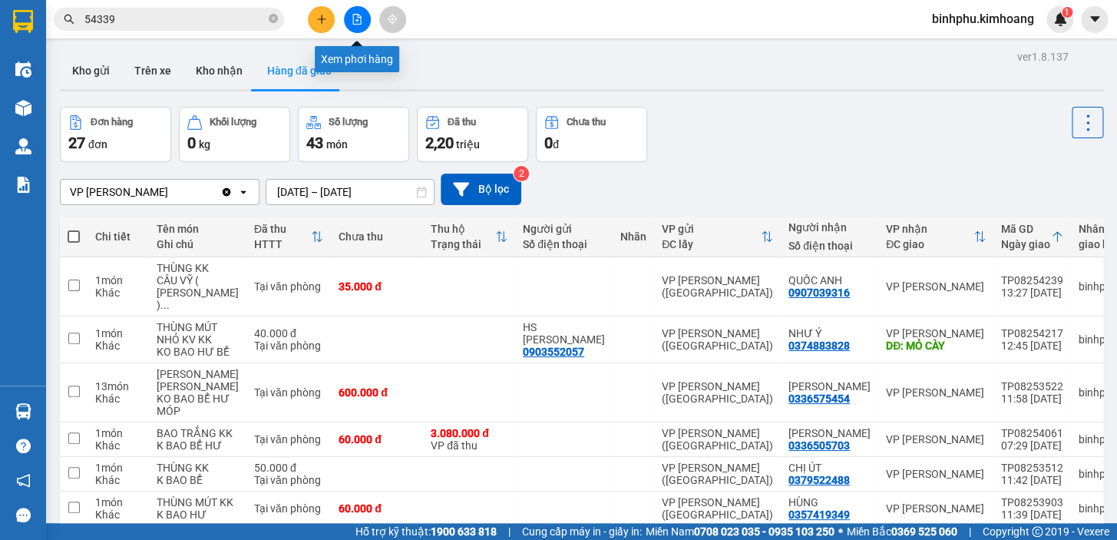
click at [362, 14] on icon "file-add" at bounding box center [357, 19] width 11 height 11
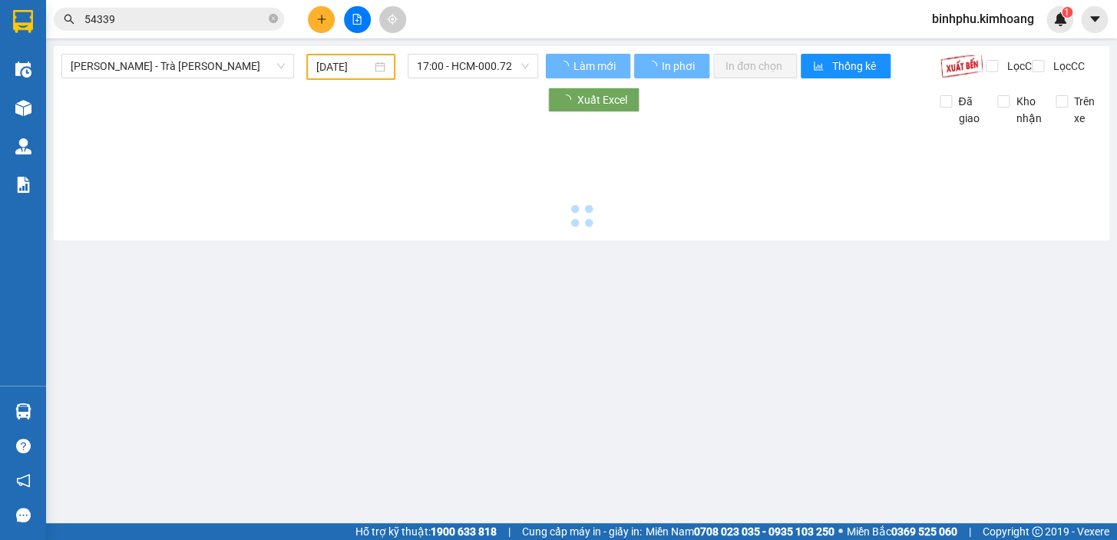
type input "[DATE]"
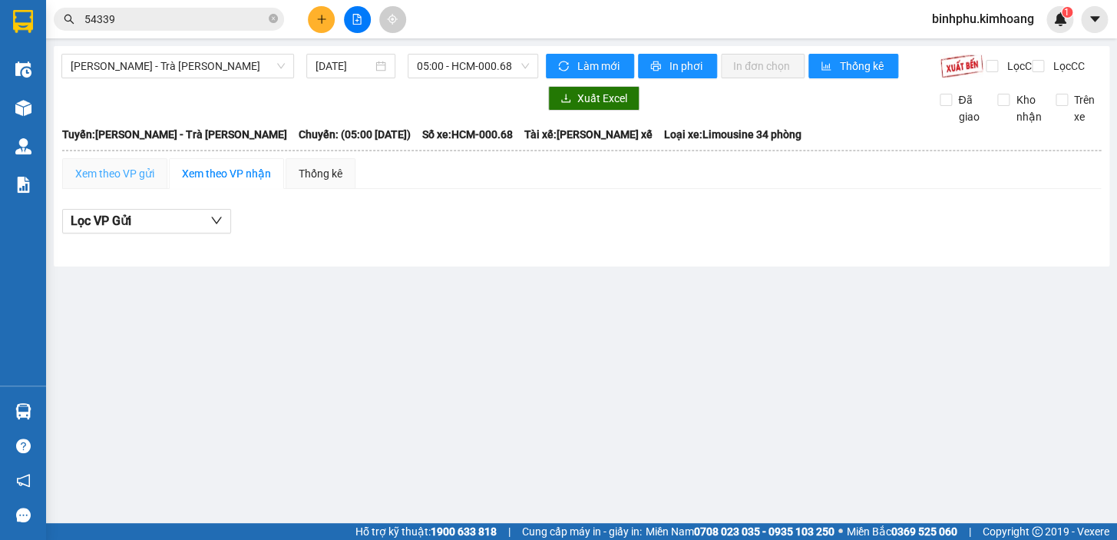
click at [90, 176] on div "Xem theo VP gửi" at bounding box center [114, 173] width 105 height 31
click at [202, 63] on span "[PERSON_NAME] - Trà [PERSON_NAME]" at bounding box center [178, 66] width 214 height 23
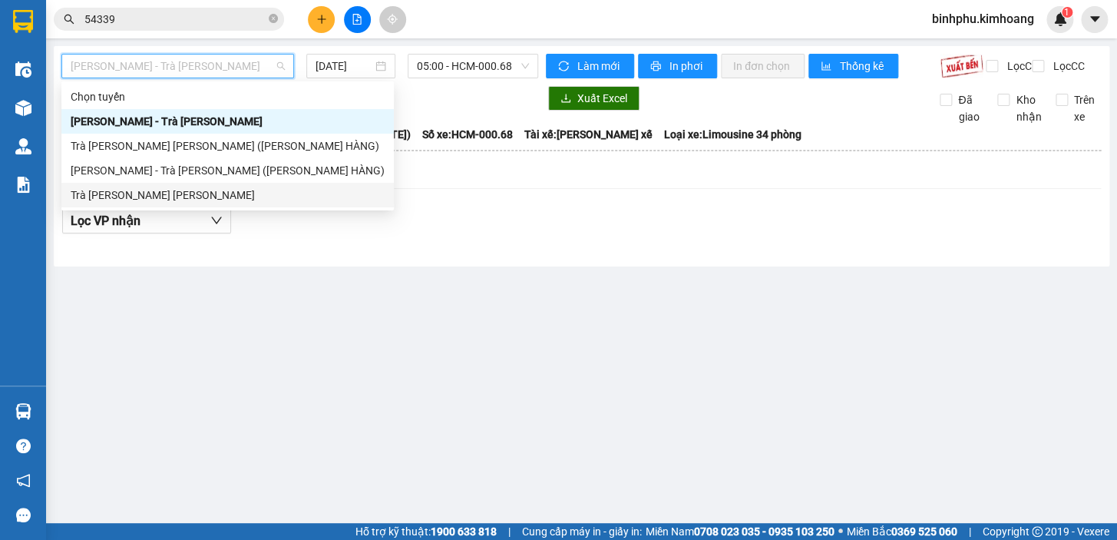
click at [183, 190] on div "Trà [PERSON_NAME] [PERSON_NAME]" at bounding box center [228, 195] width 314 height 17
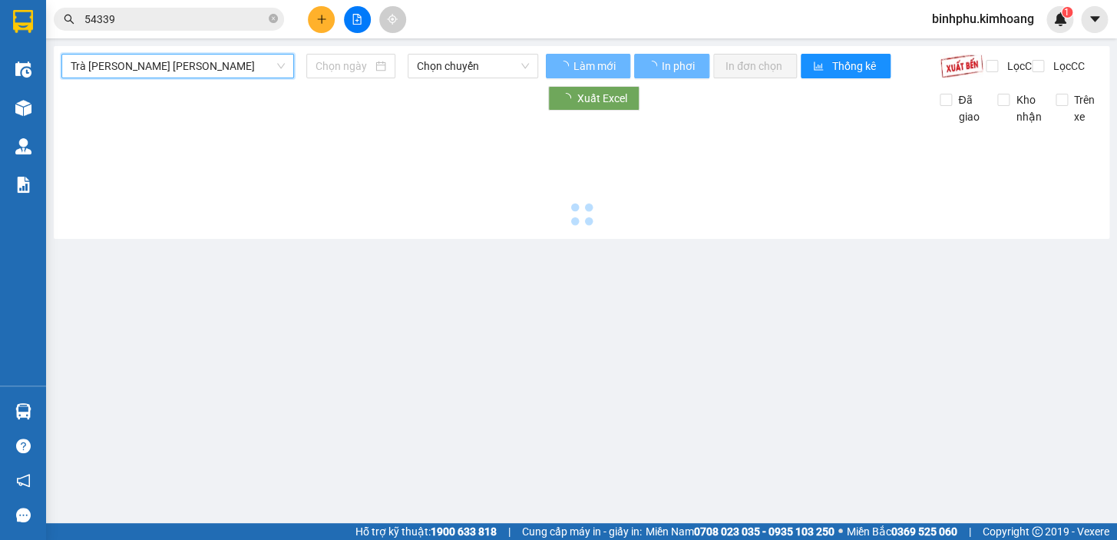
type input "[DATE]"
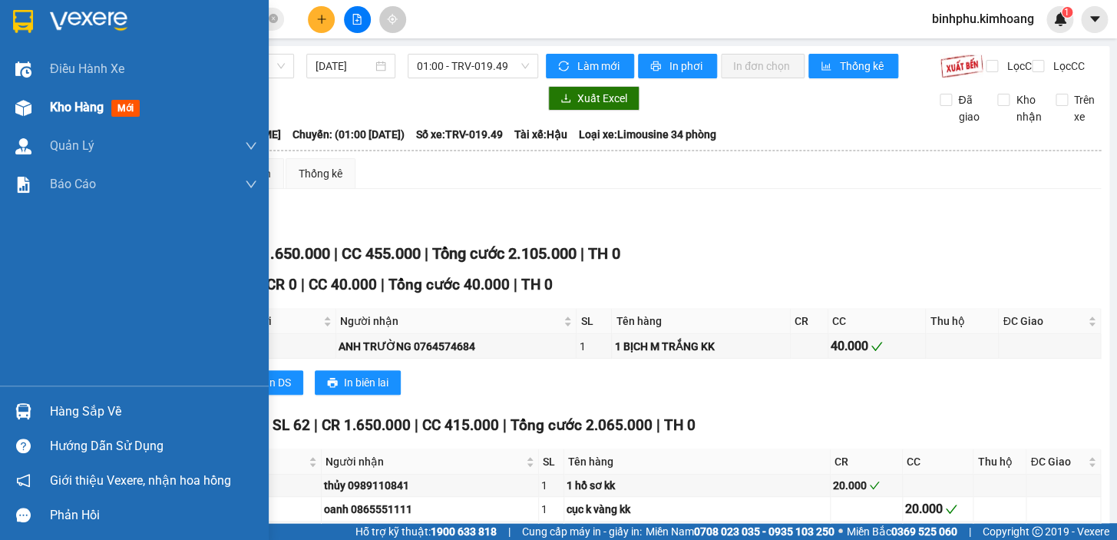
click at [35, 97] on div "Kho hàng mới" at bounding box center [134, 107] width 269 height 38
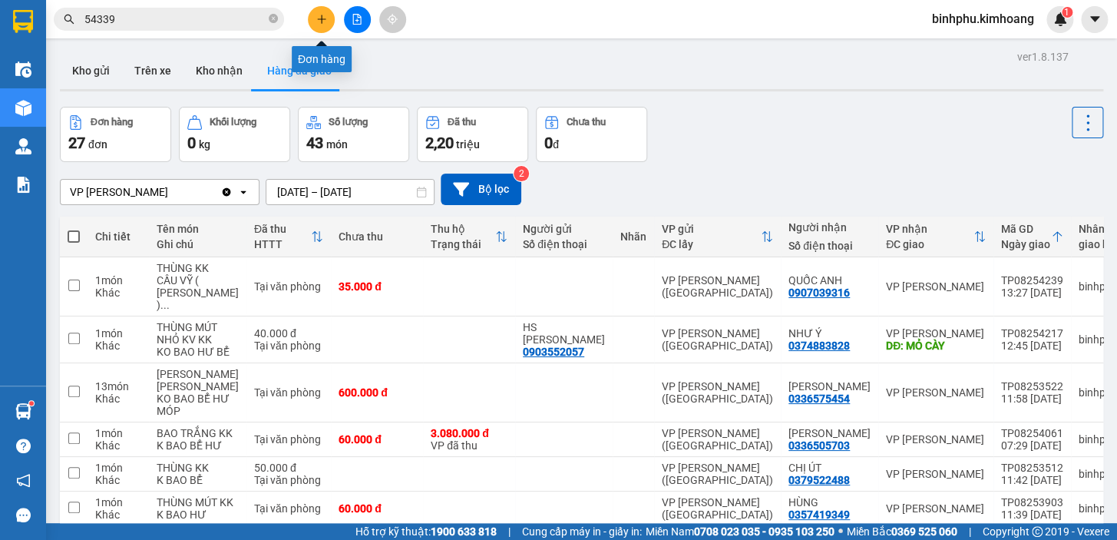
click at [316, 11] on button at bounding box center [321, 19] width 27 height 27
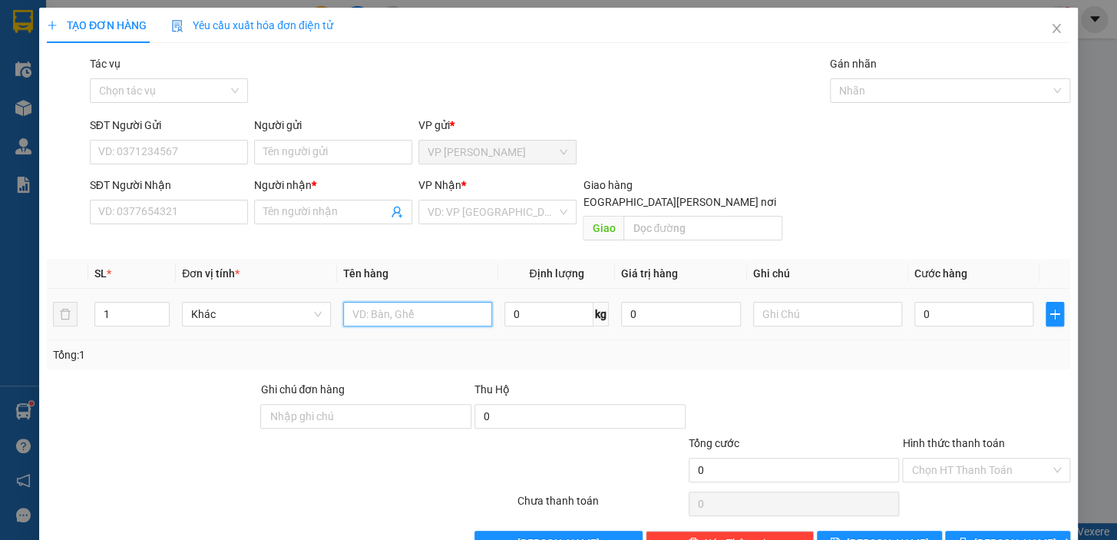
click at [368, 307] on input "text" at bounding box center [417, 314] width 149 height 25
type input "1 BAO XANH"
click at [314, 154] on input "Người gửi" at bounding box center [333, 152] width 158 height 25
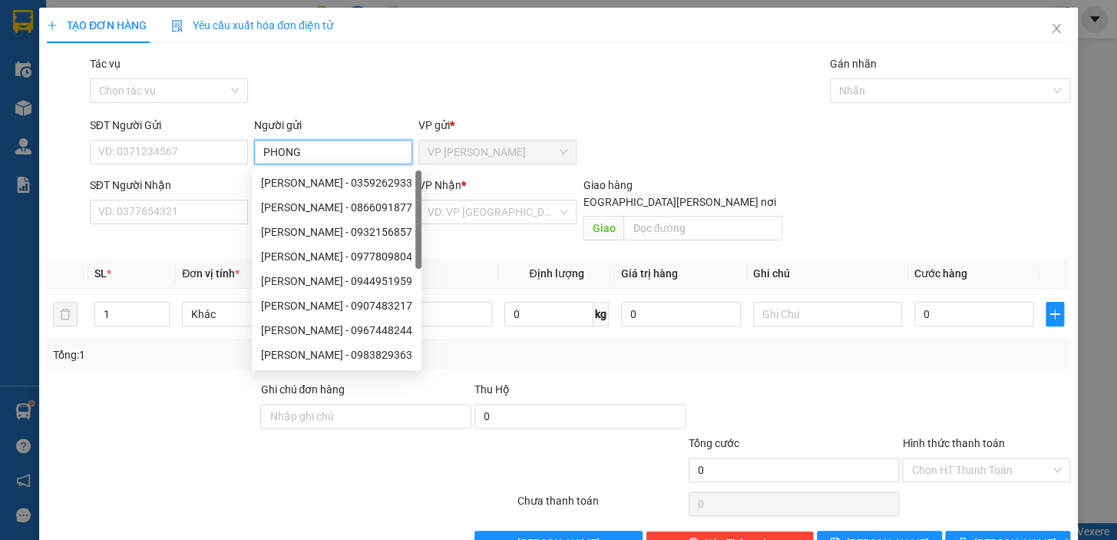
type input "PHONG"
click at [329, 104] on div "Tác [PERSON_NAME] tác [PERSON_NAME] [PERSON_NAME]" at bounding box center [580, 82] width 986 height 54
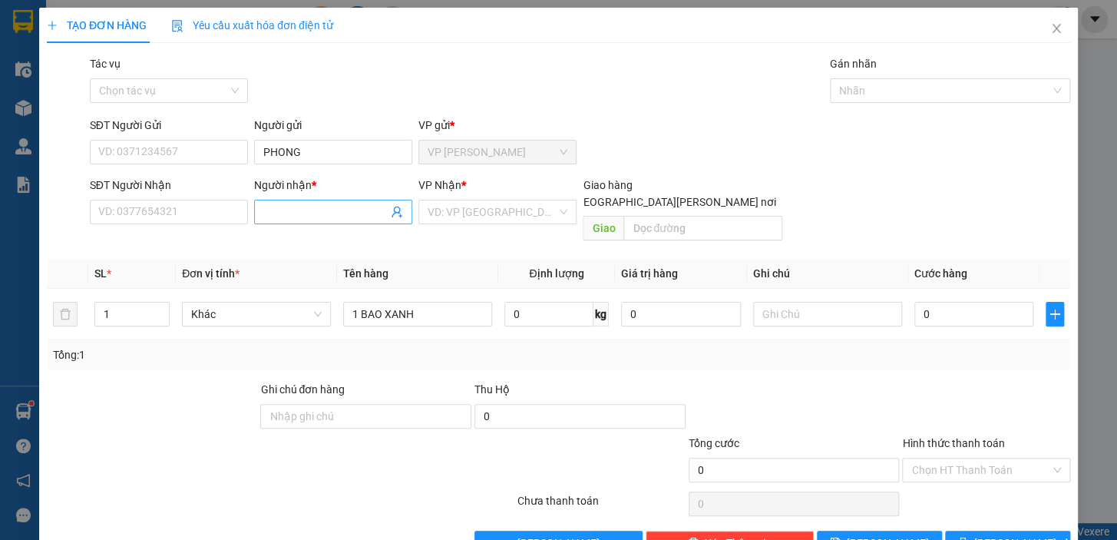
click at [326, 215] on input "Người nhận *" at bounding box center [325, 211] width 124 height 17
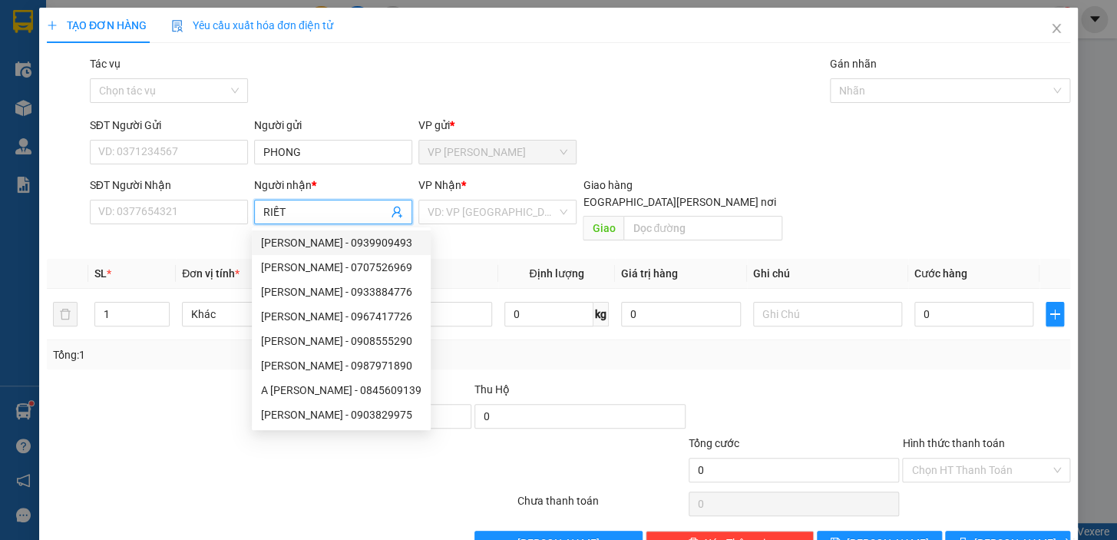
type input "RIẾT"
click at [736, 362] on div "Tổng: 1" at bounding box center [558, 354] width 1023 height 29
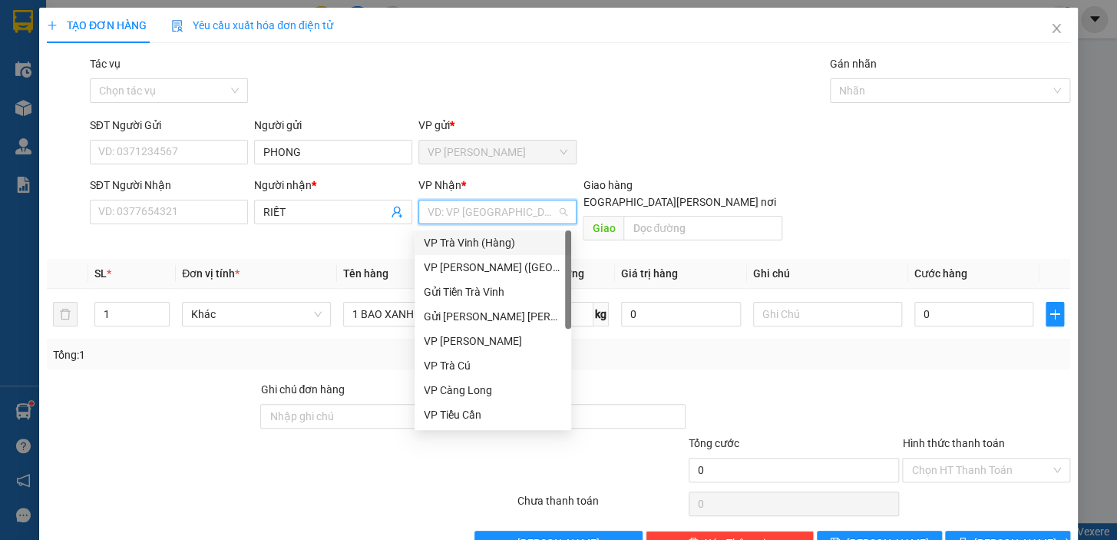
click at [477, 216] on input "search" at bounding box center [492, 211] width 129 height 23
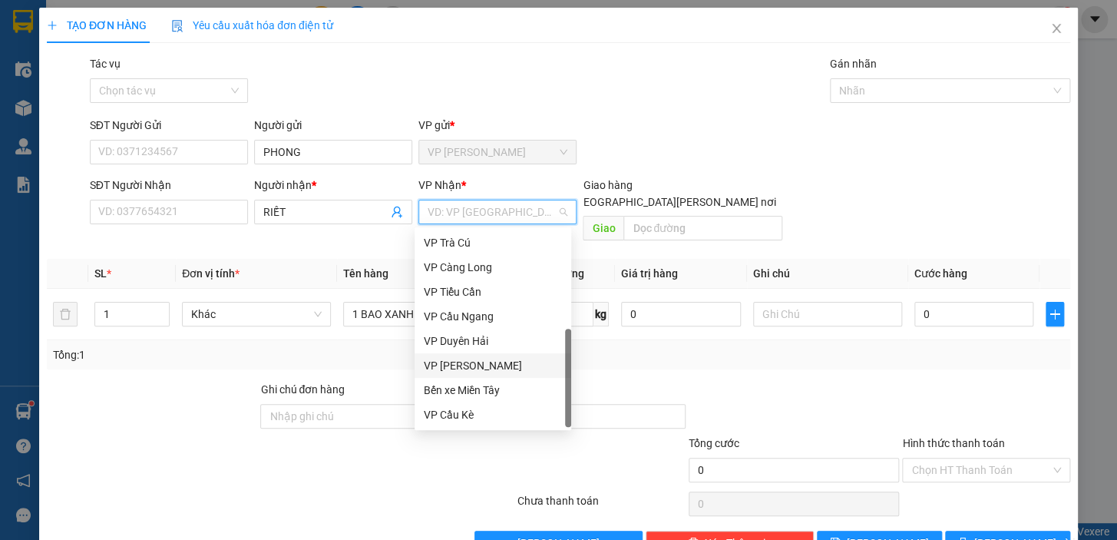
click at [734, 360] on div "Transit Pickup Surcharge Ids Transit Deliver Surcharge Ids Transit Deliver Surc…" at bounding box center [558, 305] width 1023 height 500
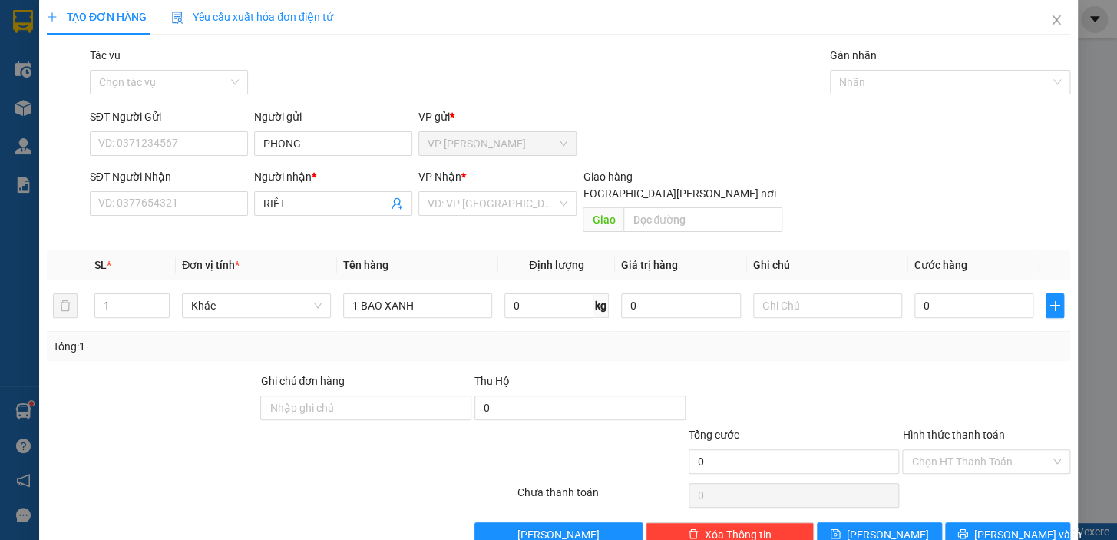
scroll to position [0, 0]
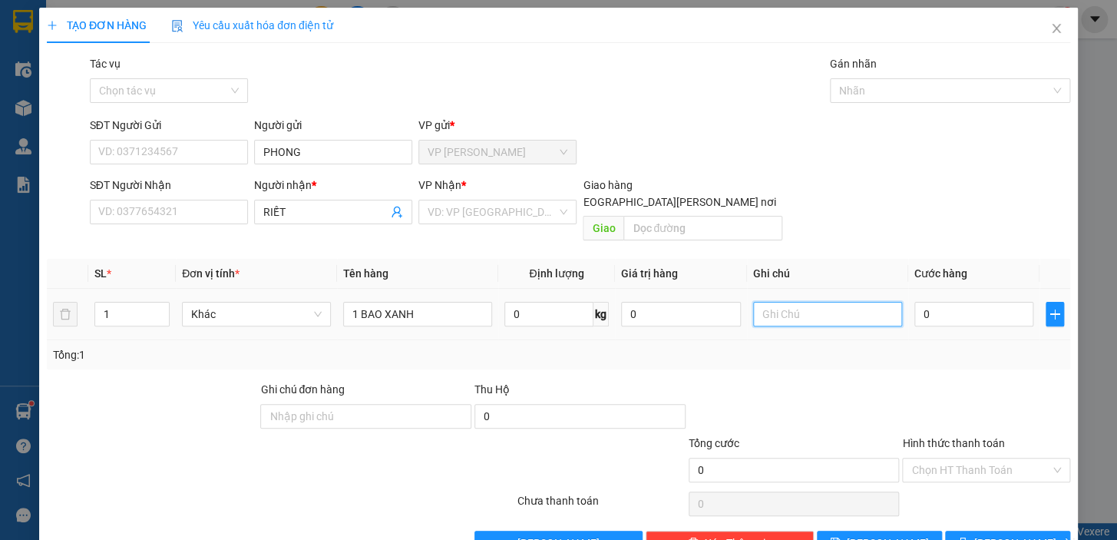
click at [806, 302] on input "text" at bounding box center [827, 314] width 149 height 25
click at [914, 302] on input "0" at bounding box center [974, 314] width 120 height 25
click at [916, 302] on input "0" at bounding box center [974, 314] width 120 height 25
click at [914, 302] on input "0" at bounding box center [974, 314] width 120 height 25
type input "30"
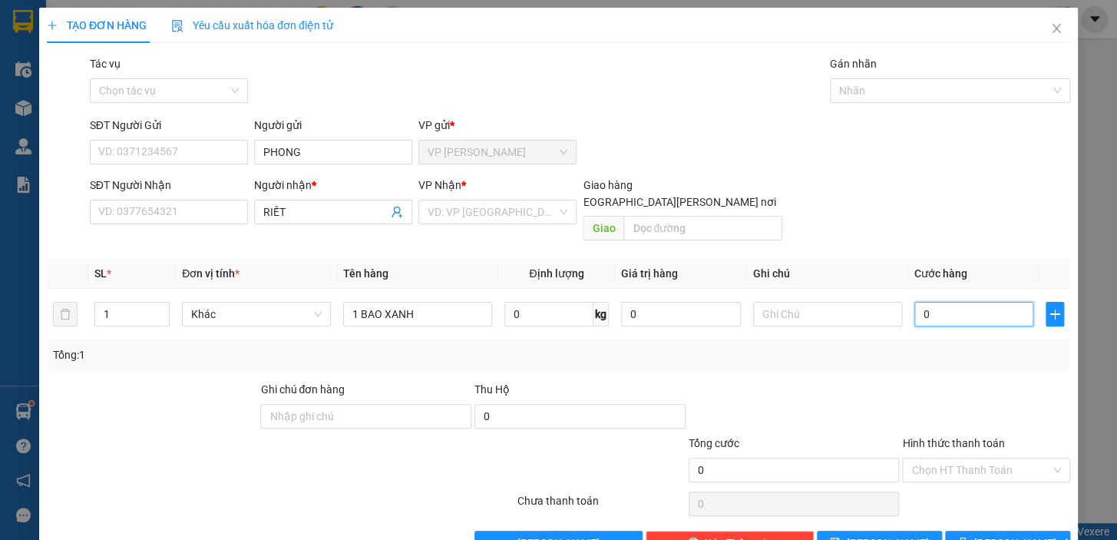
type input "30"
type input "350"
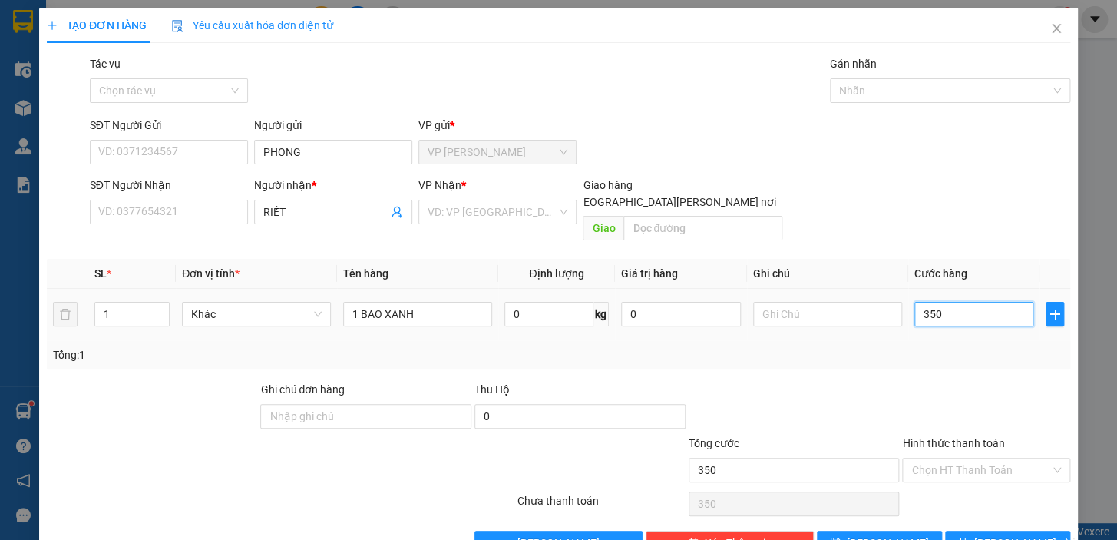
type input "350"
click at [952, 302] on input "350" at bounding box center [974, 314] width 120 height 25
type input "35"
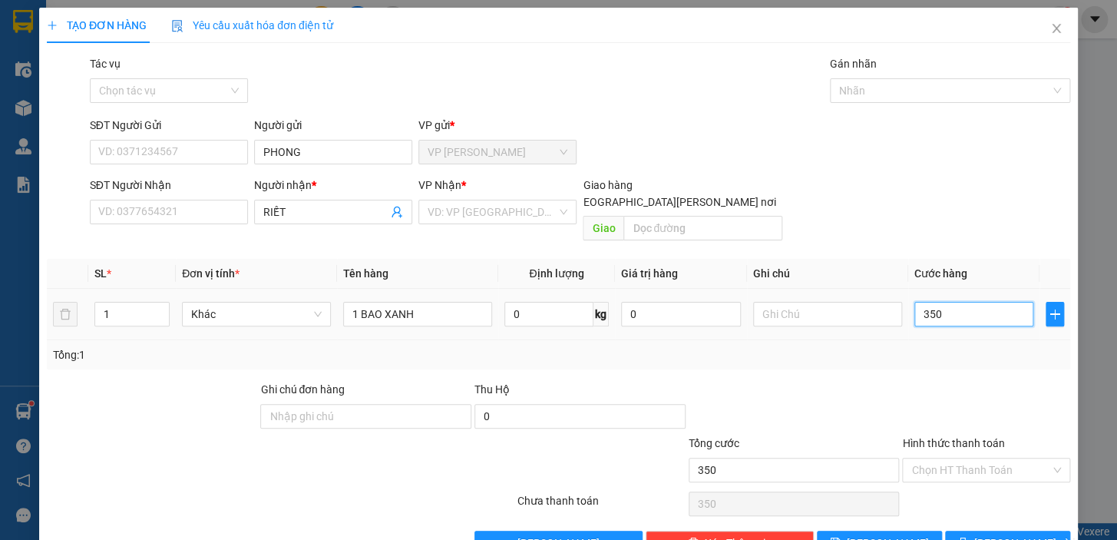
type input "35"
type input "35.000"
click at [960, 193] on div "SĐT Người [PERSON_NAME]: 0377654321 Người [PERSON_NAME] * RIẾT [PERSON_NAME] * …" at bounding box center [580, 212] width 986 height 71
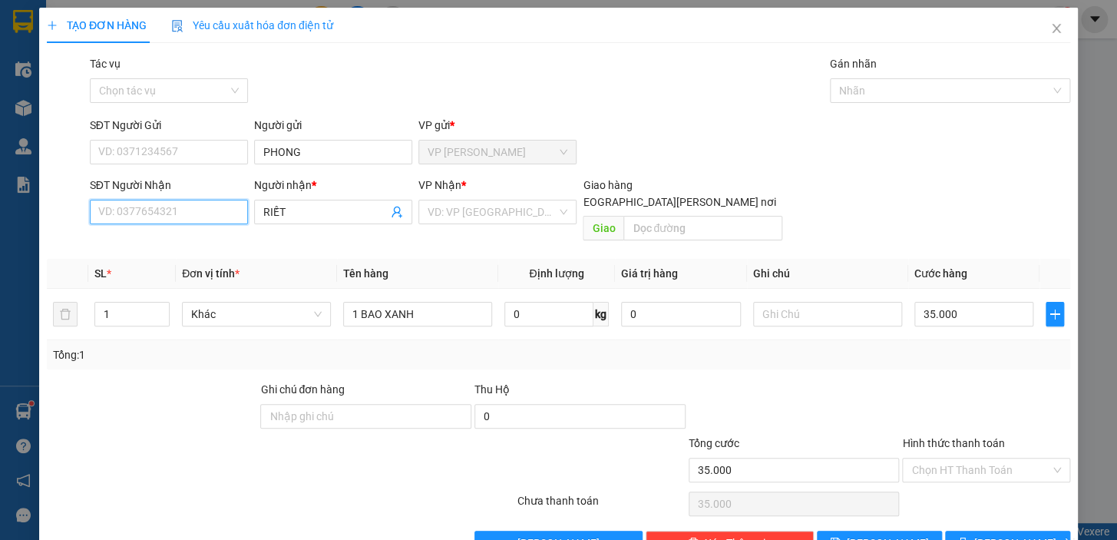
click at [127, 203] on input "SĐT Người Nhận" at bounding box center [169, 212] width 158 height 25
type input "0906335724"
click at [494, 210] on input "search" at bounding box center [492, 211] width 129 height 23
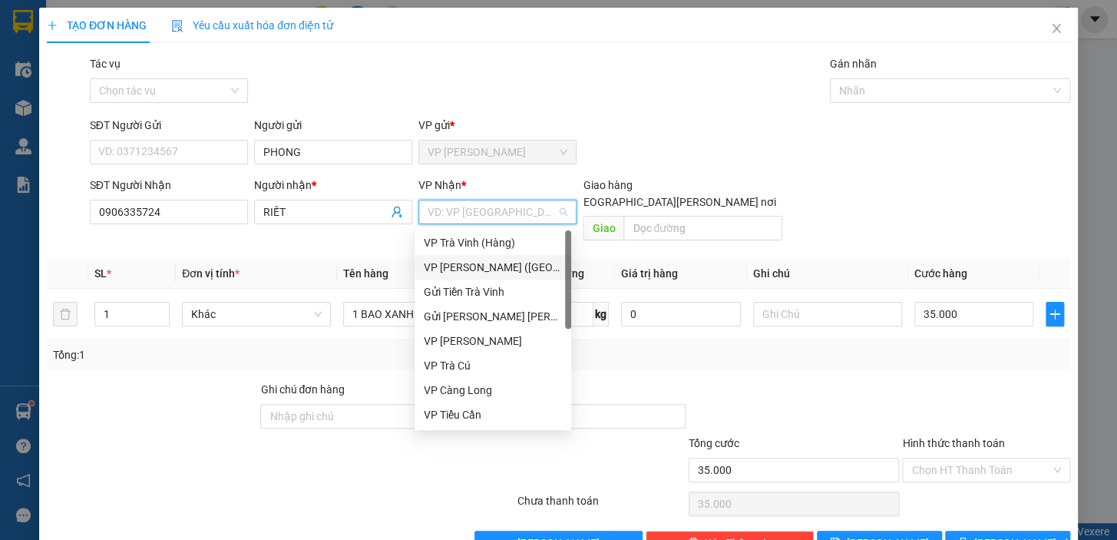
click at [511, 261] on div "VP [PERSON_NAME] ([GEOGRAPHIC_DATA])" at bounding box center [493, 267] width 138 height 17
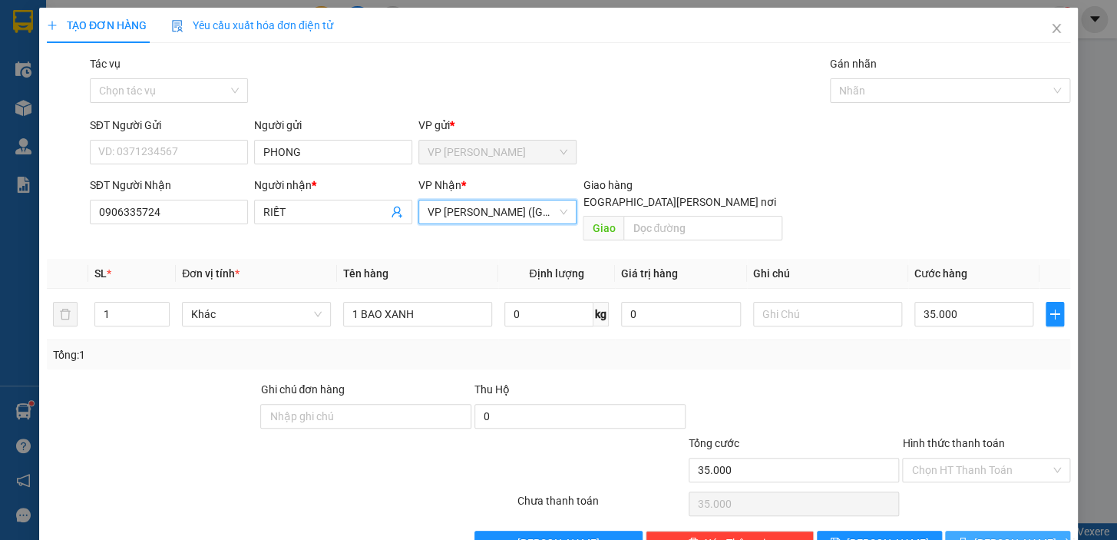
click at [1026, 534] on span "[PERSON_NAME] và In" at bounding box center [1027, 542] width 107 height 17
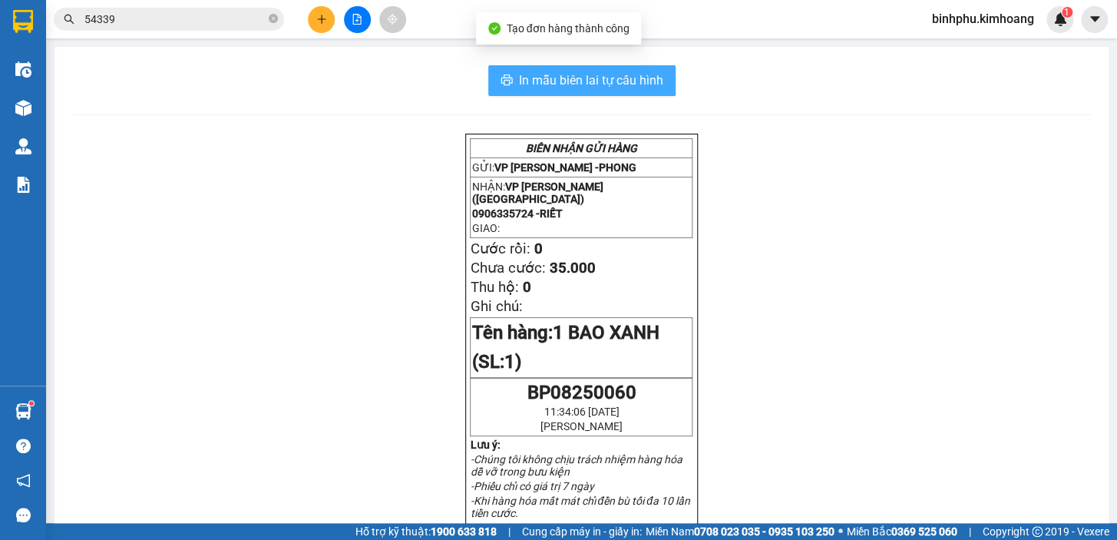
click at [626, 91] on button "In mẫu biên lai tự cấu hình" at bounding box center [581, 80] width 187 height 31
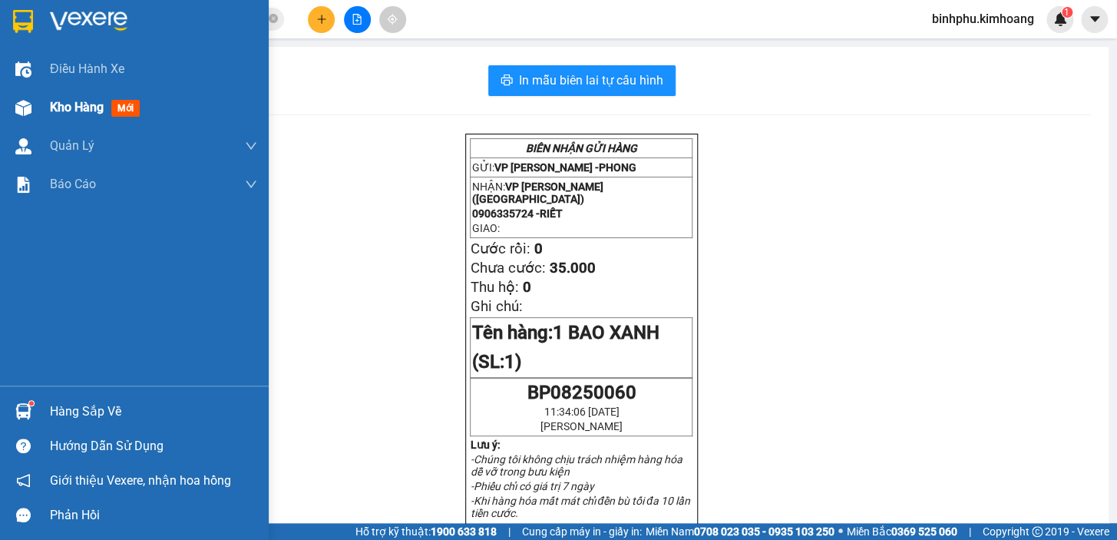
click at [41, 109] on div "Kho hàng mới" at bounding box center [134, 107] width 269 height 38
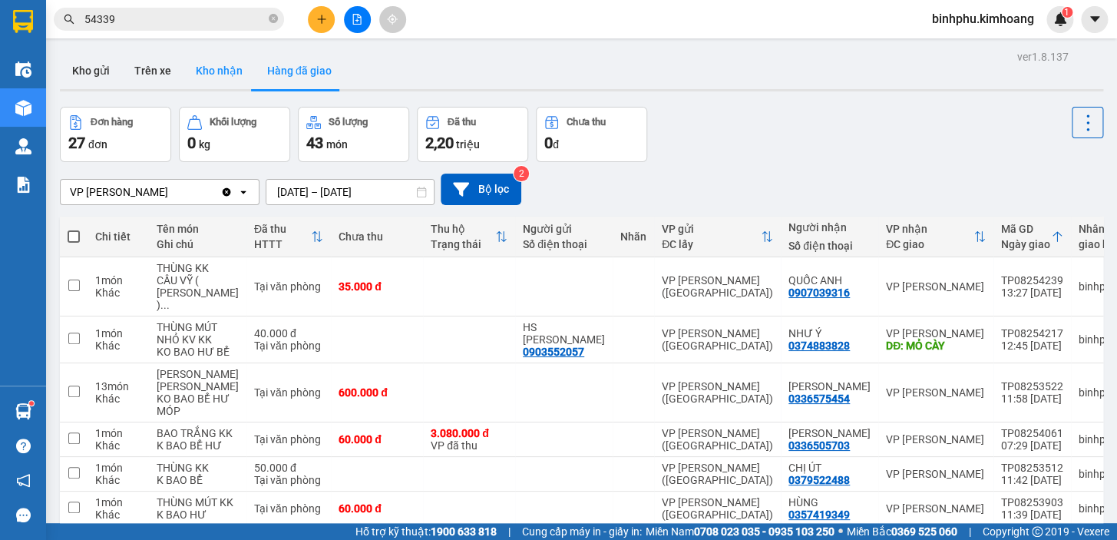
click at [224, 77] on button "Kho nhận" at bounding box center [218, 70] width 71 height 37
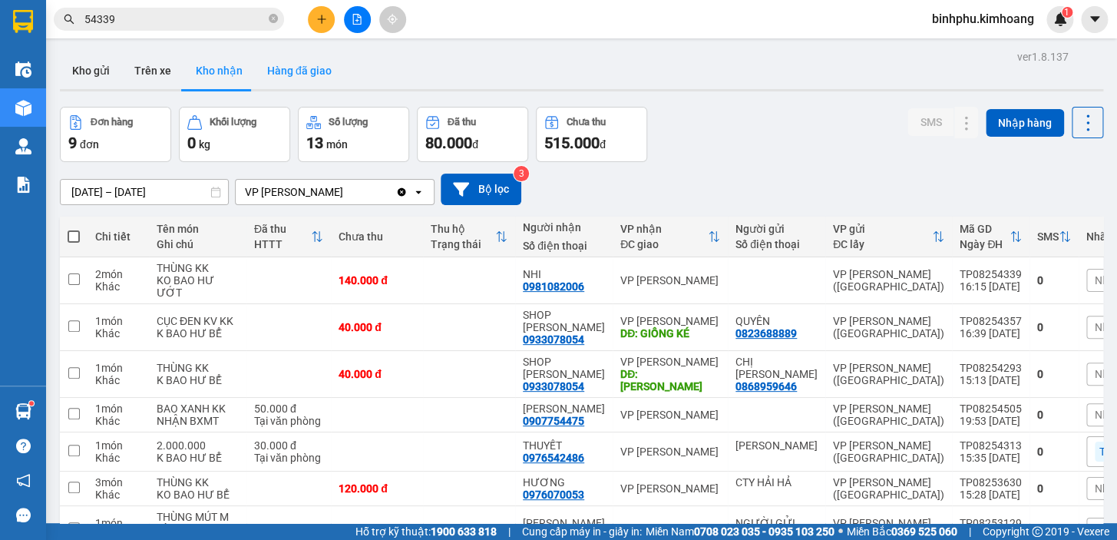
click at [320, 71] on button "Hàng đã giao" at bounding box center [299, 70] width 89 height 37
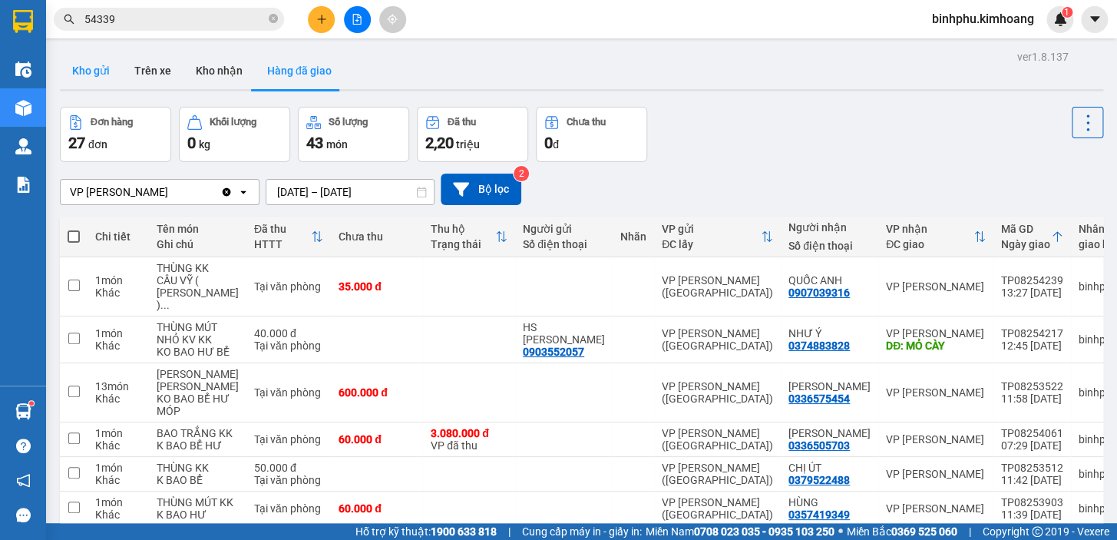
click at [97, 69] on button "Kho gửi" at bounding box center [91, 70] width 62 height 37
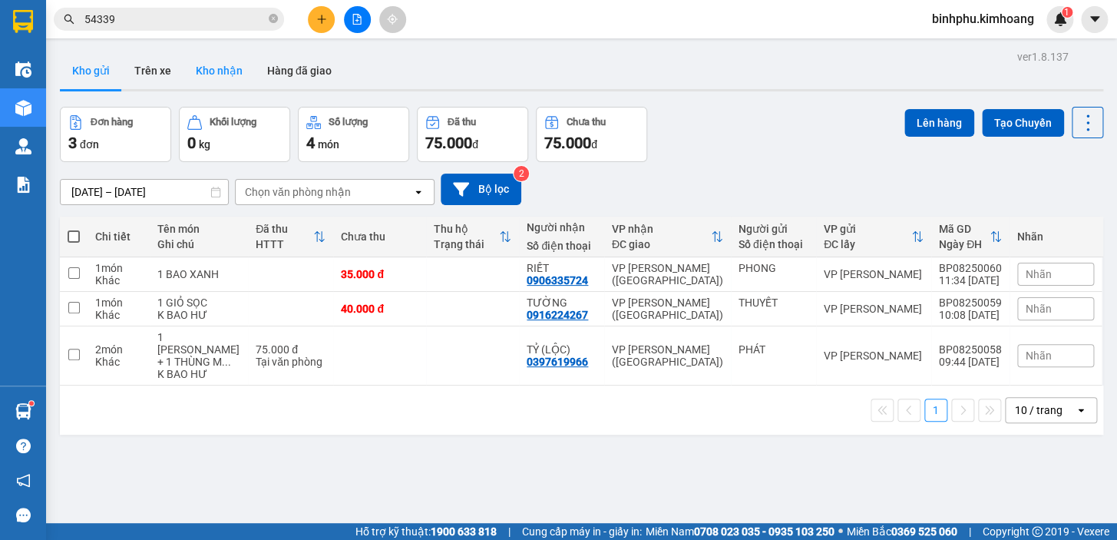
click at [203, 78] on button "Kho nhận" at bounding box center [218, 70] width 71 height 37
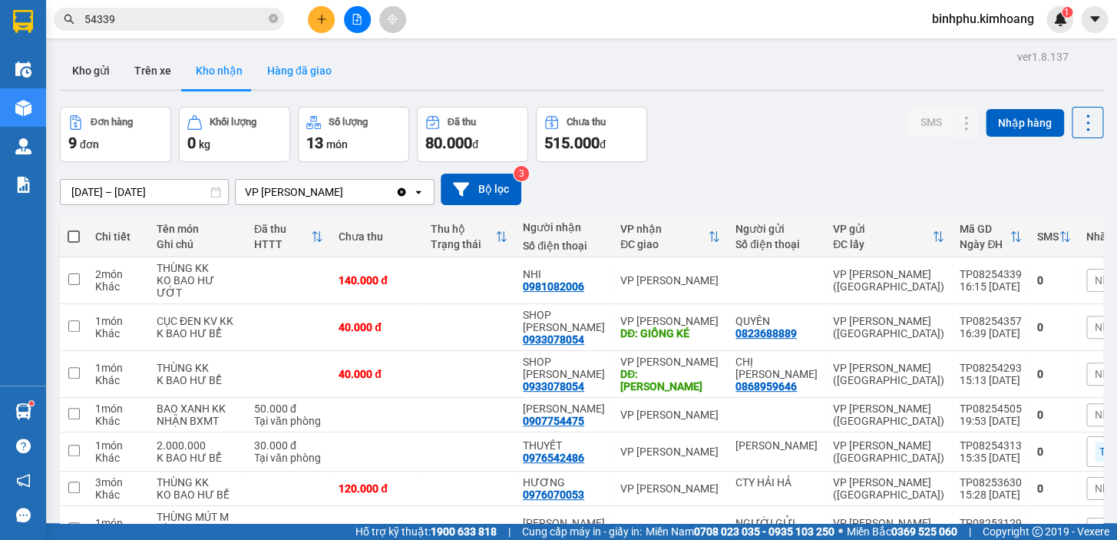
click at [307, 74] on button "Hàng đã giao" at bounding box center [299, 70] width 89 height 37
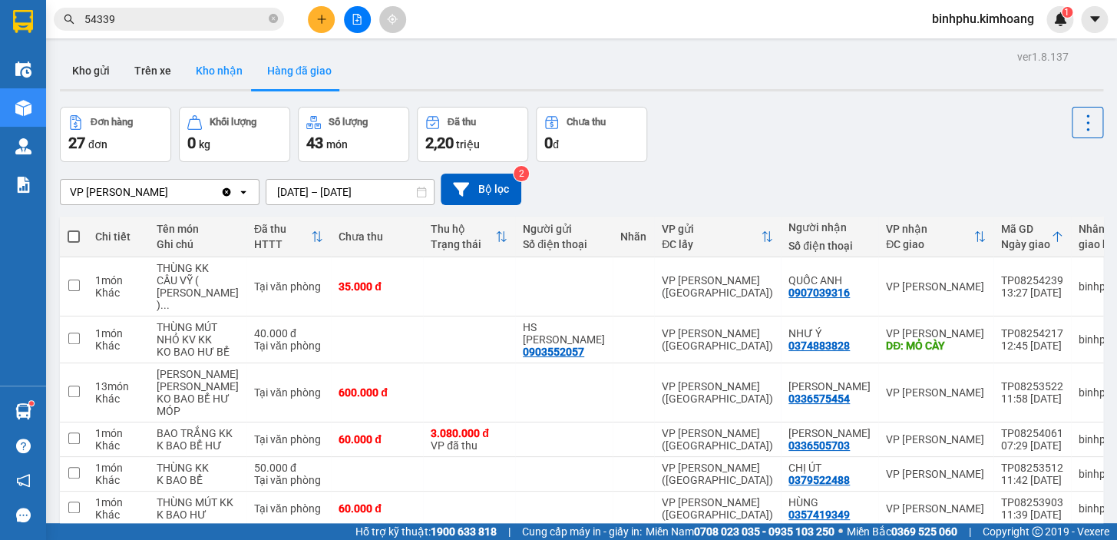
click at [223, 74] on button "Kho nhận" at bounding box center [218, 70] width 71 height 37
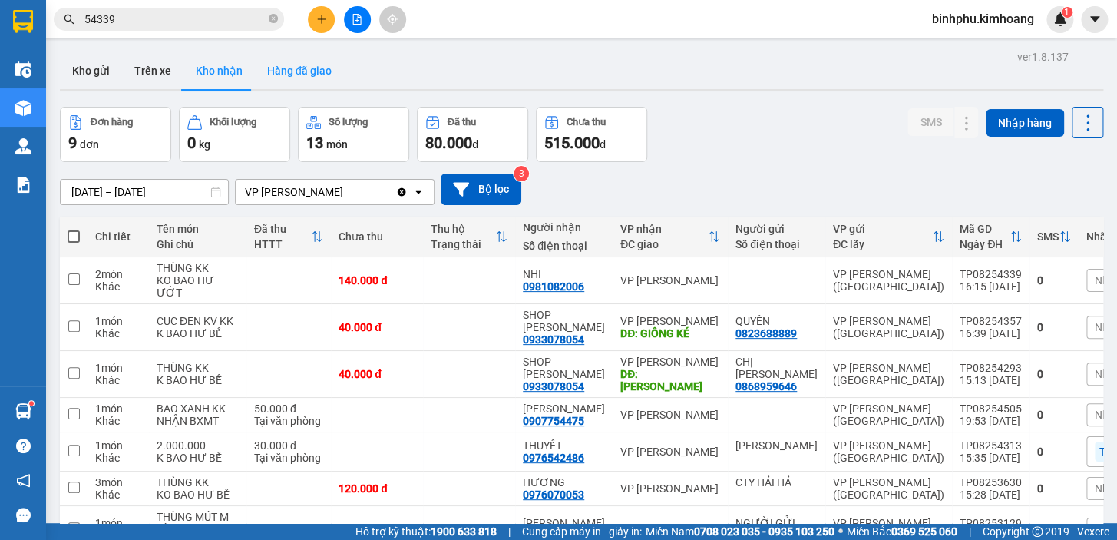
click at [299, 68] on button "Hàng đã giao" at bounding box center [299, 70] width 89 height 37
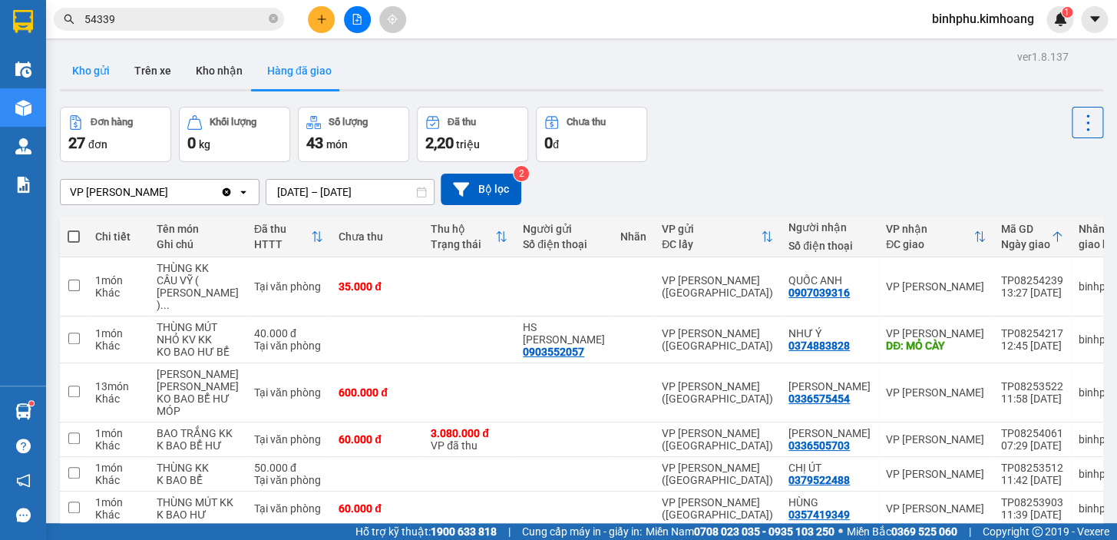
click at [78, 74] on button "Kho gửi" at bounding box center [91, 70] width 62 height 37
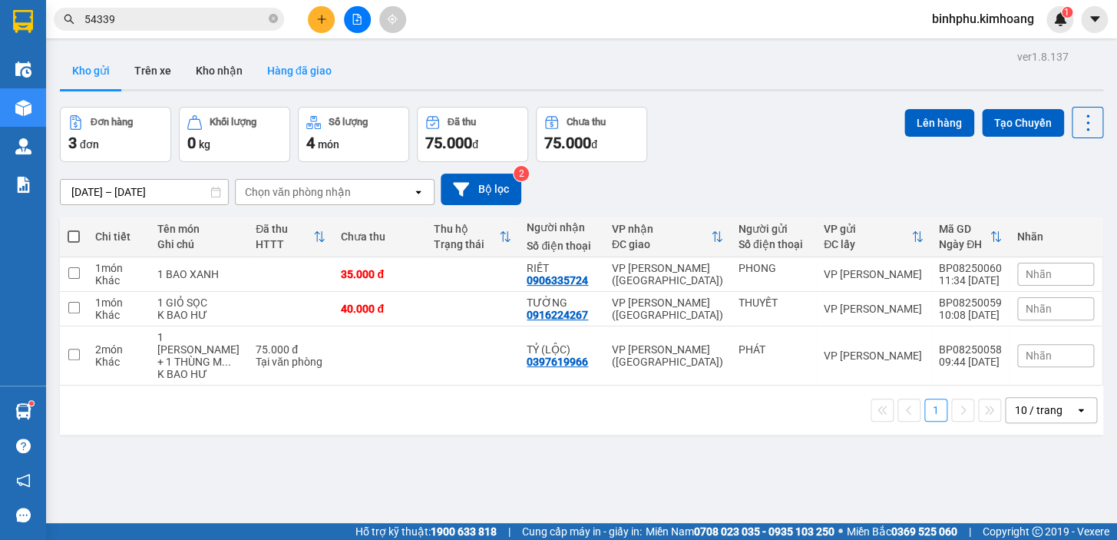
click at [296, 68] on button "Hàng đã giao" at bounding box center [299, 70] width 89 height 37
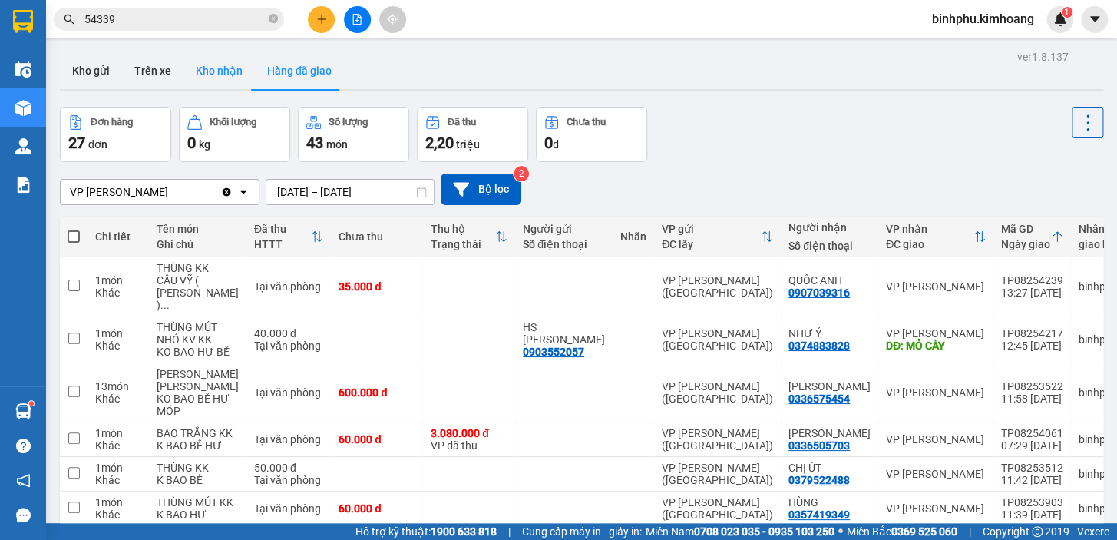
click at [202, 66] on button "Kho nhận" at bounding box center [218, 70] width 71 height 37
